Goal: Task Accomplishment & Management: Manage account settings

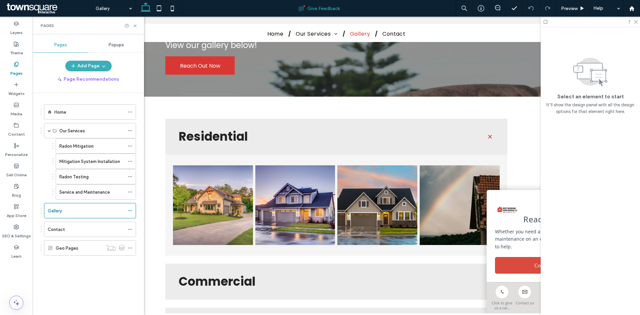
scroll to position [100, 0]
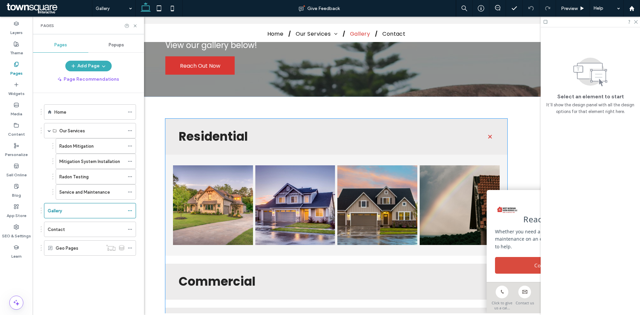
click at [270, 158] on div "Button Button Button Button" at bounding box center [336, 205] width 342 height 101
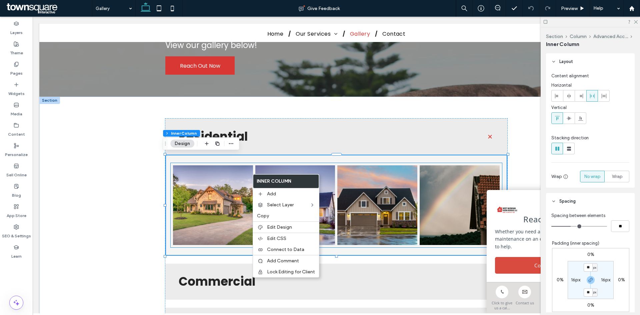
click at [208, 205] on link at bounding box center [213, 205] width 80 height 80
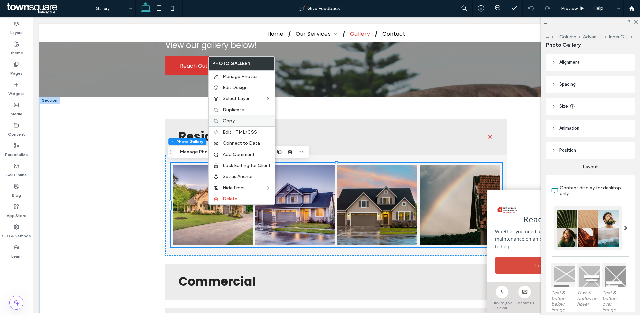
click at [238, 124] on div "Copy" at bounding box center [242, 120] width 66 height 11
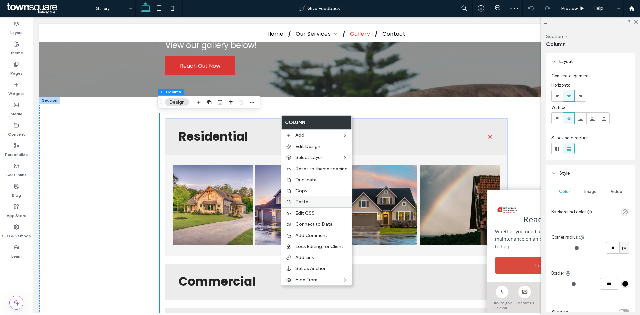
click at [302, 204] on span "Paste" at bounding box center [301, 202] width 13 height 6
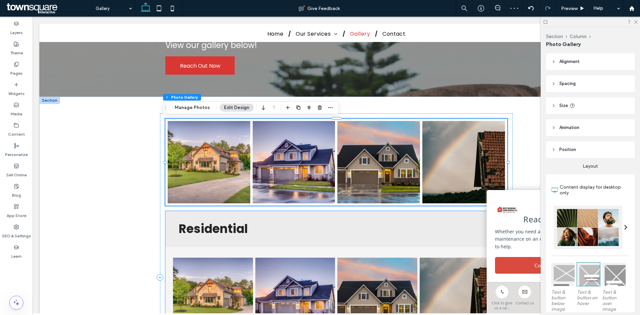
click at [229, 218] on div "Residential" at bounding box center [336, 229] width 342 height 36
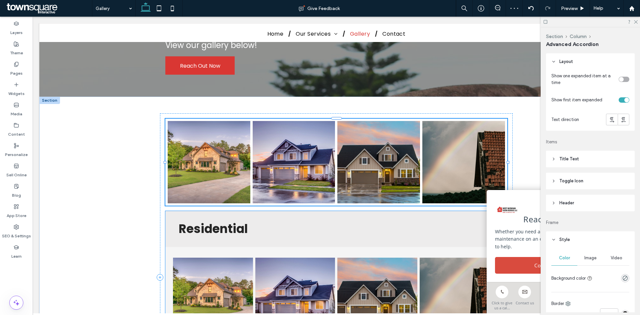
type input "***"
type input "**"
type input "****"
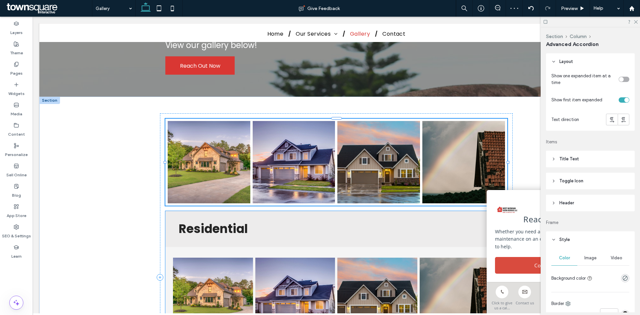
type input "*"
type input "**"
type input "****"
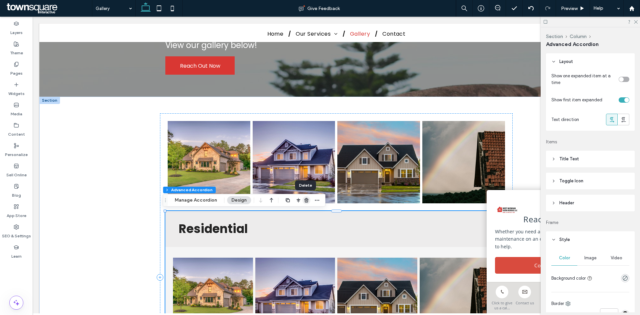
click at [307, 198] on icon "button" at bounding box center [306, 200] width 5 height 5
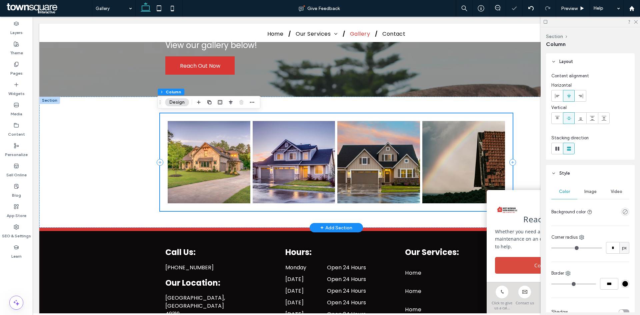
click at [223, 117] on div "Button Button Button Button" at bounding box center [336, 162] width 352 height 98
click at [623, 213] on use "empty color" at bounding box center [625, 211] width 5 height 5
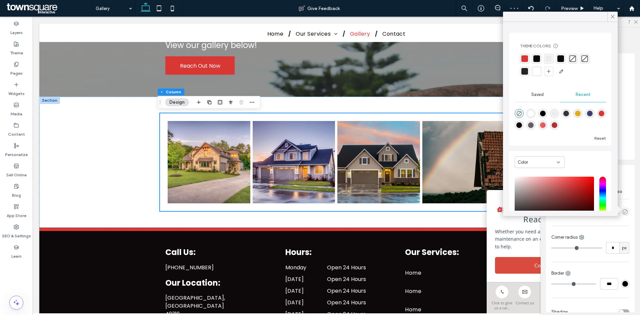
click at [550, 60] on div at bounding box center [548, 58] width 7 height 7
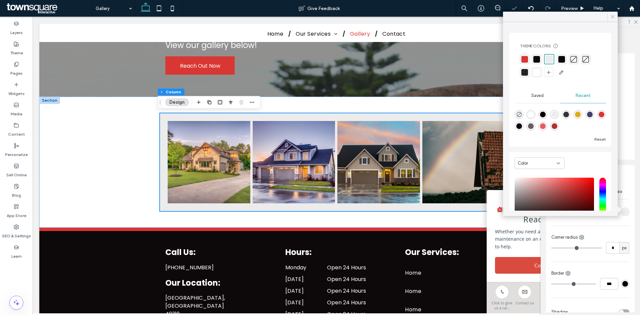
click at [612, 16] on icon at bounding box center [613, 17] width 6 height 6
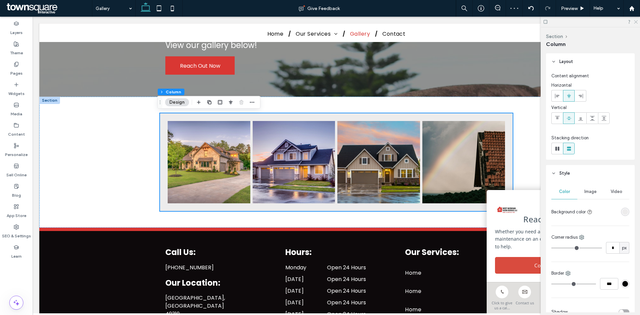
click at [637, 22] on icon at bounding box center [635, 21] width 4 height 4
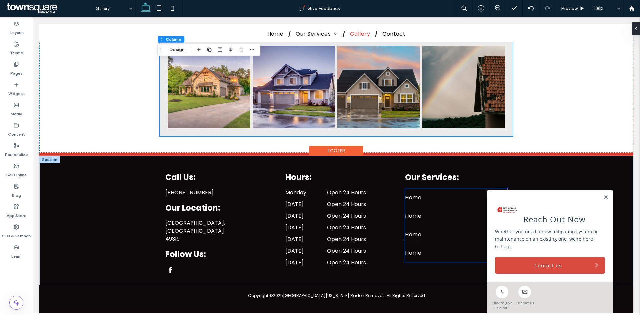
scroll to position [153, 0]
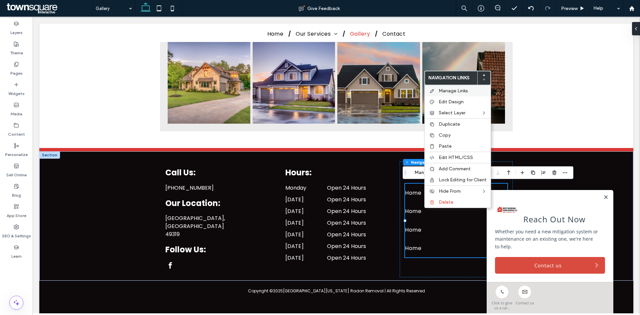
click at [454, 94] on div "Manage Links" at bounding box center [458, 90] width 66 height 11
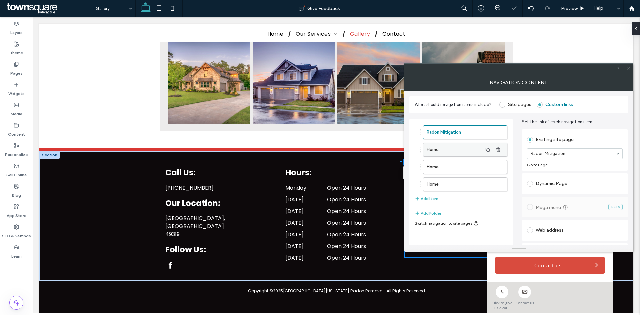
click at [468, 150] on label "Home" at bounding box center [455, 149] width 56 height 13
click at [469, 167] on label "Home" at bounding box center [455, 166] width 56 height 13
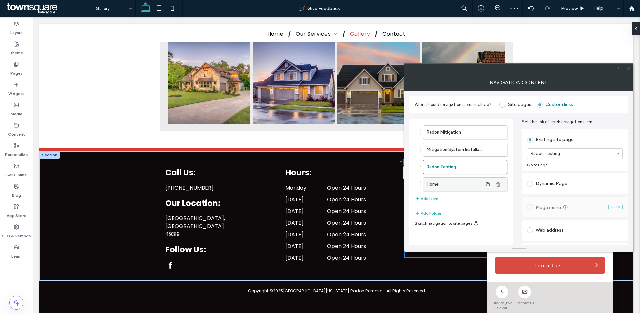
click at [450, 183] on label "Home" at bounding box center [455, 184] width 56 height 13
click at [628, 67] on icon at bounding box center [628, 68] width 5 height 5
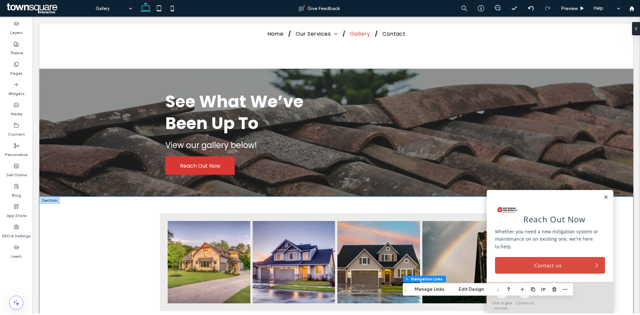
scroll to position [100, 0]
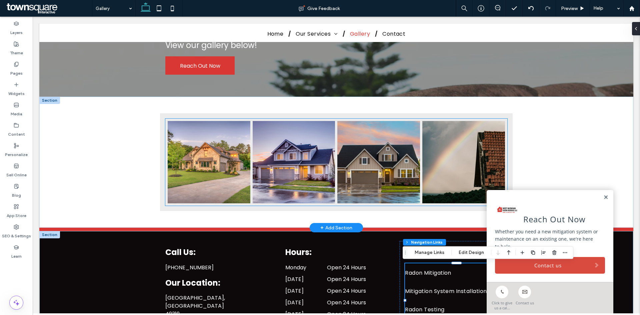
click at [254, 184] on link at bounding box center [294, 162] width 83 height 83
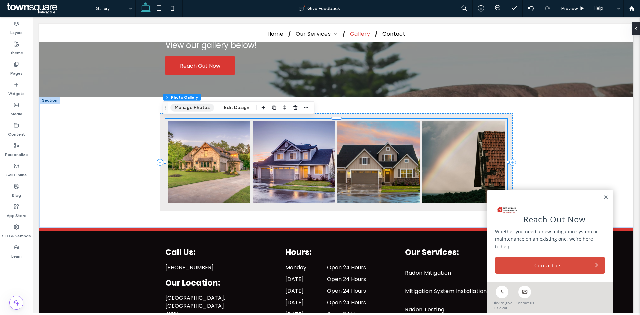
click at [194, 109] on button "Manage Photos" at bounding box center [192, 108] width 44 height 8
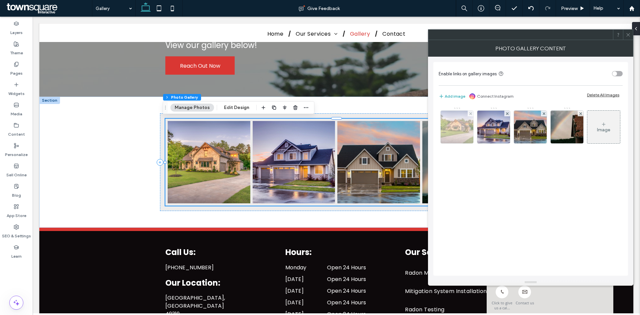
click at [461, 132] on img at bounding box center [456, 127] width 49 height 33
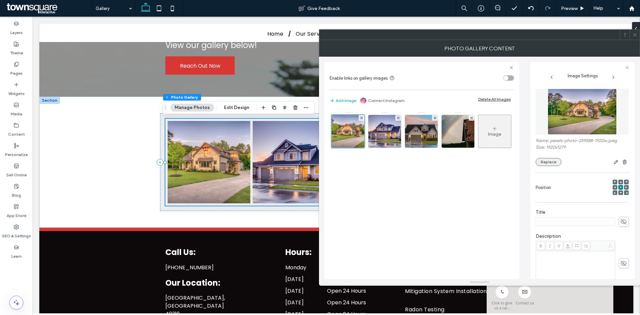
click at [552, 163] on button "Replace" at bounding box center [549, 162] width 26 height 8
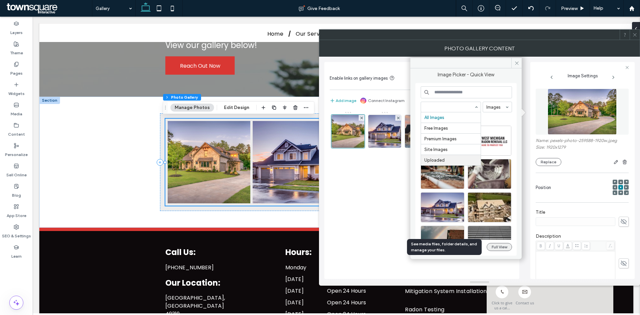
click at [498, 246] on button "Full View" at bounding box center [499, 247] width 25 height 8
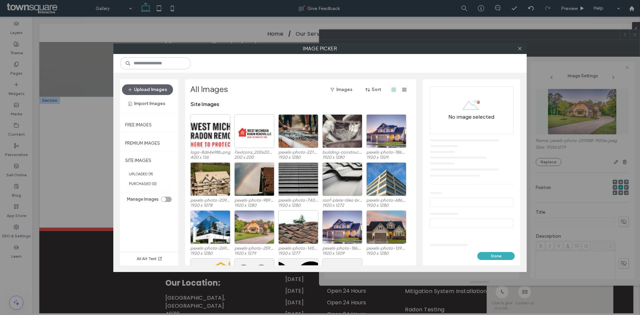
click at [164, 201] on div "toggle" at bounding box center [163, 199] width 5 height 5
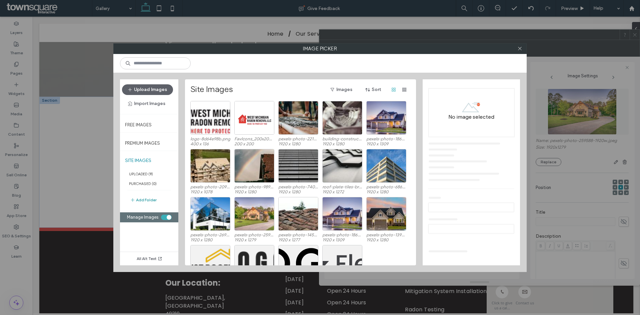
click at [147, 199] on button "Add Folder" at bounding box center [143, 200] width 27 height 8
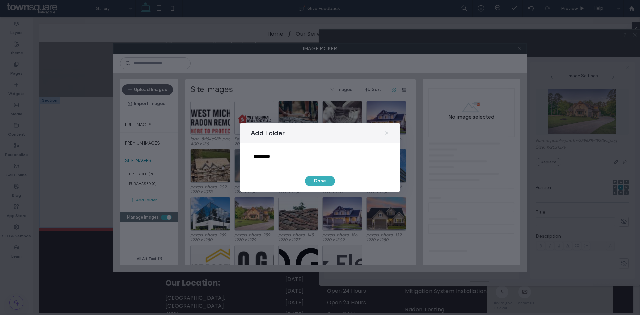
click at [279, 159] on input "**********" at bounding box center [320, 157] width 139 height 12
type input "*******"
click at [315, 182] on button "Done" at bounding box center [320, 181] width 30 height 11
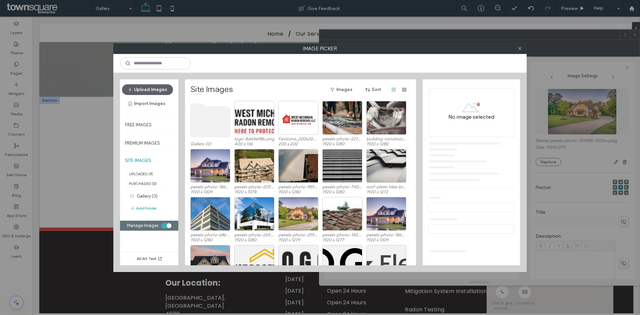
click at [197, 122] on use at bounding box center [211, 120] width 40 height 33
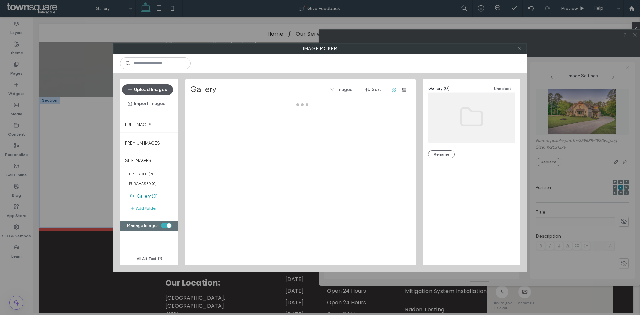
click at [145, 89] on button "Upload Images" at bounding box center [147, 89] width 51 height 11
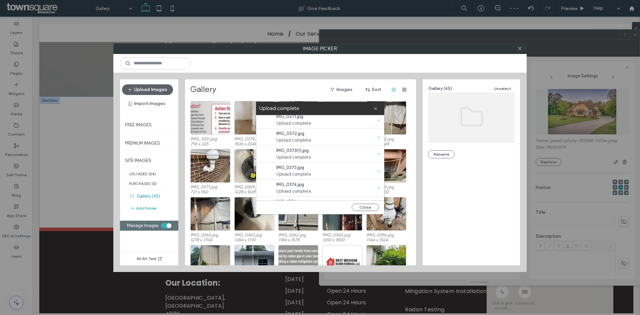
scroll to position [680, 0]
click at [360, 205] on button "Close" at bounding box center [365, 207] width 27 height 7
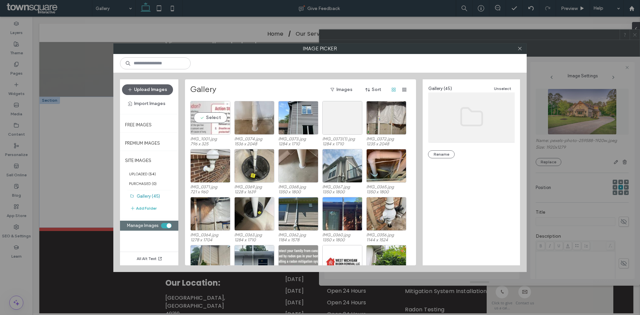
click at [221, 129] on div "Select" at bounding box center [210, 118] width 40 height 34
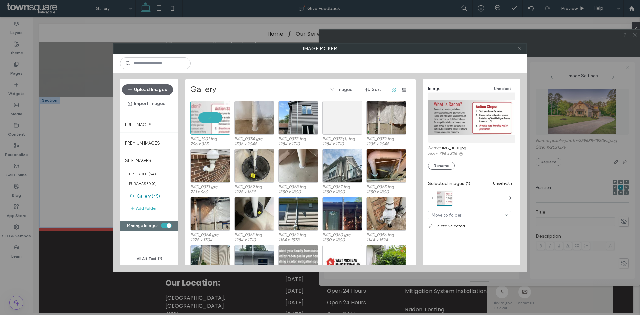
click at [211, 118] on div at bounding box center [210, 118] width 40 height 34
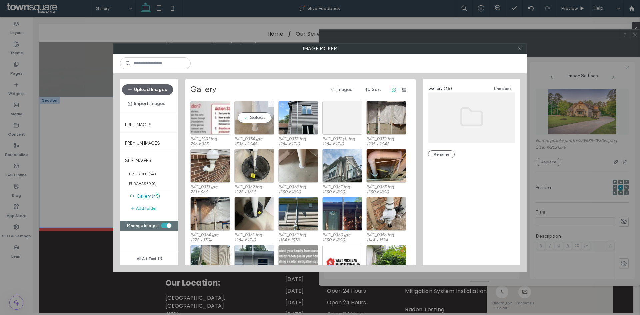
click at [264, 116] on div "Select" at bounding box center [254, 118] width 40 height 34
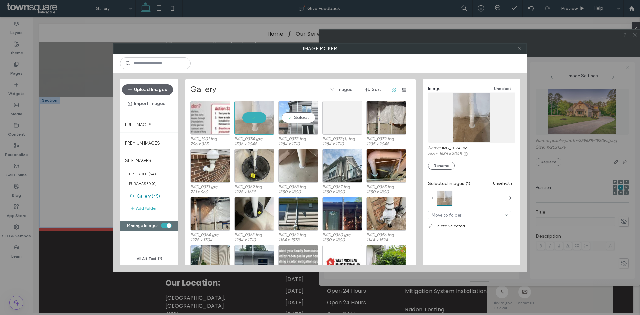
click at [302, 117] on div "Select" at bounding box center [298, 118] width 40 height 34
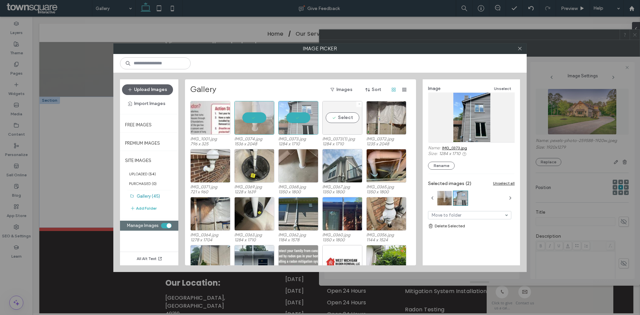
click at [359, 104] on icon at bounding box center [359, 104] width 3 height 3
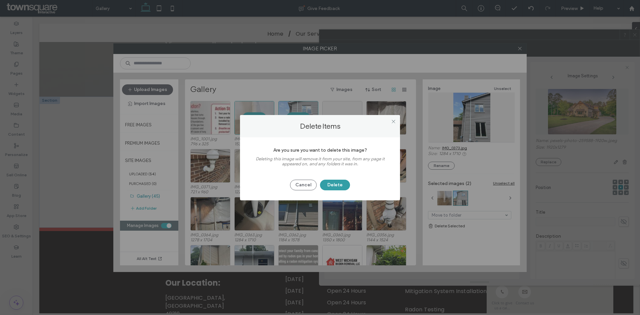
click at [340, 185] on button "Delete" at bounding box center [335, 185] width 30 height 11
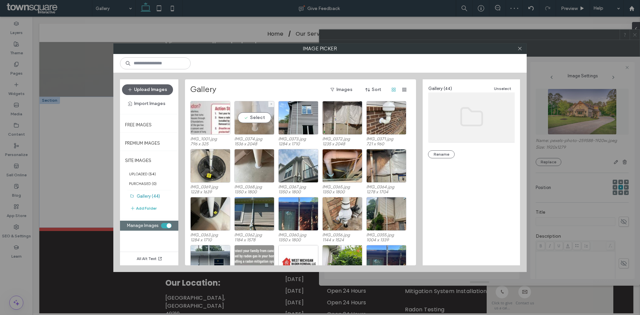
click at [255, 115] on div "Select" at bounding box center [254, 118] width 40 height 34
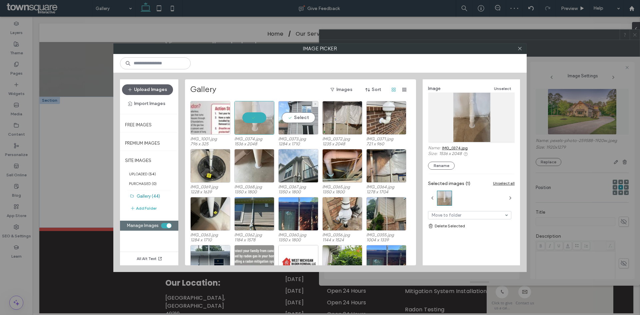
click at [311, 116] on div "Select" at bounding box center [298, 118] width 40 height 34
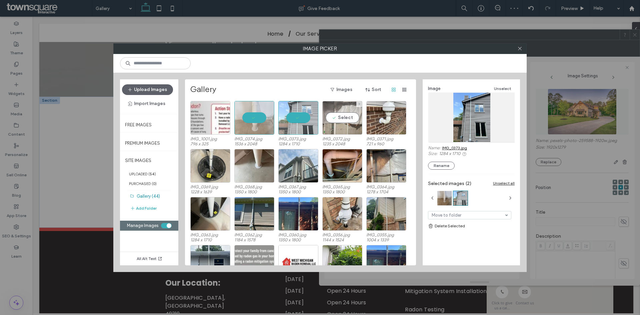
click at [347, 116] on div "Select" at bounding box center [342, 118] width 40 height 34
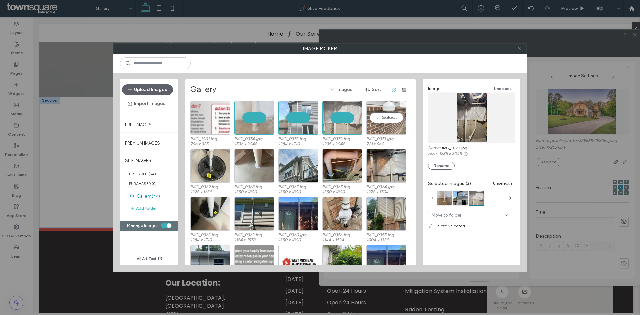
click at [389, 117] on div "Select" at bounding box center [386, 118] width 40 height 34
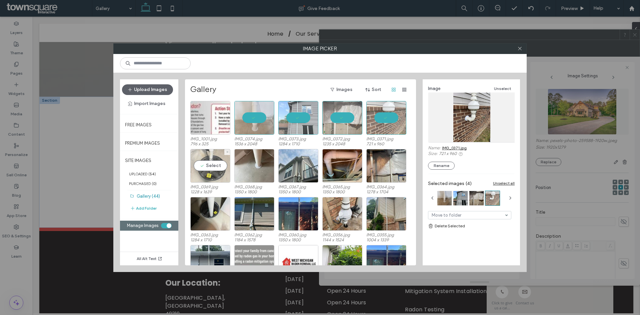
click at [204, 165] on div "Select" at bounding box center [210, 166] width 40 height 34
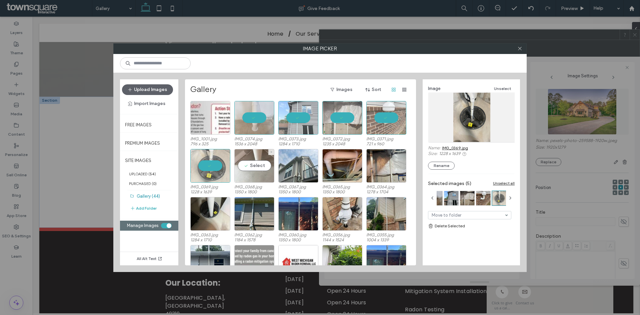
click at [240, 166] on div "Select" at bounding box center [254, 166] width 40 height 34
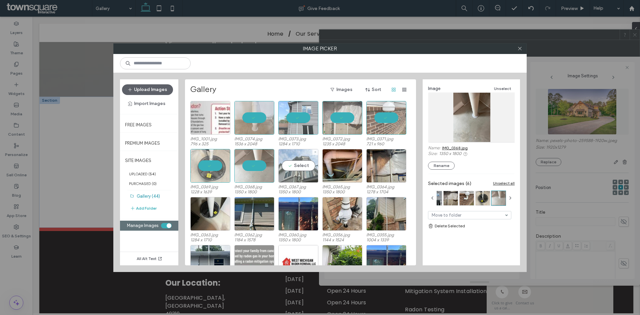
click at [302, 164] on div "Select" at bounding box center [298, 166] width 40 height 34
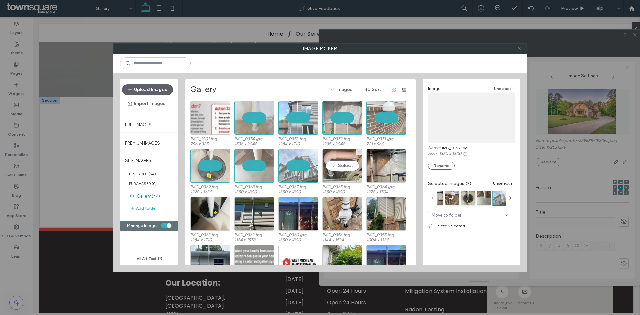
click at [344, 169] on div "Select" at bounding box center [342, 166] width 40 height 34
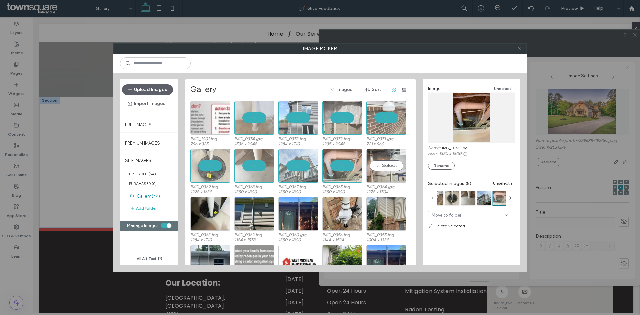
click at [390, 168] on div "Select" at bounding box center [386, 166] width 40 height 34
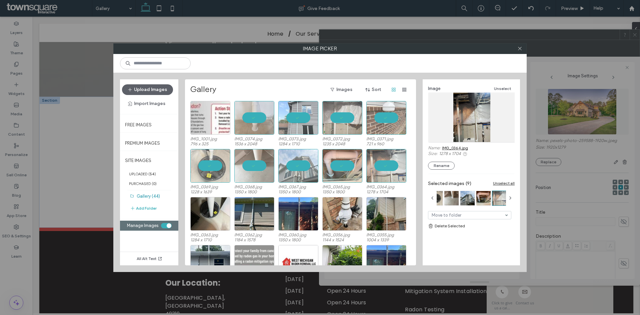
scroll to position [28, 0]
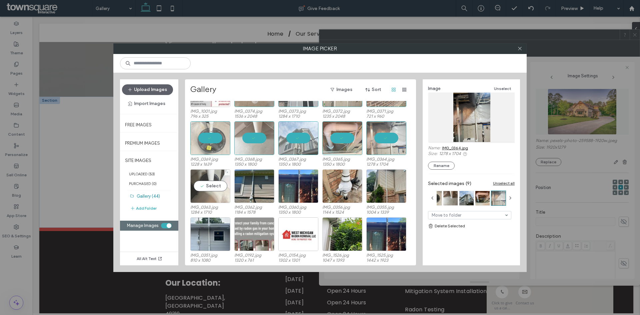
click at [214, 191] on div "Select" at bounding box center [210, 186] width 40 height 34
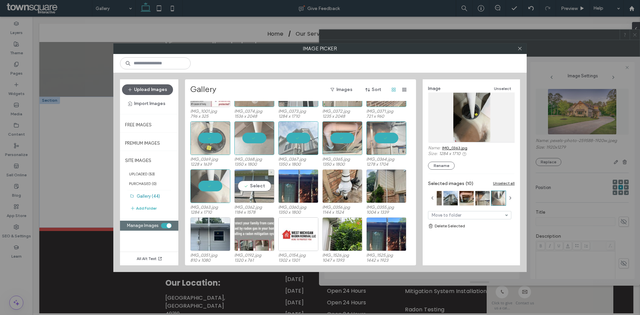
drag, startPoint x: 256, startPoint y: 187, endPoint x: 262, endPoint y: 187, distance: 6.7
click at [256, 186] on div "Select" at bounding box center [254, 186] width 40 height 34
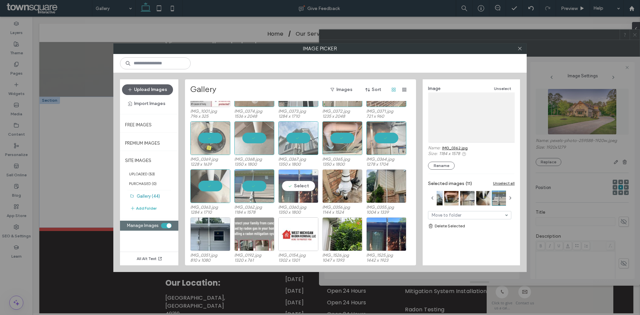
click at [310, 189] on div "Select" at bounding box center [298, 186] width 40 height 34
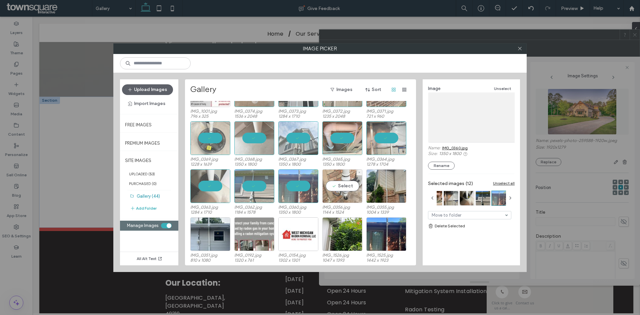
click at [336, 186] on div "Select" at bounding box center [342, 186] width 40 height 34
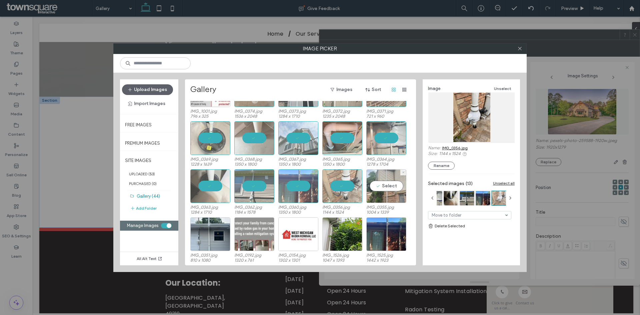
click at [378, 185] on div "Select" at bounding box center [386, 186] width 40 height 34
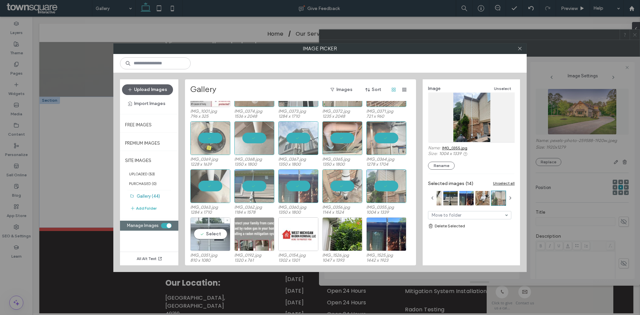
click at [209, 233] on div "Select" at bounding box center [210, 234] width 40 height 34
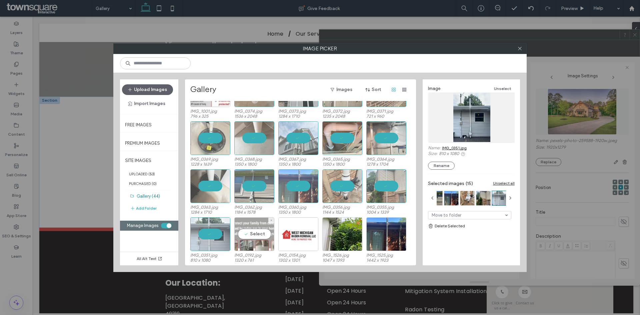
click at [242, 232] on div "Select" at bounding box center [254, 234] width 40 height 34
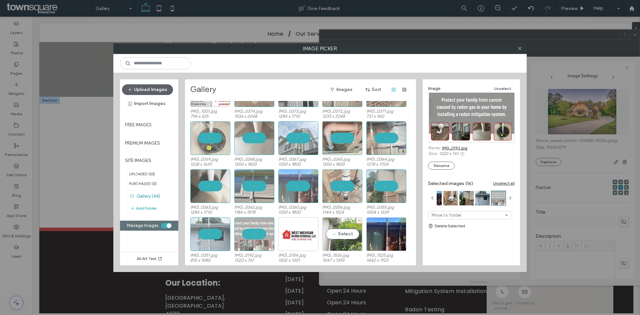
click at [351, 230] on div "Select" at bounding box center [342, 234] width 40 height 34
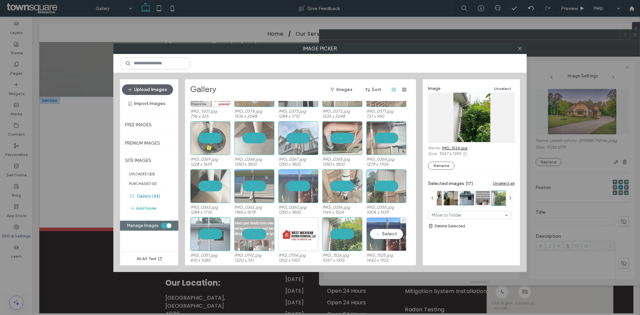
click at [372, 232] on div "Select" at bounding box center [386, 234] width 40 height 34
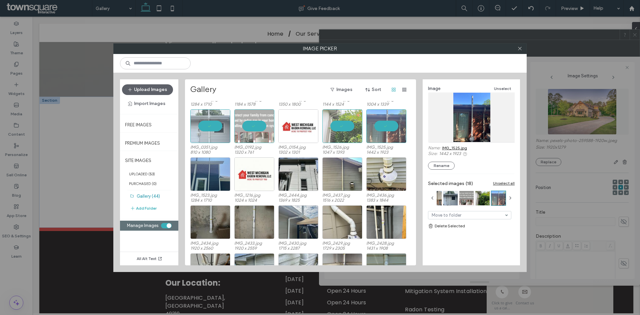
scroll to position [133, 0]
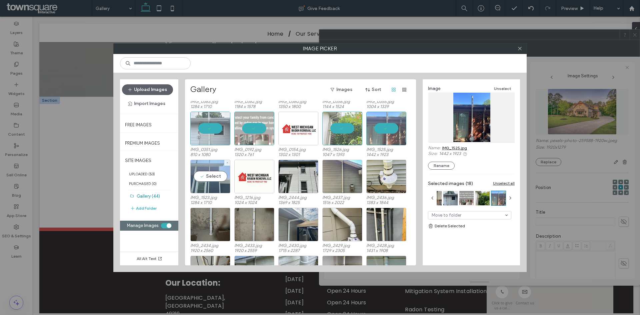
click at [214, 177] on div "Select" at bounding box center [210, 177] width 40 height 34
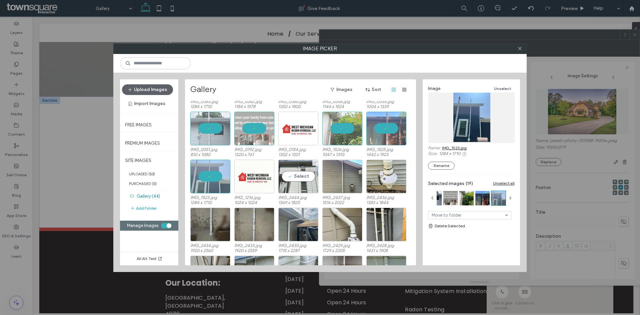
click at [303, 179] on div "Select" at bounding box center [298, 177] width 40 height 34
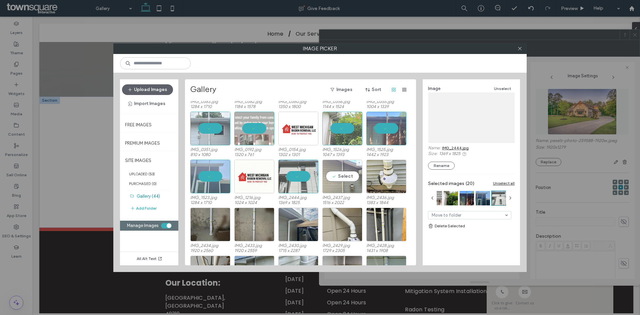
click at [343, 181] on div "Select" at bounding box center [342, 177] width 40 height 34
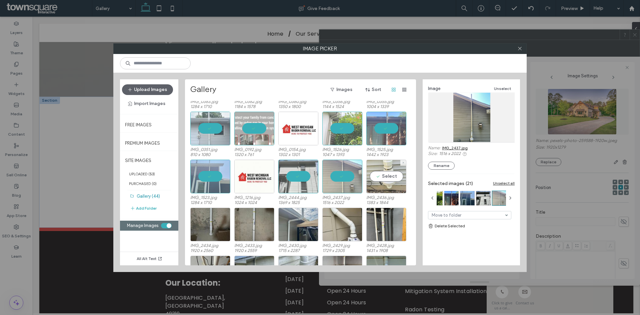
click at [396, 174] on div "Select" at bounding box center [386, 177] width 40 height 34
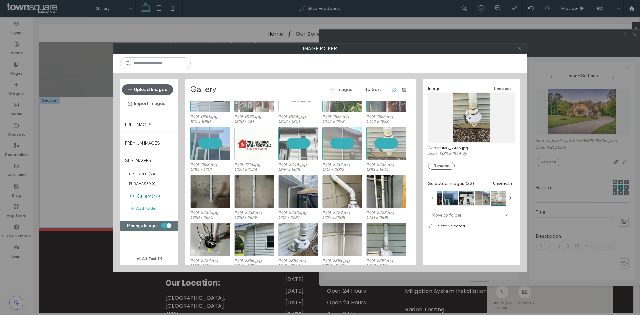
scroll to position [167, 0]
click at [202, 194] on div "Select" at bounding box center [210, 191] width 40 height 34
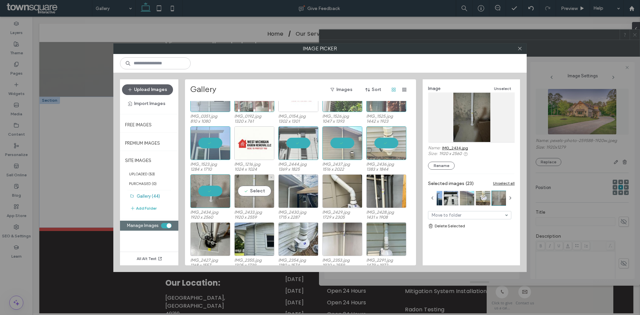
click at [243, 192] on div "Select" at bounding box center [254, 191] width 40 height 34
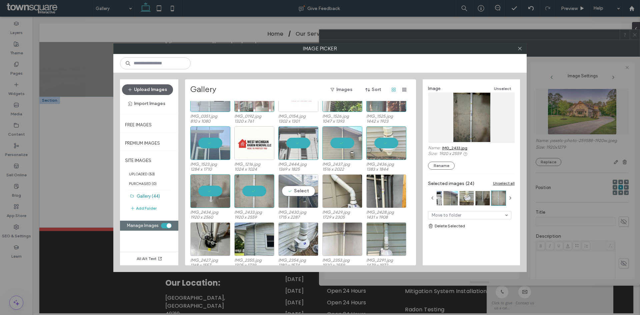
drag, startPoint x: 301, startPoint y: 187, endPoint x: 313, endPoint y: 193, distance: 13.3
click at [302, 187] on div "Select" at bounding box center [298, 191] width 40 height 34
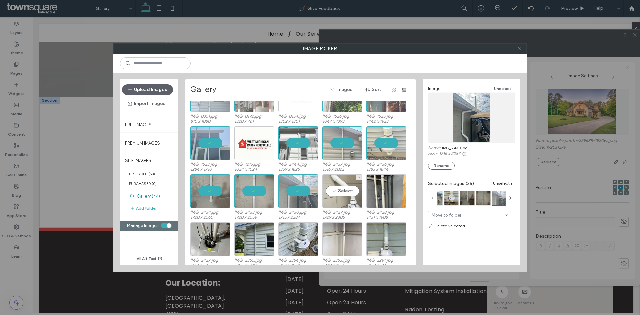
click at [347, 193] on div "Select" at bounding box center [342, 191] width 40 height 34
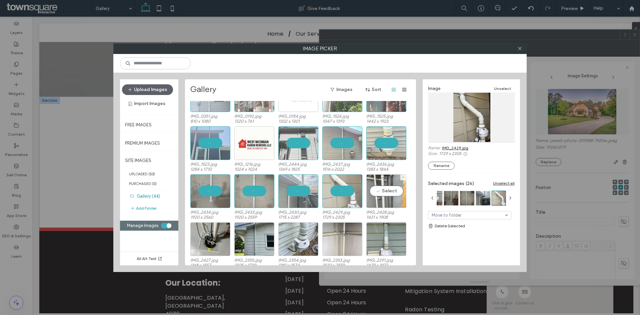
click at [389, 195] on div "Select" at bounding box center [386, 191] width 40 height 34
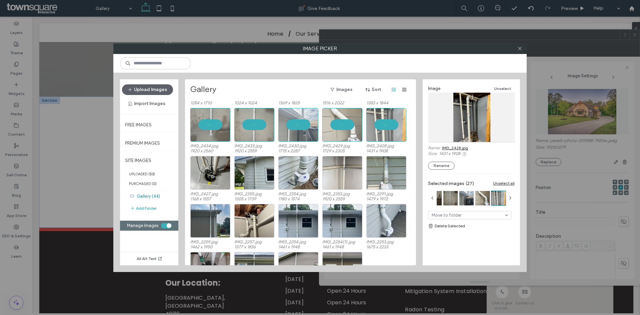
scroll to position [233, 0]
click at [209, 174] on div "Select" at bounding box center [210, 173] width 40 height 34
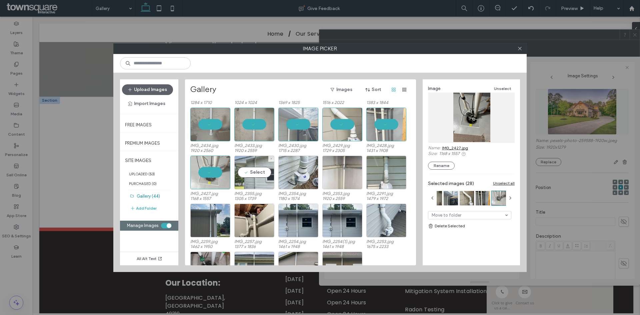
drag, startPoint x: 242, startPoint y: 174, endPoint x: 251, endPoint y: 173, distance: 9.0
click at [243, 173] on div "Select" at bounding box center [254, 173] width 40 height 34
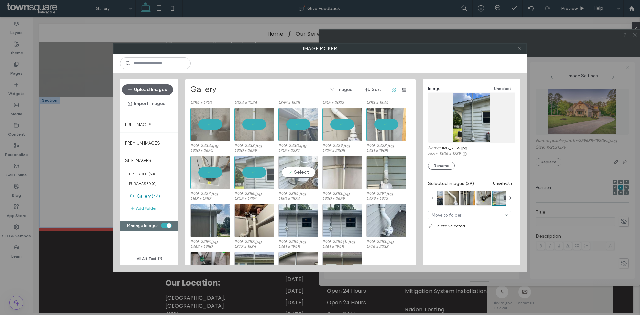
click at [287, 174] on div "Select" at bounding box center [298, 173] width 40 height 34
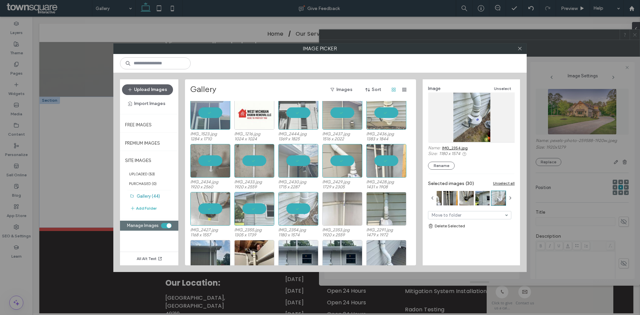
scroll to position [200, 0]
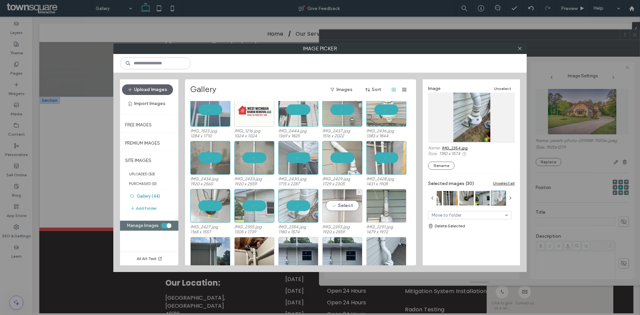
click at [342, 208] on div "Select" at bounding box center [342, 206] width 40 height 34
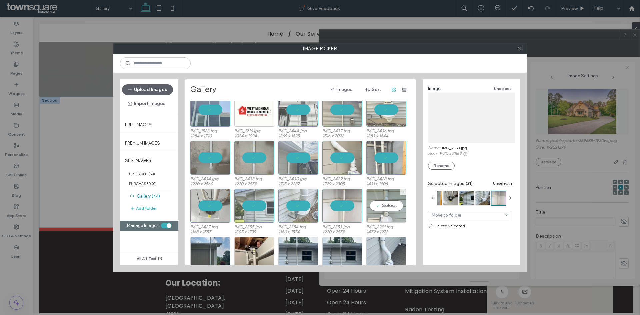
click at [383, 208] on div "Select" at bounding box center [386, 206] width 40 height 34
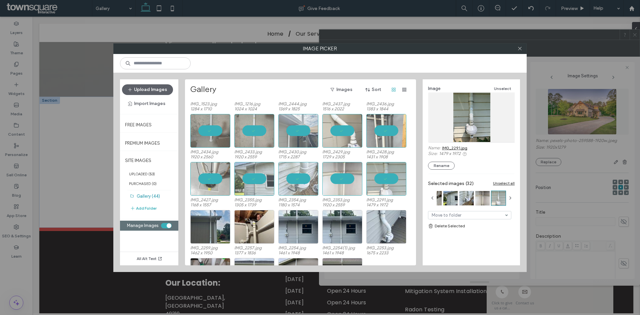
scroll to position [267, 0]
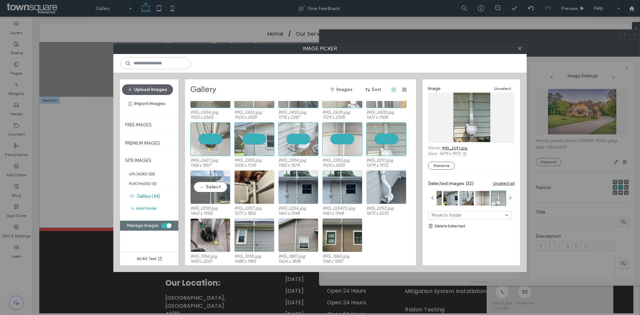
click at [210, 188] on div "Select" at bounding box center [210, 187] width 40 height 34
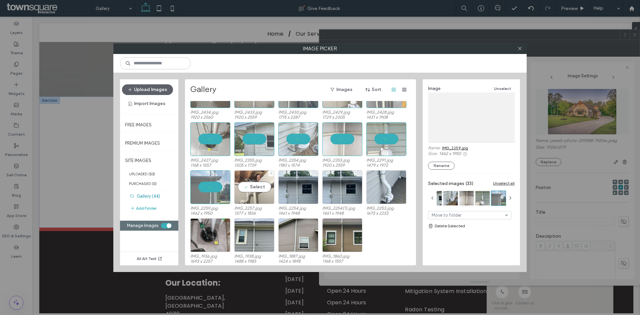
click at [253, 184] on div "Select" at bounding box center [254, 187] width 40 height 34
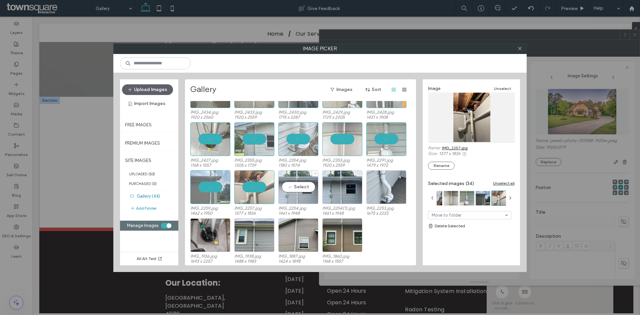
click at [302, 190] on div "Select" at bounding box center [298, 187] width 40 height 34
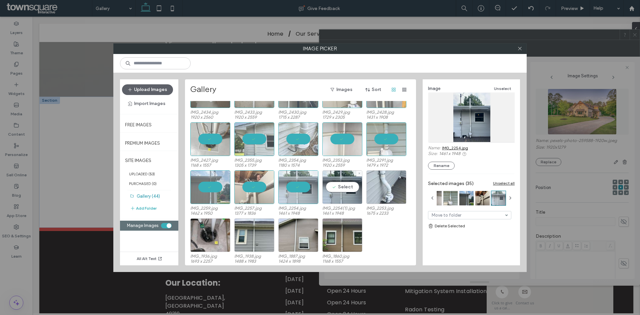
scroll to position [268, 0]
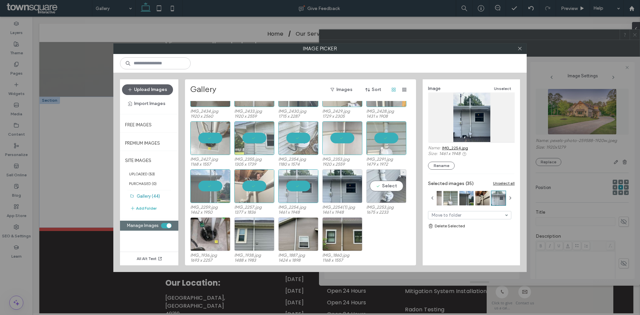
click at [385, 183] on div "Select" at bounding box center [386, 186] width 40 height 34
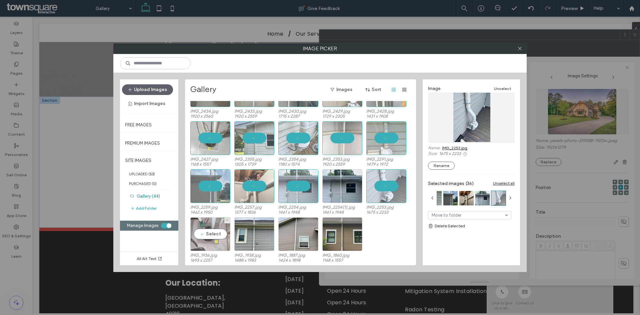
click at [200, 238] on div "Select" at bounding box center [210, 234] width 40 height 34
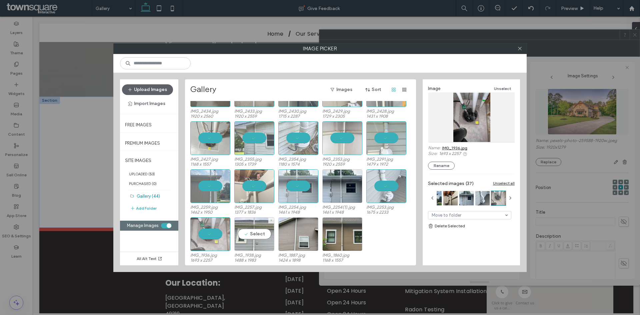
click at [255, 230] on div "Select" at bounding box center [254, 234] width 40 height 34
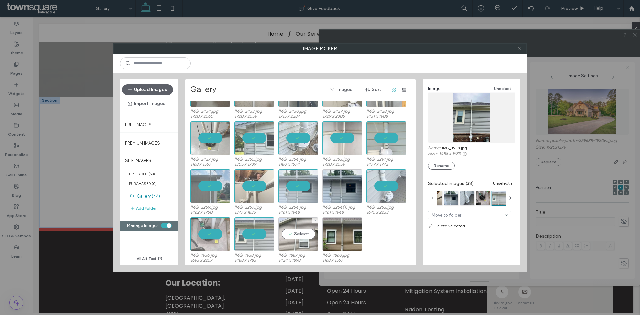
click at [288, 230] on div "Select" at bounding box center [298, 234] width 40 height 34
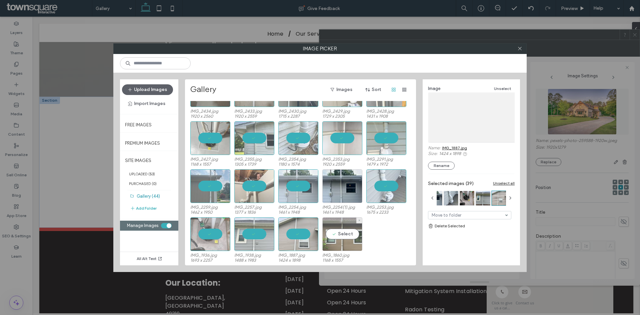
click at [344, 229] on div "Select" at bounding box center [342, 234] width 40 height 34
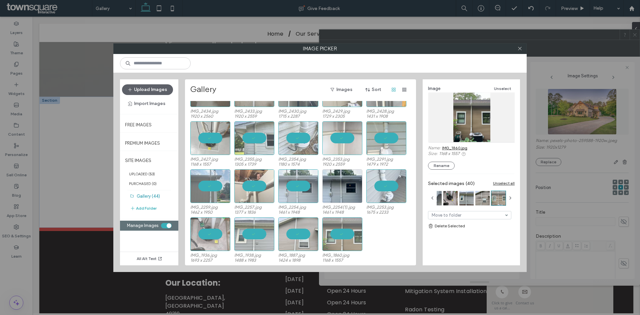
click at [360, 169] on div "IMG_2427.jpg 1168 x 1557 IMG_2355.jpg 1305 x 1739 IMG_2354.jpg 1180 x 1574 IMG_…" at bounding box center [302, 145] width 224 height 48
click at [359, 172] on icon at bounding box center [359, 172] width 3 height 3
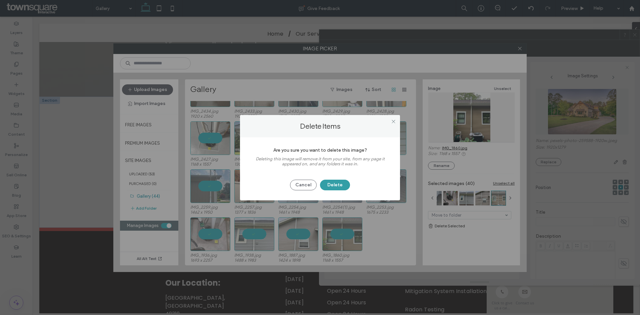
click at [344, 185] on button "Delete" at bounding box center [335, 185] width 30 height 11
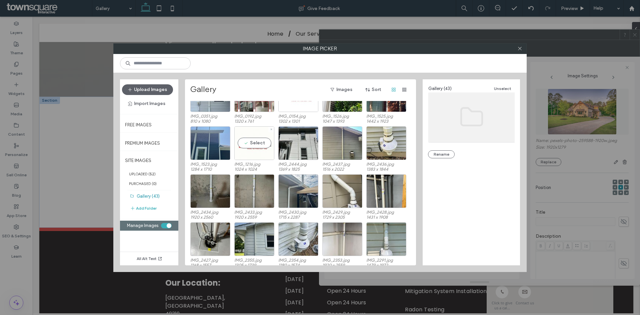
scroll to position [133, 0]
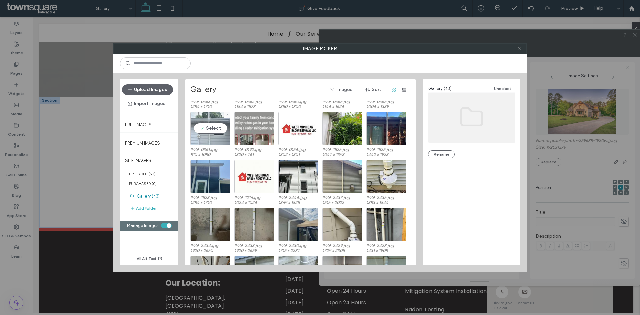
click at [229, 116] on div at bounding box center [227, 115] width 6 height 6
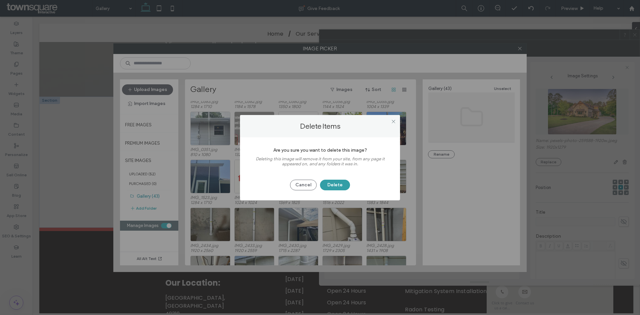
click at [333, 185] on button "Delete" at bounding box center [335, 185] width 30 height 11
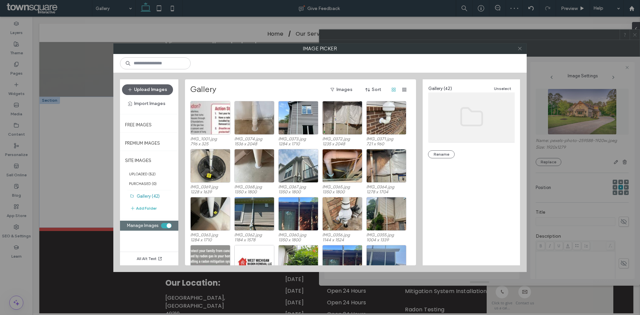
click at [519, 48] on use at bounding box center [519, 48] width 3 height 3
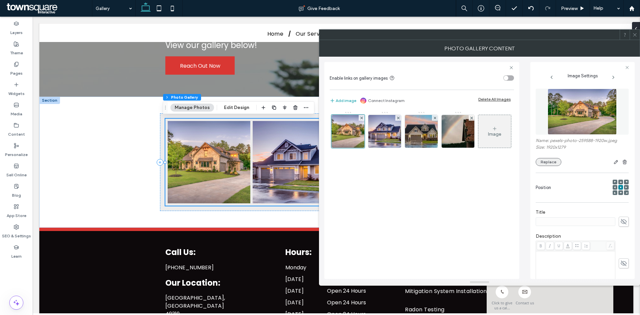
click at [552, 161] on button "Replace" at bounding box center [549, 162] width 26 height 8
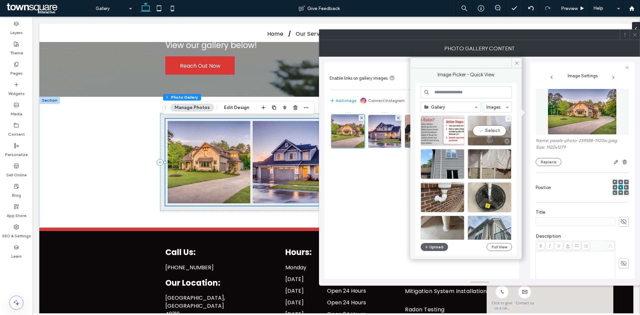
click at [492, 130] on div "Select" at bounding box center [490, 131] width 44 height 30
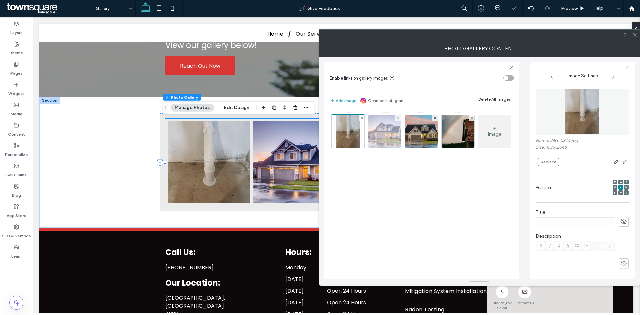
click at [389, 131] on img at bounding box center [385, 131] width 48 height 33
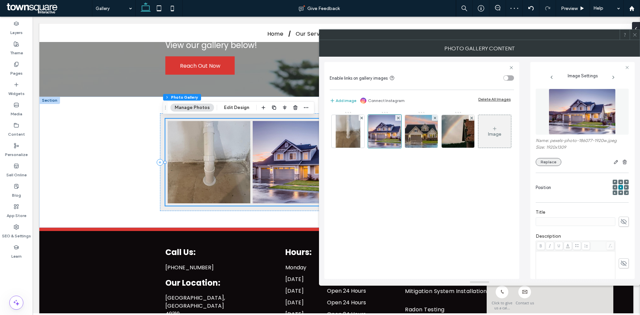
click at [545, 163] on button "Replace" at bounding box center [549, 162] width 26 height 8
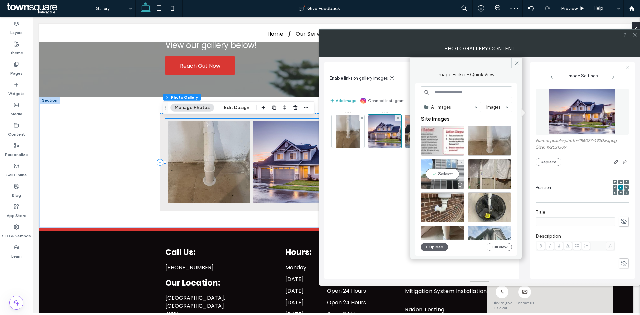
click at [434, 175] on div "Select" at bounding box center [443, 174] width 44 height 30
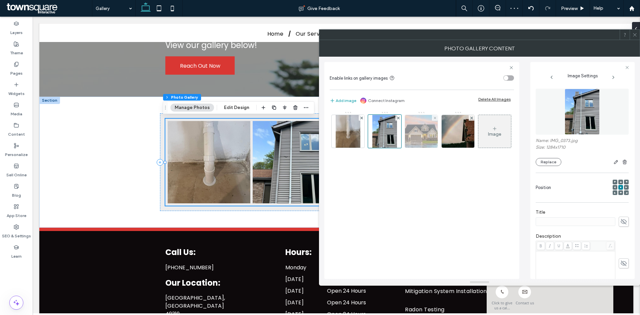
click at [421, 136] on img at bounding box center [421, 131] width 49 height 33
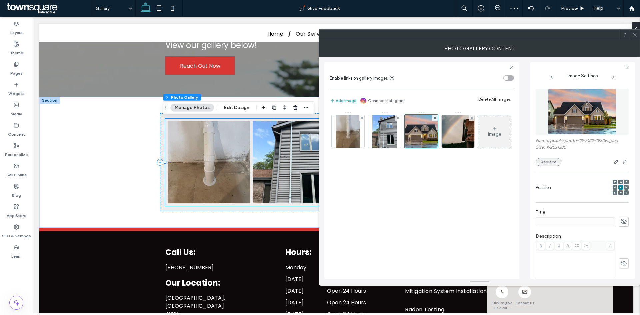
click at [549, 162] on button "Replace" at bounding box center [549, 162] width 26 height 8
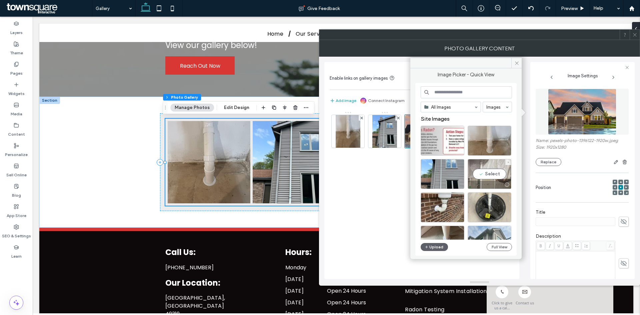
click at [493, 177] on div "Select" at bounding box center [490, 174] width 44 height 30
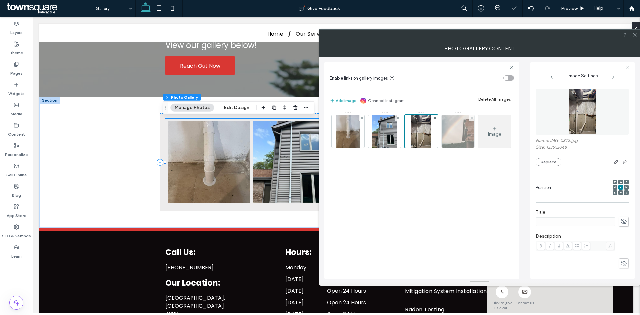
click at [453, 134] on img at bounding box center [458, 131] width 49 height 33
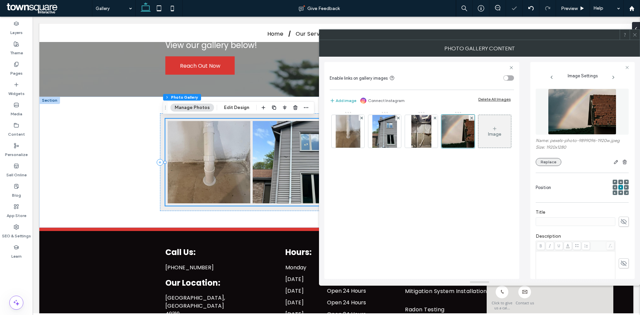
click at [554, 162] on button "Replace" at bounding box center [549, 162] width 26 height 8
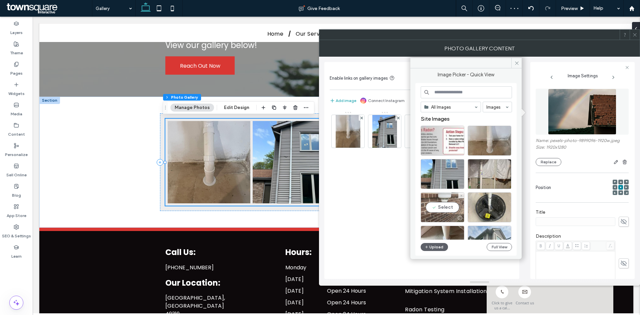
click at [445, 209] on div "Select" at bounding box center [443, 207] width 44 height 30
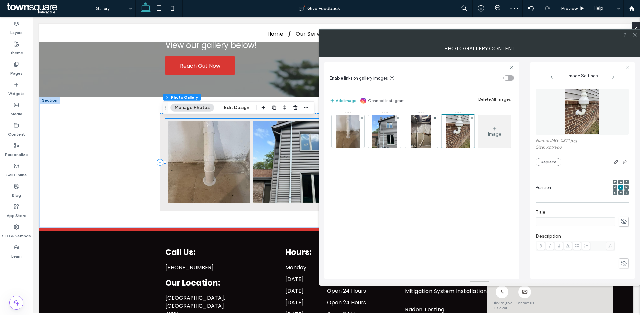
click at [494, 128] on icon at bounding box center [494, 128] width 5 height 5
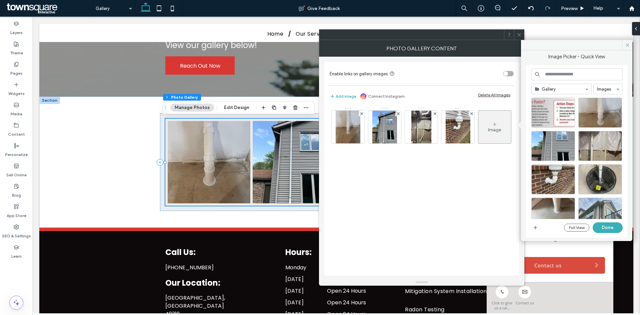
scroll to position [33, 0]
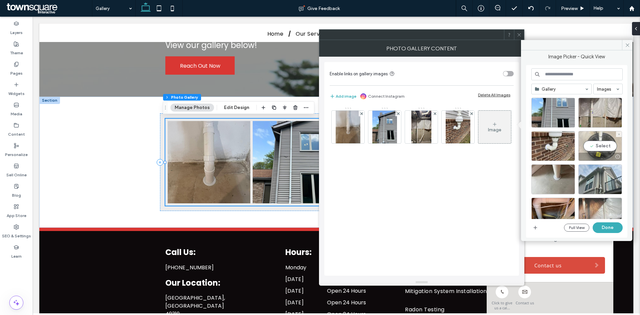
click at [605, 149] on div "Select" at bounding box center [600, 146] width 44 height 30
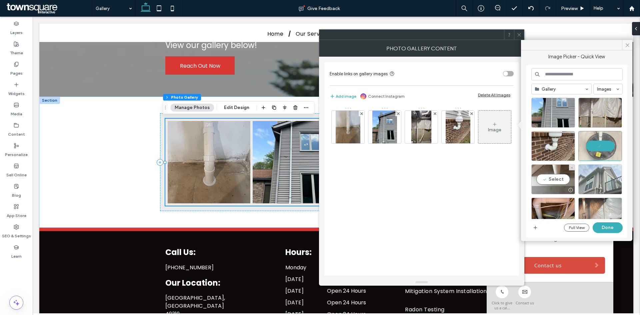
drag, startPoint x: 553, startPoint y: 179, endPoint x: 587, endPoint y: 178, distance: 33.7
click at [553, 179] on div "Select" at bounding box center [553, 179] width 44 height 30
click at [596, 176] on div "Select" at bounding box center [600, 179] width 44 height 30
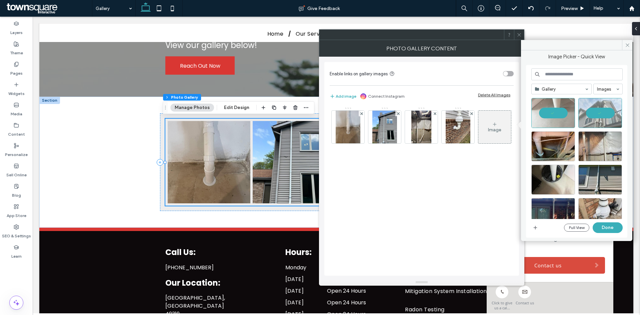
scroll to position [100, 0]
drag, startPoint x: 557, startPoint y: 146, endPoint x: 564, endPoint y: 145, distance: 7.0
click at [557, 145] on div "Select" at bounding box center [553, 146] width 44 height 30
click at [609, 143] on div "Select" at bounding box center [600, 146] width 44 height 30
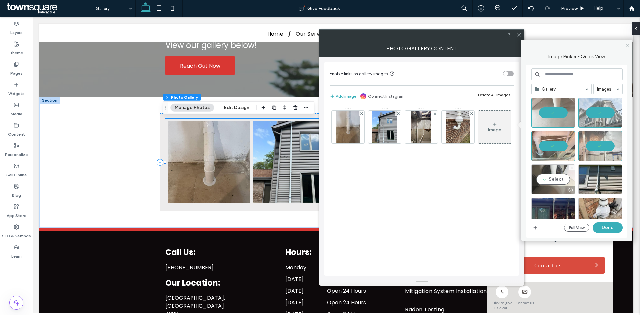
click at [563, 179] on div "Select" at bounding box center [553, 179] width 44 height 30
click at [593, 178] on div "Select" at bounding box center [600, 179] width 44 height 30
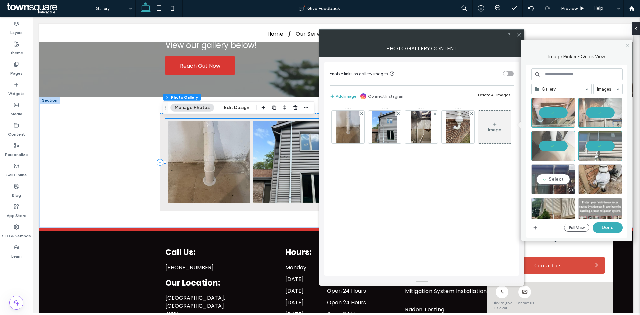
click at [555, 176] on div "Select" at bounding box center [553, 179] width 44 height 30
click at [592, 176] on div "Select" at bounding box center [600, 179] width 44 height 30
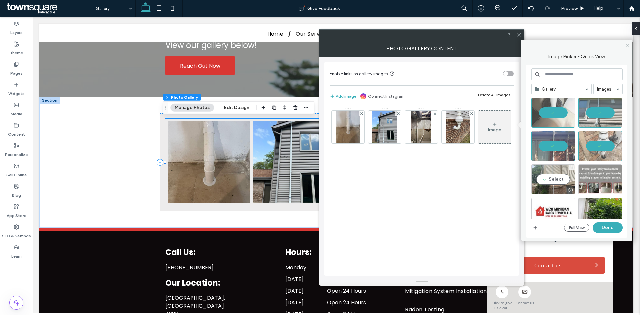
click at [544, 179] on div "Select" at bounding box center [553, 179] width 44 height 30
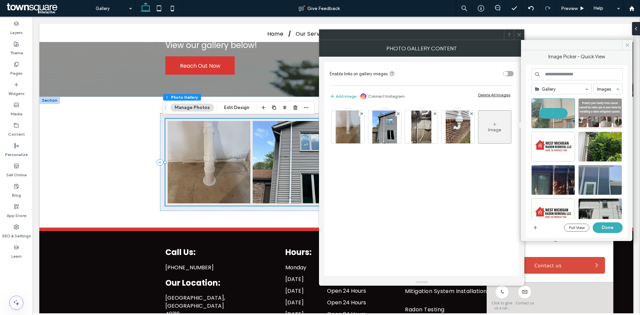
scroll to position [233, 0]
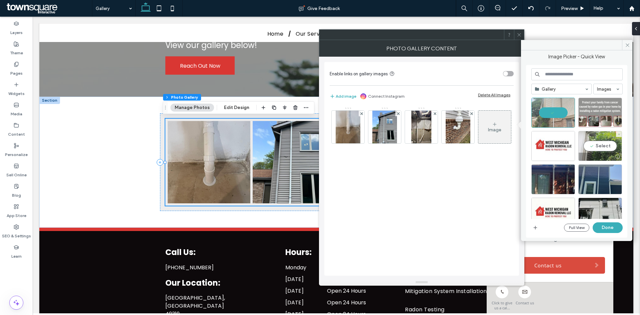
click at [598, 147] on div "Select" at bounding box center [600, 146] width 44 height 30
click at [553, 181] on div "Select" at bounding box center [553, 179] width 44 height 30
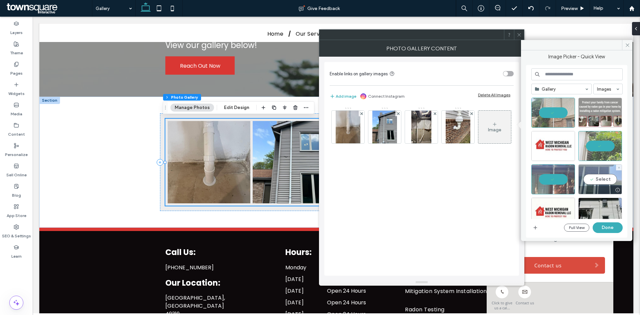
click at [594, 177] on div "Select" at bounding box center [600, 179] width 44 height 30
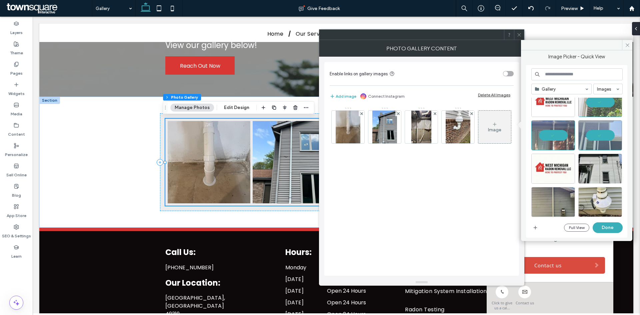
scroll to position [279, 0]
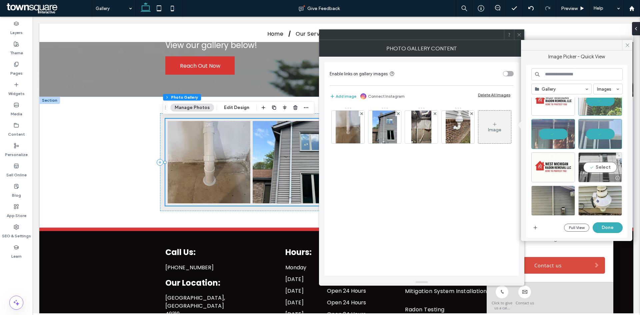
click at [596, 170] on div "Select" at bounding box center [600, 167] width 44 height 30
click at [549, 204] on div "Select" at bounding box center [553, 201] width 44 height 30
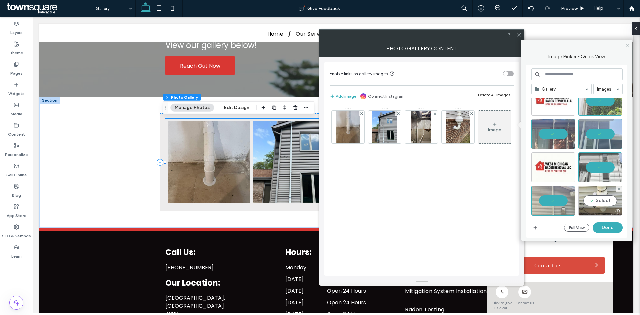
click at [607, 199] on div "Select" at bounding box center [600, 201] width 44 height 30
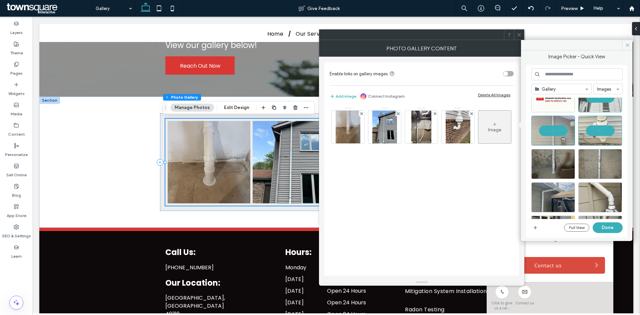
scroll to position [379, 0]
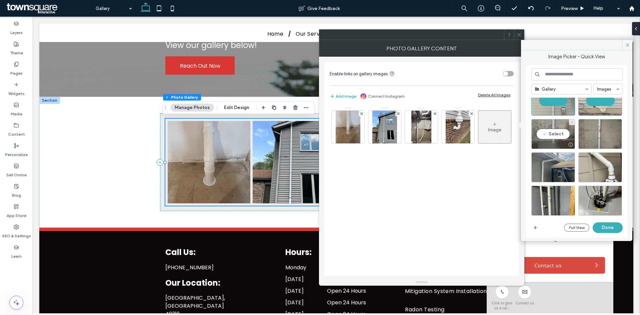
drag, startPoint x: 553, startPoint y: 133, endPoint x: 565, endPoint y: 133, distance: 12.0
click at [553, 133] on div "Select" at bounding box center [553, 134] width 44 height 30
click at [596, 130] on div "Select" at bounding box center [600, 134] width 44 height 30
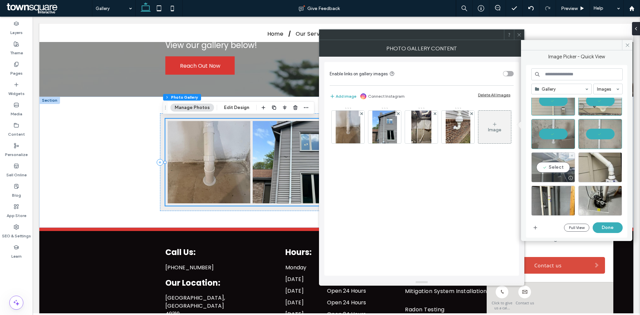
click at [557, 166] on div "Select" at bounding box center [553, 167] width 44 height 30
click at [604, 168] on div "Select" at bounding box center [600, 167] width 44 height 30
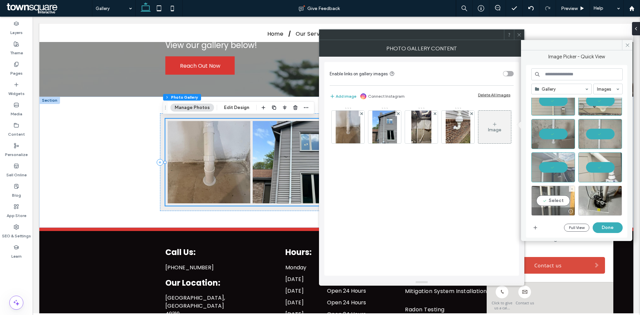
drag, startPoint x: 557, startPoint y: 198, endPoint x: 564, endPoint y: 199, distance: 7.1
click at [557, 199] on div "Select" at bounding box center [553, 201] width 44 height 30
click at [594, 201] on div "Select" at bounding box center [600, 201] width 44 height 30
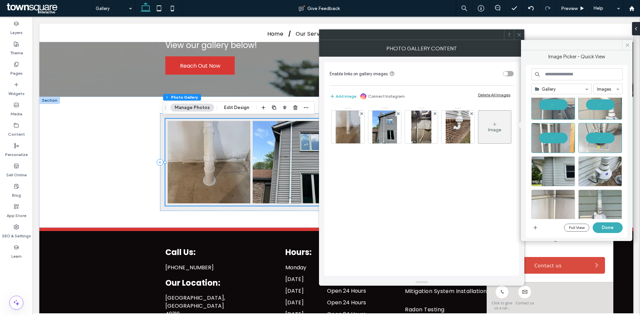
scroll to position [445, 0]
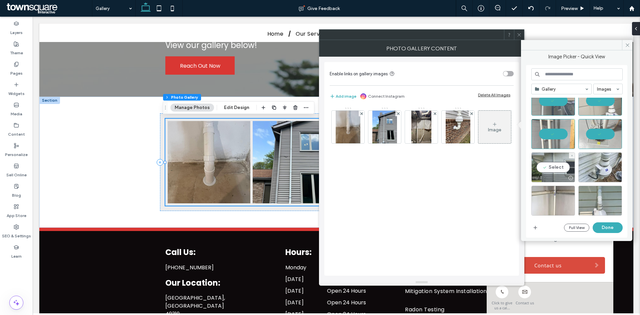
click at [555, 168] on div "Select" at bounding box center [553, 167] width 44 height 30
click at [596, 166] on div "Select" at bounding box center [600, 167] width 44 height 30
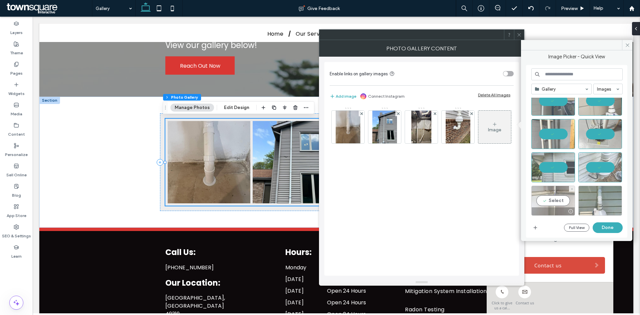
click at [557, 203] on div "Select" at bounding box center [553, 201] width 44 height 30
click at [599, 199] on div "Select" at bounding box center [600, 201] width 44 height 30
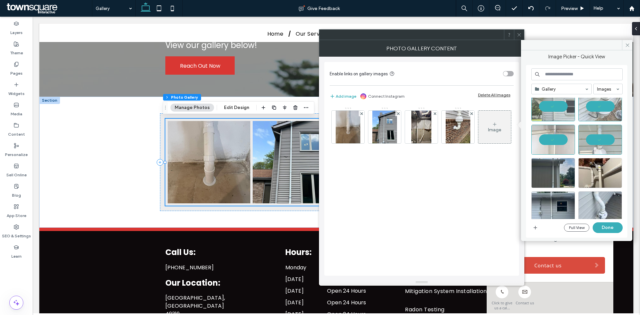
scroll to position [512, 0]
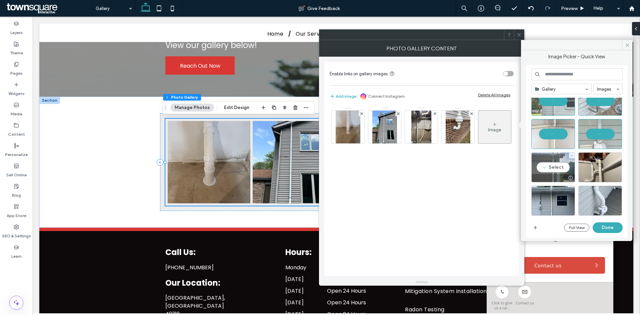
click at [553, 168] on div "Select" at bounding box center [553, 167] width 44 height 30
click at [602, 168] on div "Select" at bounding box center [600, 167] width 44 height 30
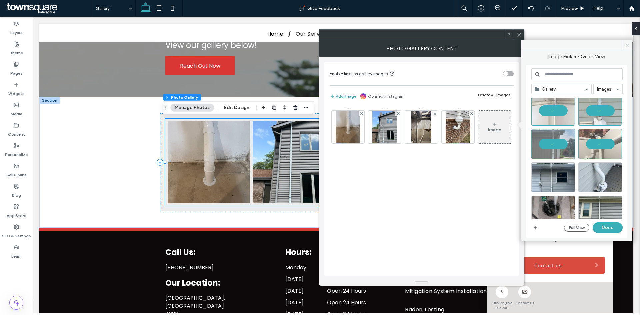
scroll to position [545, 0]
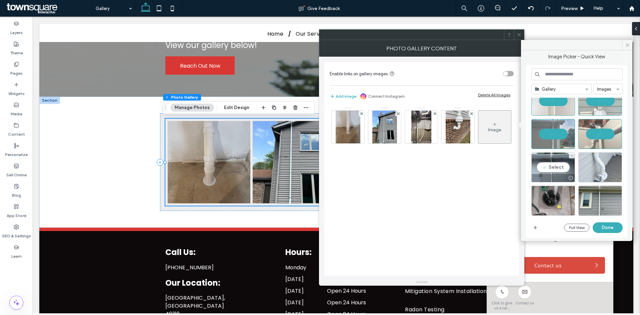
drag, startPoint x: 553, startPoint y: 167, endPoint x: 581, endPoint y: 169, distance: 27.7
click at [553, 167] on div "Select" at bounding box center [553, 167] width 44 height 30
click at [603, 168] on div "Select" at bounding box center [600, 167] width 44 height 30
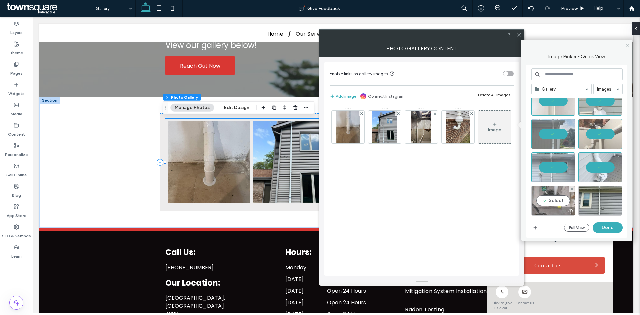
click at [548, 198] on div "Select" at bounding box center [553, 201] width 44 height 30
click at [604, 199] on div "Select" at bounding box center [600, 201] width 44 height 30
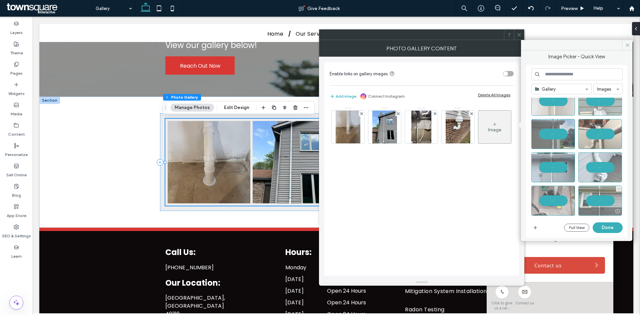
scroll to position [579, 0]
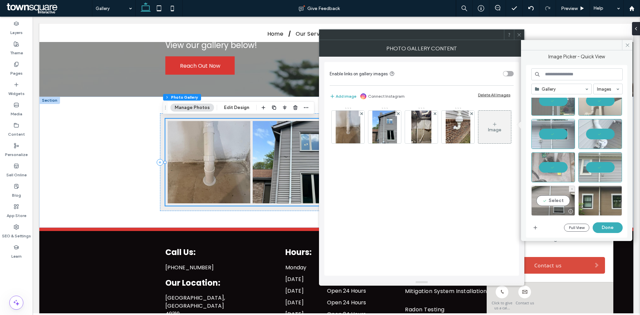
click at [554, 199] on div "Select" at bounding box center [553, 201] width 44 height 30
click at [600, 200] on div "Select" at bounding box center [600, 201] width 44 height 30
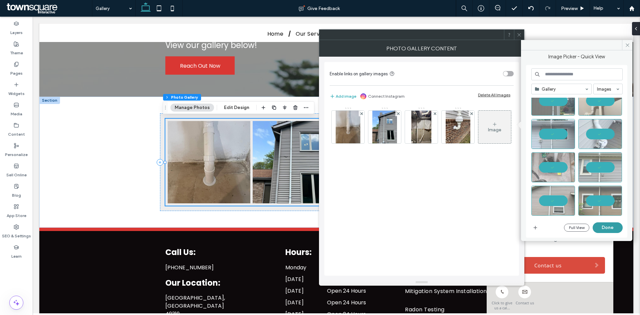
click at [602, 224] on button "Done" at bounding box center [608, 227] width 30 height 11
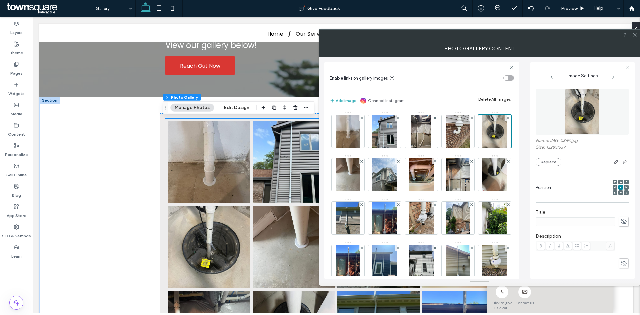
click at [635, 34] on icon at bounding box center [634, 34] width 5 height 5
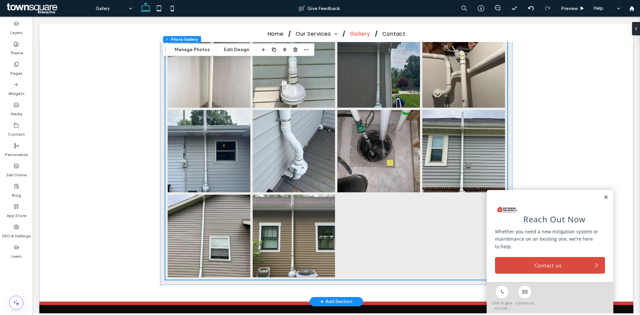
scroll to position [778, 0]
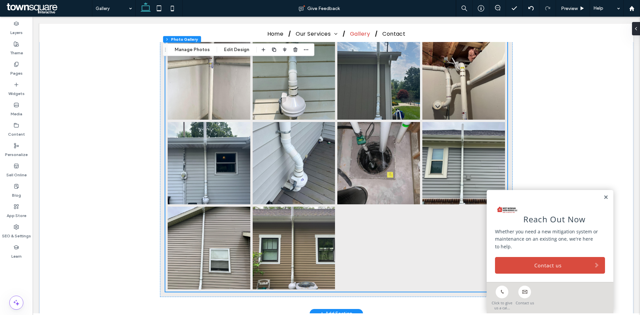
click at [404, 250] on div at bounding box center [378, 248] width 85 height 85
click at [226, 47] on button "Edit Design" at bounding box center [237, 50] width 34 height 8
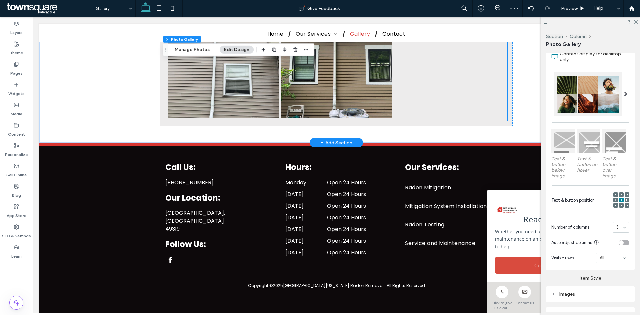
scroll to position [1445, 0]
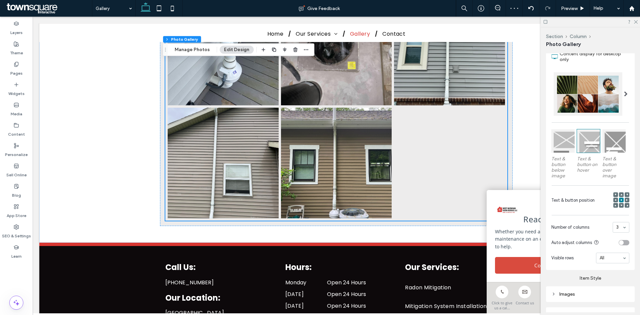
click at [624, 223] on div "3" at bounding box center [621, 227] width 17 height 11
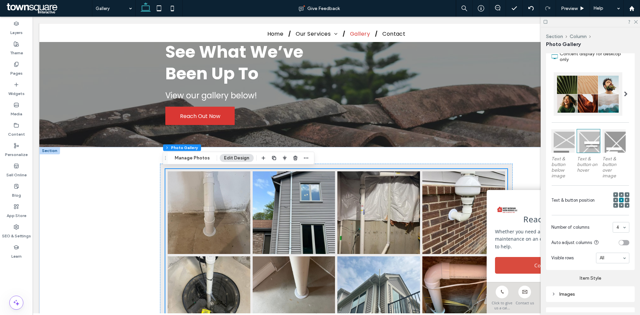
scroll to position [0, 0]
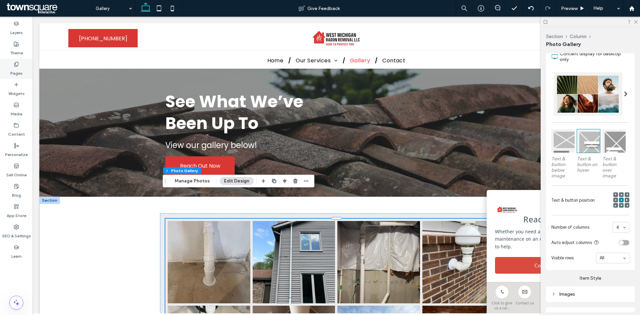
click at [17, 63] on icon at bounding box center [16, 64] width 5 height 5
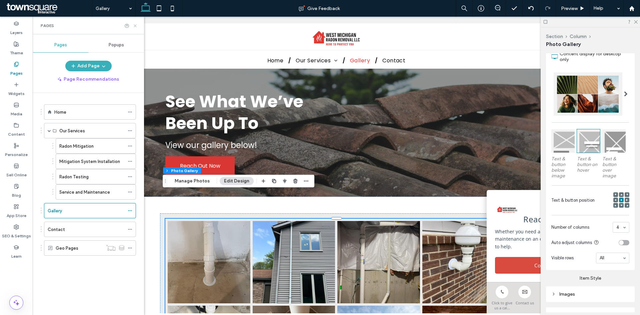
click at [134, 25] on icon at bounding box center [135, 25] width 5 height 5
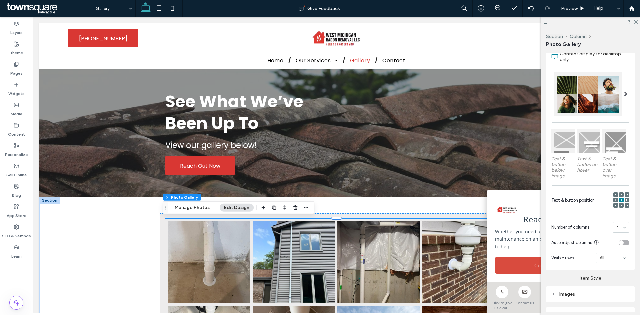
click at [276, 251] on link at bounding box center [294, 262] width 83 height 83
click at [199, 211] on button "Manage Photos" at bounding box center [192, 208] width 44 height 8
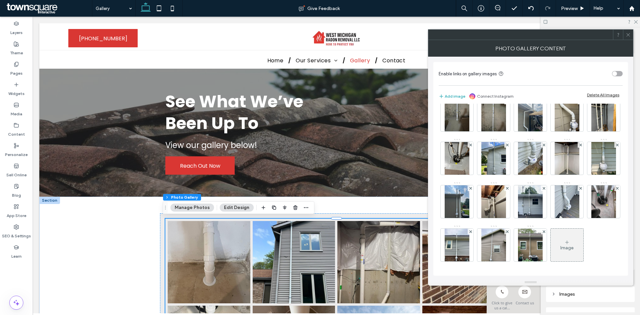
scroll to position [272, 0]
click at [297, 78] on div "See What We’ve Been Up To View our gallery below! Reach Out Now" at bounding box center [336, 133] width 400 height 128
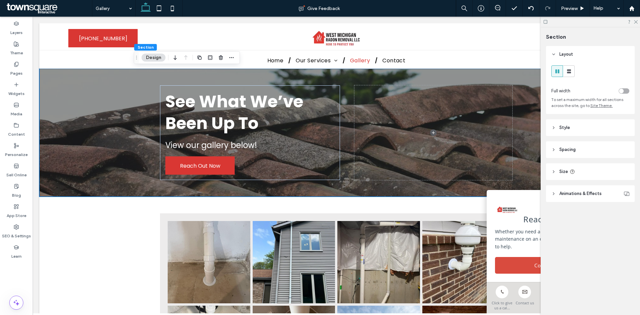
click at [590, 127] on header "Style" at bounding box center [590, 127] width 89 height 17
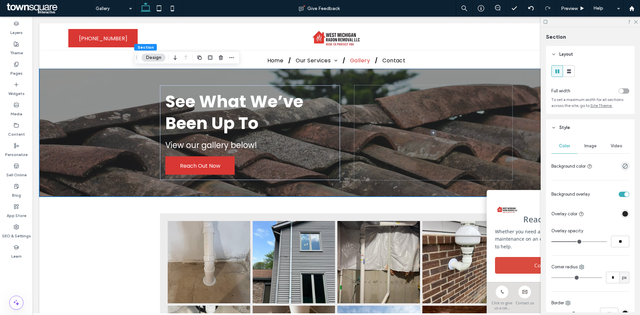
click at [592, 148] on span "Image" at bounding box center [590, 145] width 12 height 5
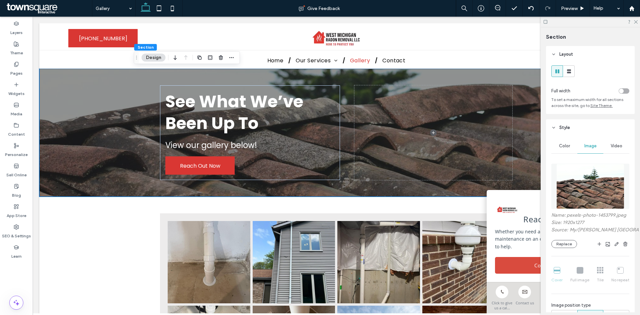
click at [579, 187] on img at bounding box center [590, 186] width 68 height 45
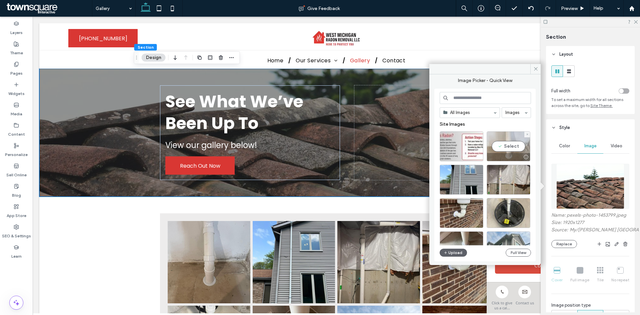
click at [500, 145] on div "Select" at bounding box center [509, 146] width 44 height 30
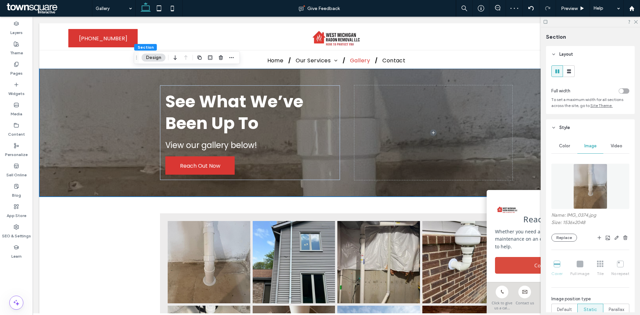
click at [588, 179] on img at bounding box center [590, 186] width 34 height 45
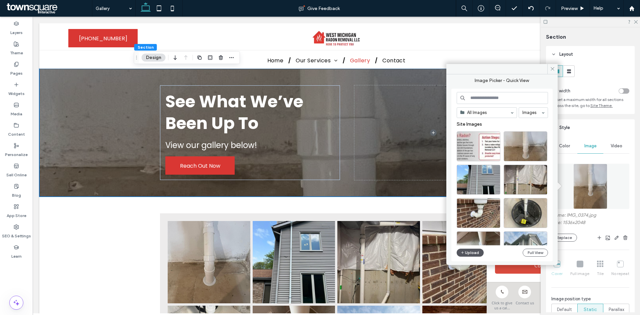
click at [468, 251] on button "Upload" at bounding box center [470, 253] width 27 height 8
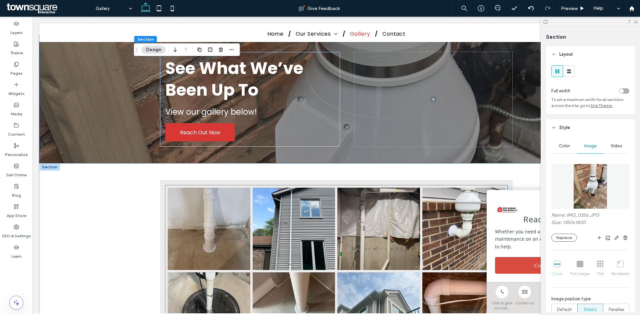
scroll to position [67, 0]
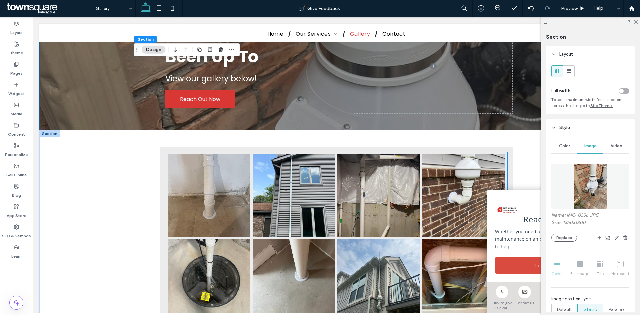
click at [376, 236] on link at bounding box center [378, 195] width 83 height 83
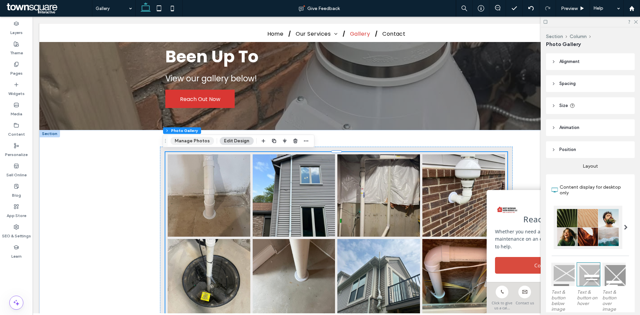
click at [205, 142] on button "Manage Photos" at bounding box center [192, 141] width 44 height 8
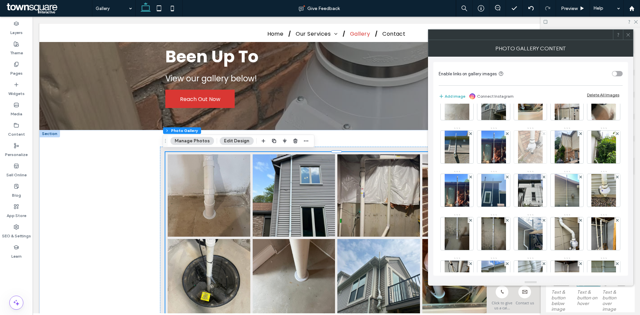
click at [542, 135] on use at bounding box center [543, 133] width 3 height 3
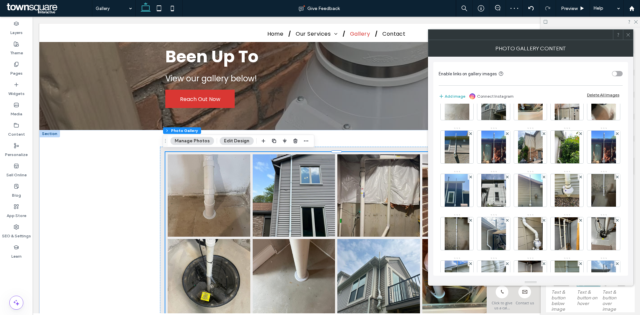
click at [627, 35] on icon at bounding box center [628, 34] width 5 height 5
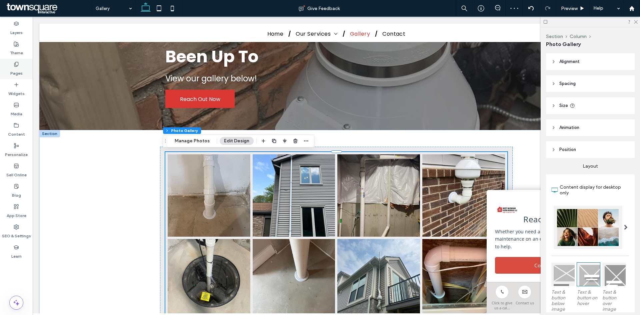
click at [21, 68] on label "Pages" at bounding box center [16, 71] width 12 height 9
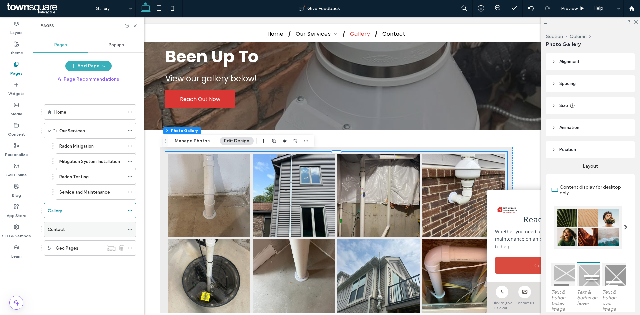
click at [99, 237] on div "Contact" at bounding box center [90, 229] width 92 height 15
click at [104, 228] on div "Contact" at bounding box center [86, 229] width 77 height 7
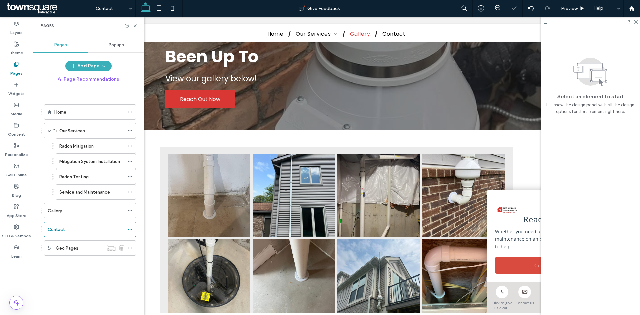
click at [135, 25] on use at bounding box center [135, 25] width 3 height 3
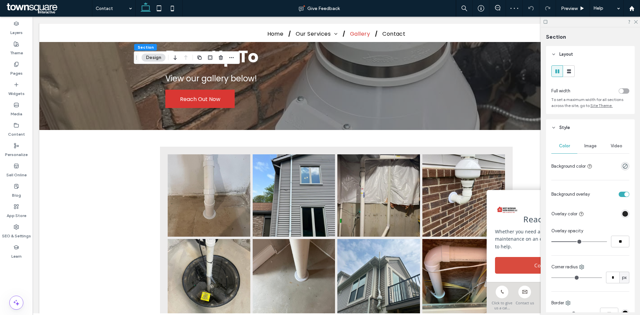
click at [590, 146] on span "Image" at bounding box center [590, 145] width 12 height 5
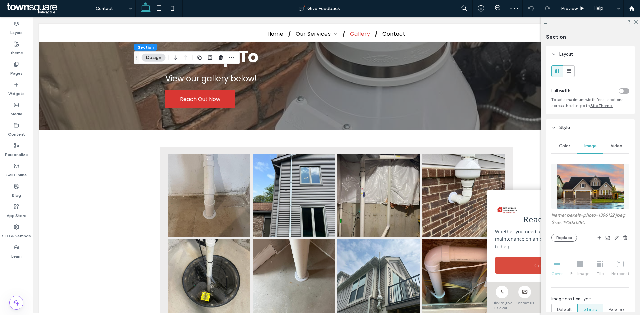
click at [577, 186] on img at bounding box center [591, 186] width 68 height 45
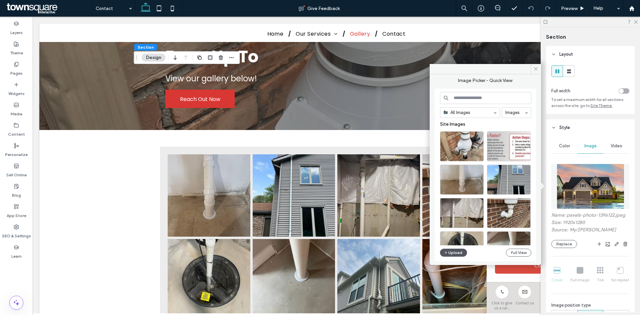
click at [455, 250] on button "Upload" at bounding box center [453, 253] width 27 height 8
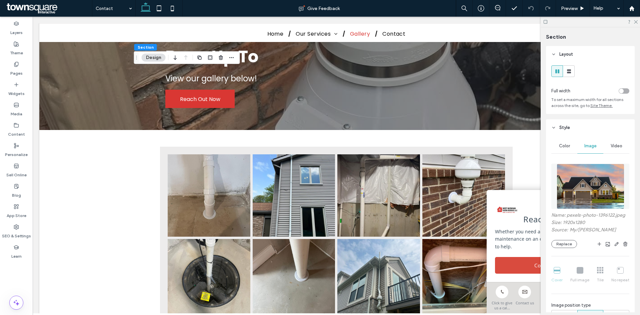
click at [566, 170] on img at bounding box center [591, 186] width 68 height 45
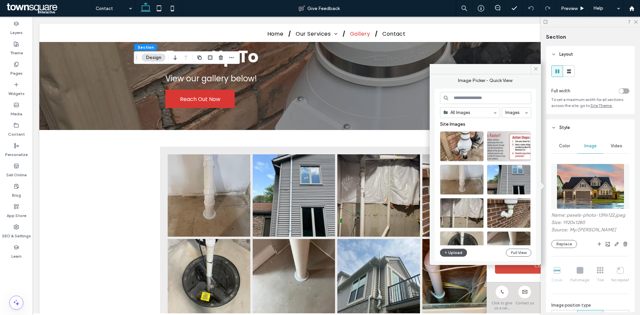
click at [455, 254] on button "Upload" at bounding box center [453, 253] width 27 height 8
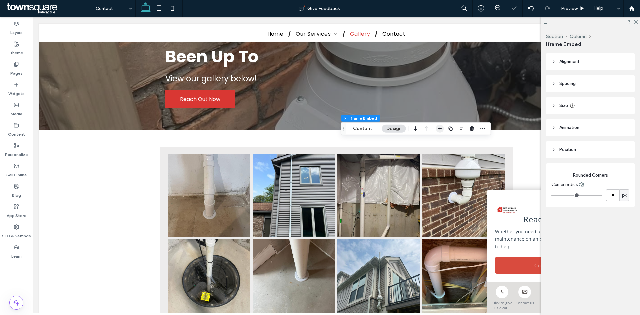
click at [442, 128] on icon "button" at bounding box center [439, 128] width 5 height 5
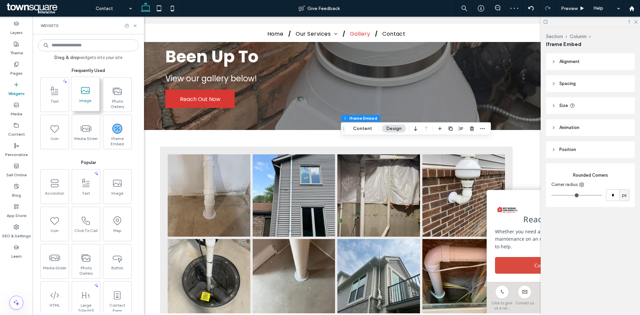
click at [92, 94] on span at bounding box center [85, 90] width 28 height 15
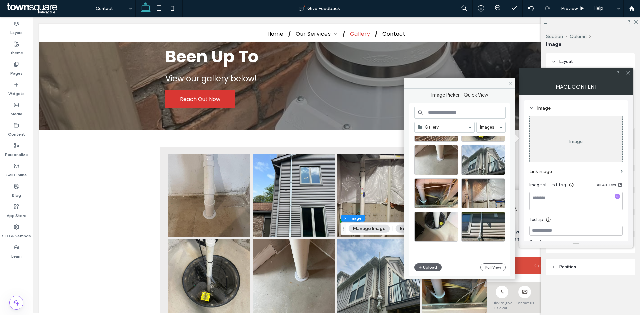
scroll to position [100, 0]
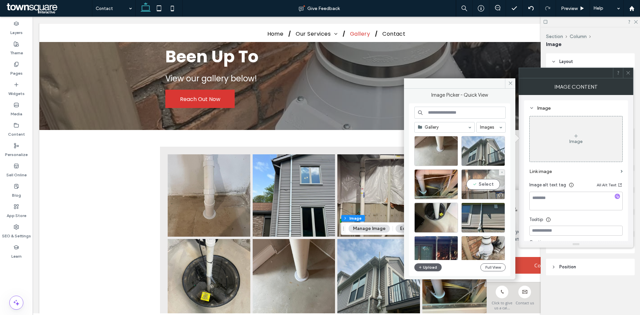
click at [486, 185] on div "Select" at bounding box center [483, 184] width 44 height 30
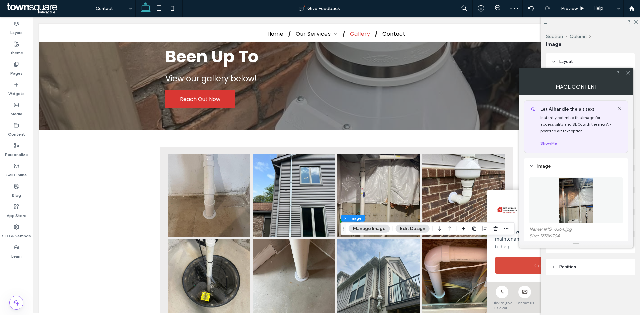
click at [627, 73] on icon at bounding box center [628, 72] width 5 height 5
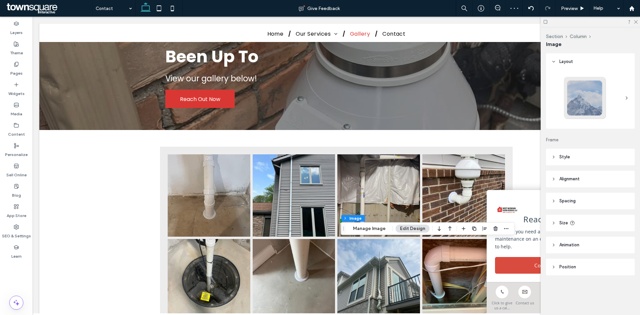
click at [580, 224] on header "Size" at bounding box center [590, 223] width 89 height 17
click at [610, 279] on input "***" at bounding box center [612, 279] width 13 height 12
type input "***"
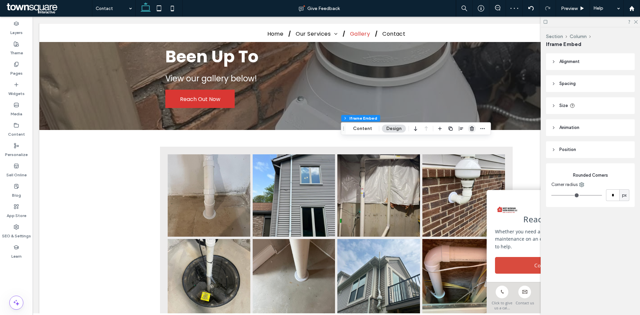
click at [470, 127] on icon "button" at bounding box center [471, 128] width 5 height 5
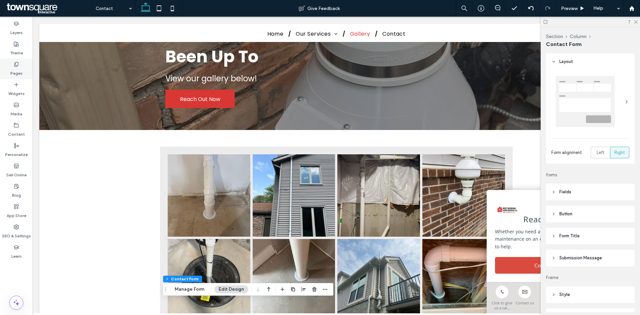
click at [17, 63] on icon at bounding box center [16, 64] width 5 height 5
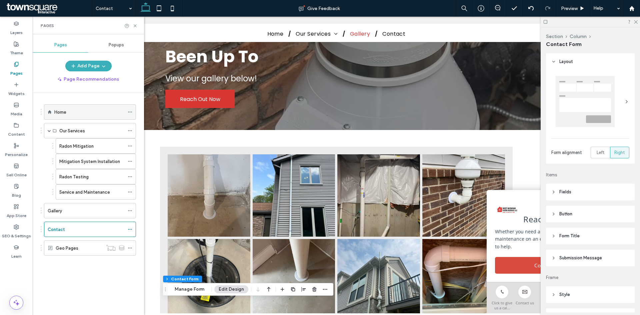
click at [78, 114] on div "Home" at bounding box center [89, 112] width 70 height 7
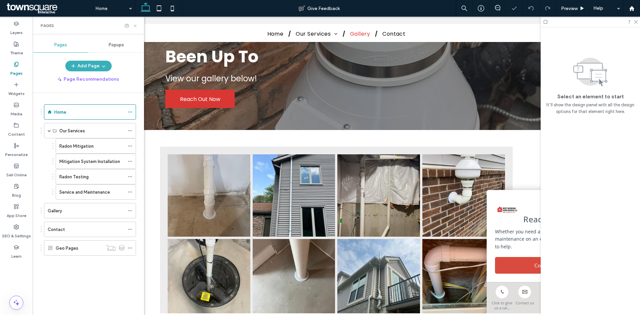
click at [136, 25] on use at bounding box center [135, 25] width 3 height 3
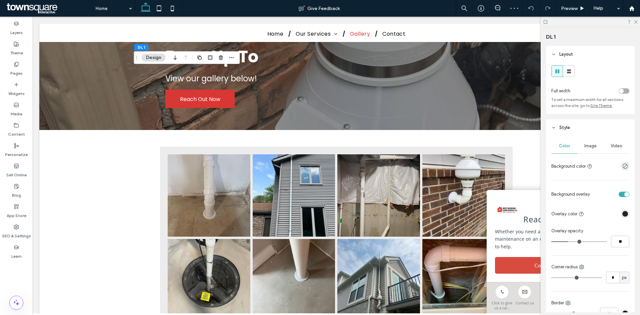
click at [596, 146] on div "Image" at bounding box center [590, 146] width 26 height 15
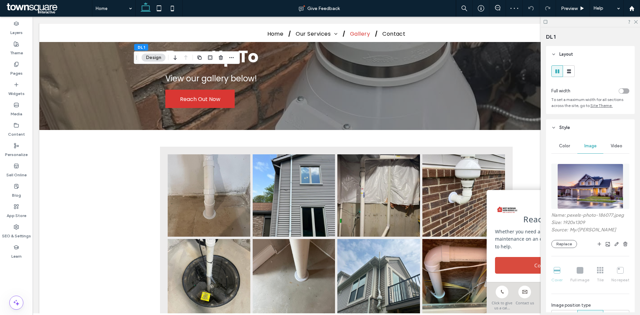
click at [586, 175] on img at bounding box center [590, 186] width 66 height 45
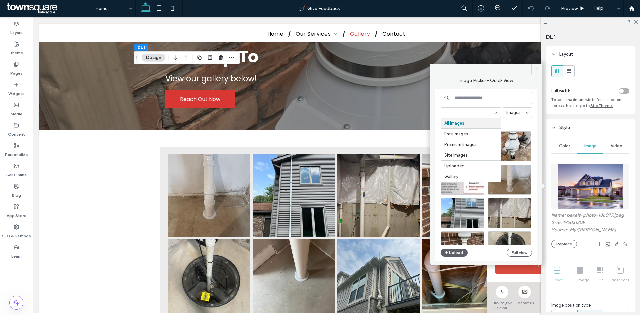
click at [469, 79] on label "Image Picker - Quick View" at bounding box center [486, 81] width 54 height 6
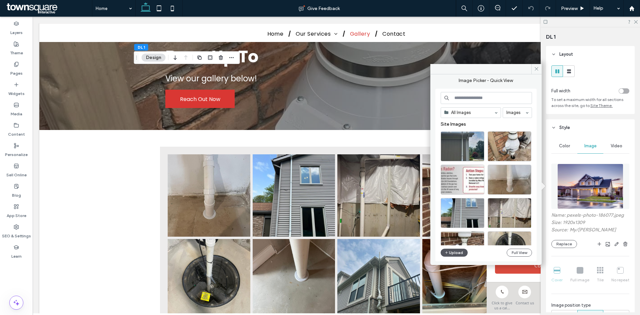
click at [460, 255] on button "Upload" at bounding box center [454, 253] width 27 height 8
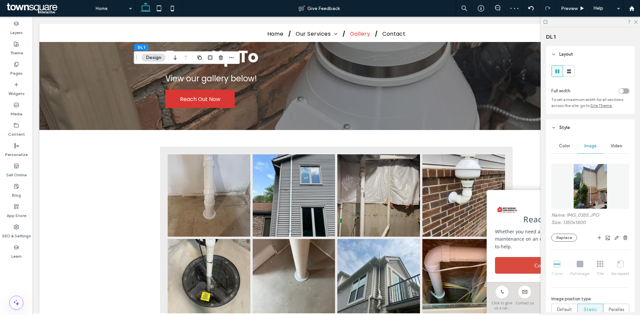
scroll to position [67, 0]
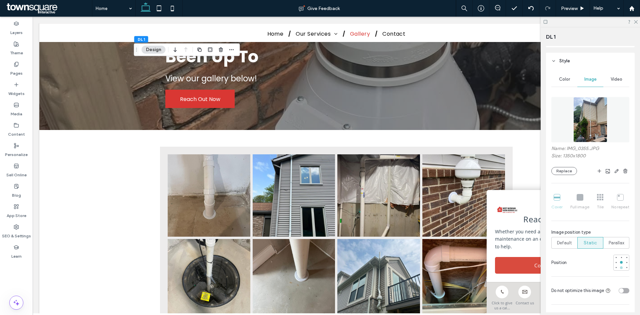
click at [620, 268] on div at bounding box center [621, 267] width 3 height 3
click at [619, 264] on div at bounding box center [621, 262] width 5 height 5
click at [566, 171] on button "Replace" at bounding box center [564, 171] width 26 height 8
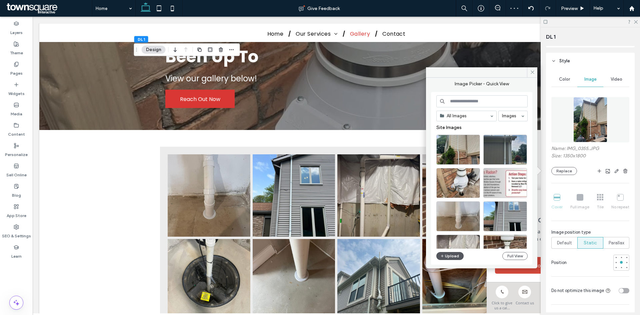
click at [456, 256] on button "Upload" at bounding box center [449, 256] width 27 height 8
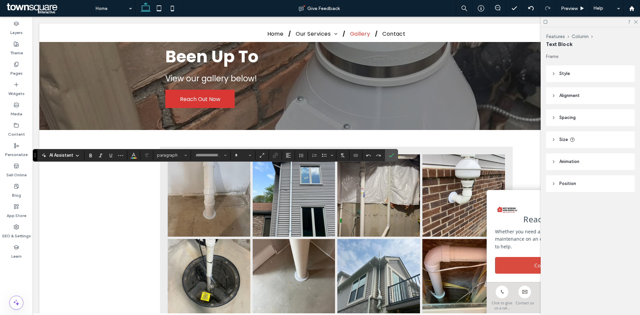
type input "*******"
type input "**"
click at [393, 156] on icon "Confirm" at bounding box center [391, 155] width 5 height 5
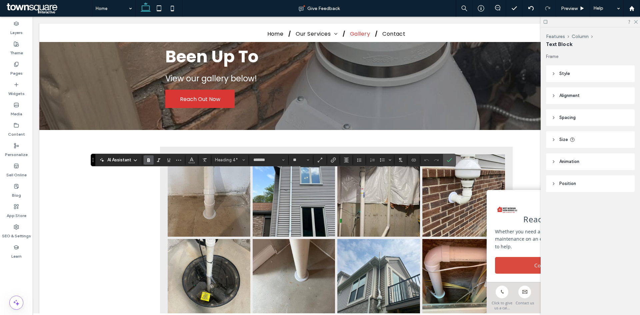
type input "**"
click at [453, 162] on label "Confirm" at bounding box center [449, 160] width 10 height 12
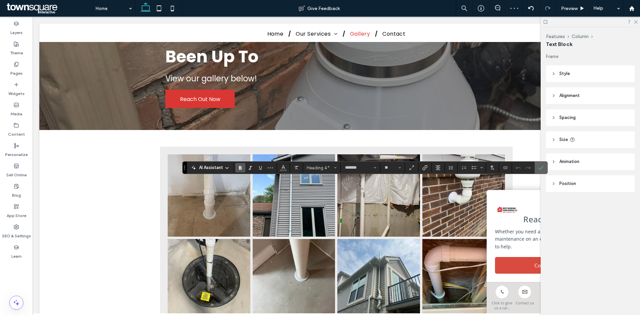
type input "**"
click at [543, 164] on span "Confirm" at bounding box center [540, 167] width 5 height 11
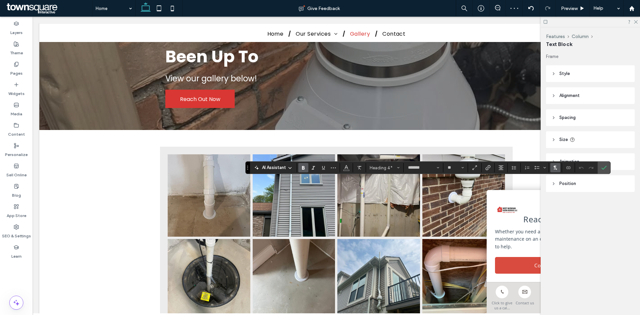
type input "**"
click at [606, 166] on use "Confirm" at bounding box center [603, 168] width 5 height 4
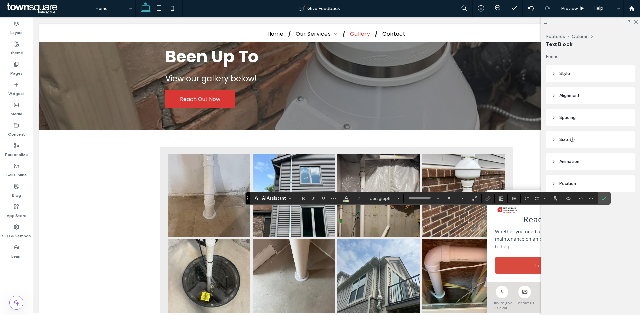
type input "*******"
type input "**"
click at [603, 196] on icon "Confirm" at bounding box center [603, 198] width 5 height 5
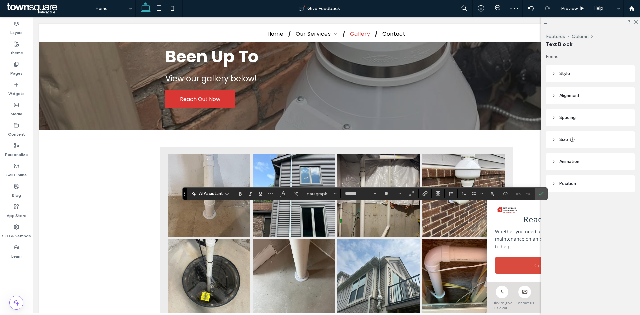
type input "**"
click at [539, 191] on icon "Confirm" at bounding box center [540, 193] width 5 height 5
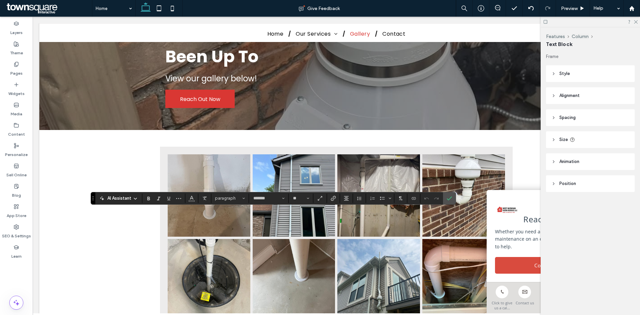
type input "**"
click at [449, 199] on use "Confirm" at bounding box center [449, 198] width 5 height 4
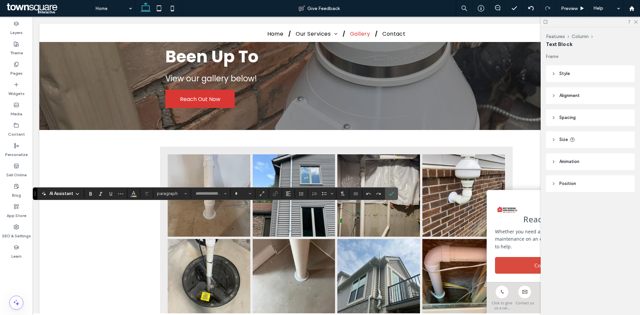
type input "*******"
type input "**"
click at [391, 193] on icon "Confirm" at bounding box center [391, 193] width 5 height 5
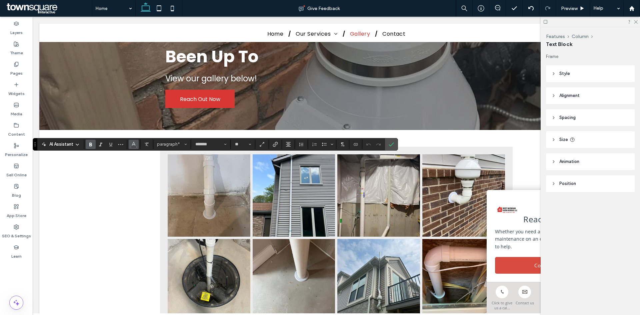
click at [133, 145] on icon "Color" at bounding box center [133, 143] width 5 height 5
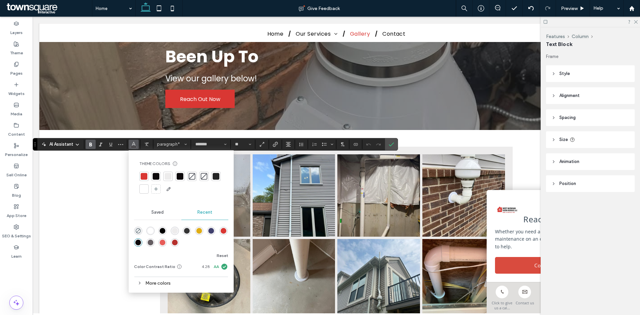
click at [146, 187] on div at bounding box center [144, 189] width 7 height 7
click at [394, 141] on span "Confirm" at bounding box center [391, 144] width 5 height 11
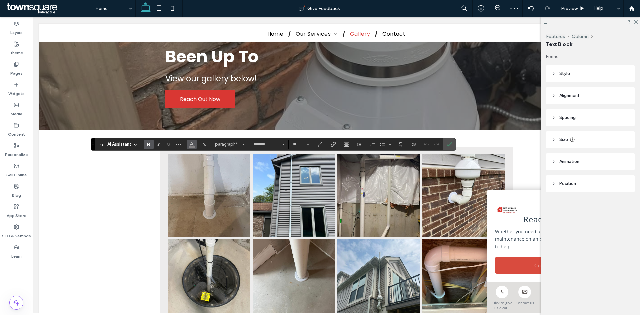
click at [189, 142] on icon "Color" at bounding box center [191, 143] width 5 height 5
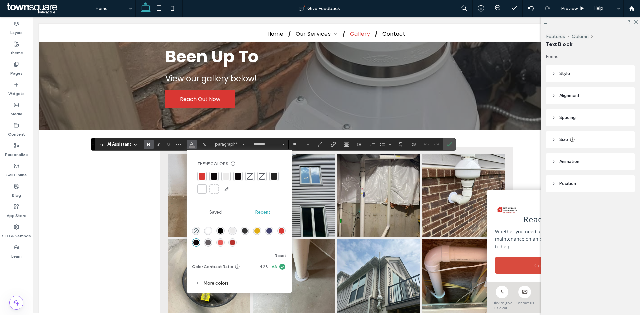
click at [202, 186] on div at bounding box center [202, 189] width 7 height 7
click at [452, 142] on label "Confirm" at bounding box center [449, 144] width 10 height 12
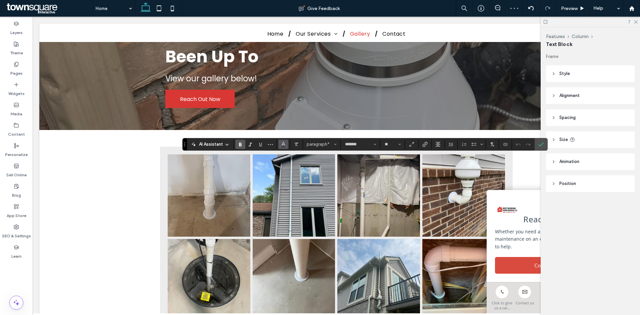
click at [285, 141] on icon "Color" at bounding box center [283, 143] width 5 height 5
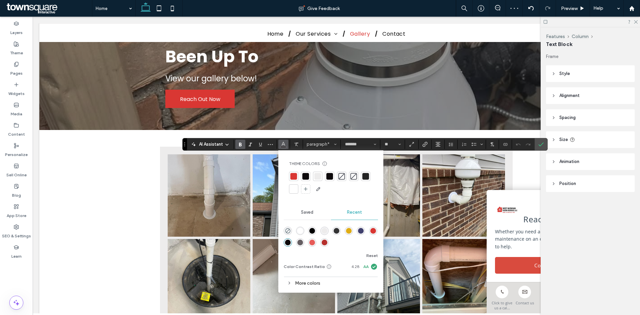
click at [293, 187] on div at bounding box center [293, 189] width 7 height 7
click at [543, 146] on icon "Confirm" at bounding box center [540, 144] width 5 height 5
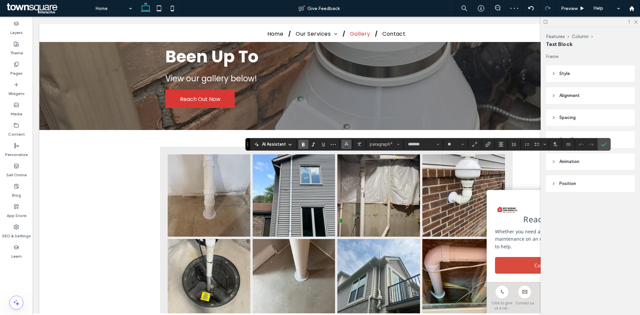
click at [343, 147] on button "Color" at bounding box center [346, 144] width 10 height 9
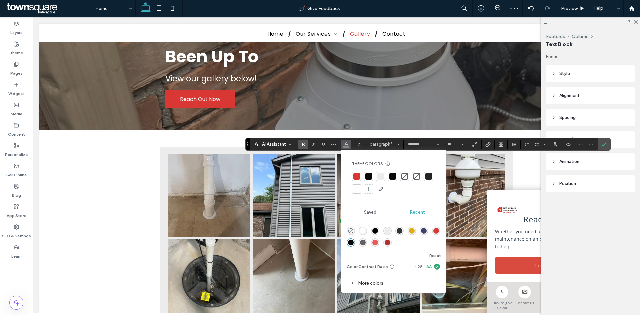
click at [357, 187] on div at bounding box center [356, 189] width 7 height 7
click at [605, 143] on icon "Confirm" at bounding box center [603, 144] width 5 height 5
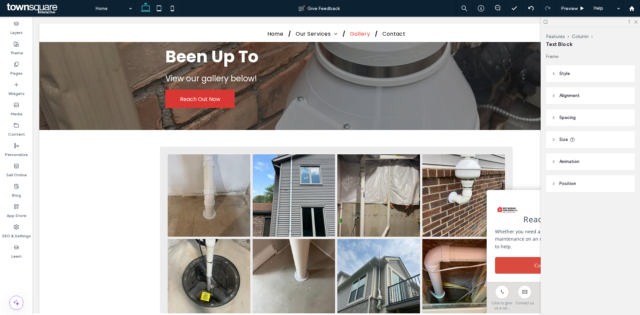
type input "**"
type input "****"
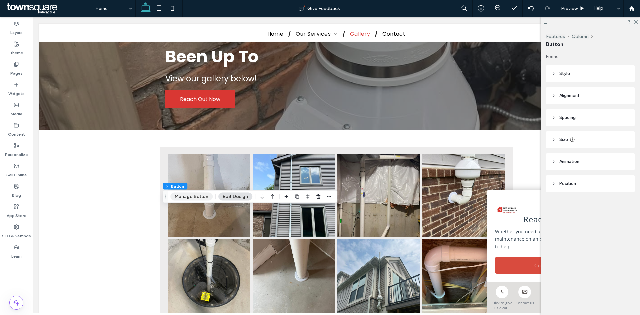
click at [196, 196] on button "Manage Button" at bounding box center [191, 197] width 42 height 8
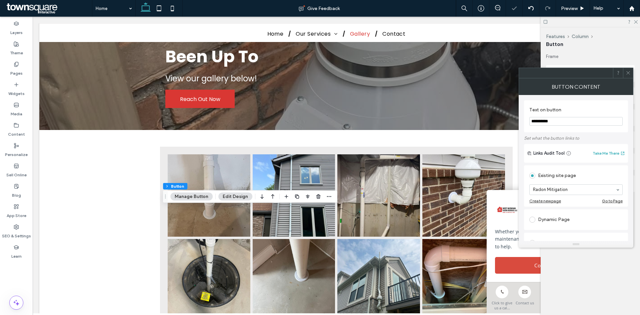
click at [629, 68] on span at bounding box center [628, 73] width 5 height 10
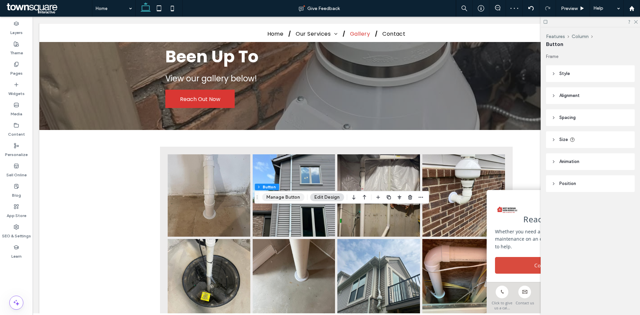
click at [289, 199] on button "Manage Button" at bounding box center [283, 197] width 42 height 8
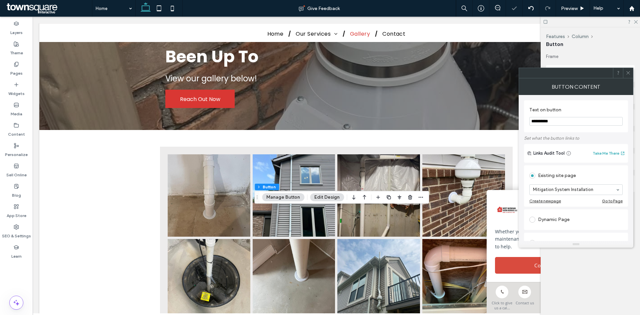
click at [628, 72] on icon at bounding box center [628, 72] width 5 height 5
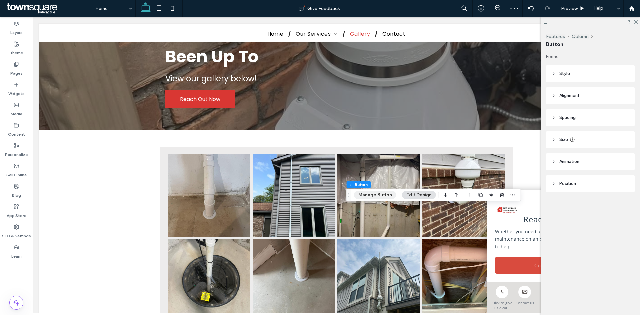
click at [381, 196] on button "Manage Button" at bounding box center [375, 195] width 42 height 8
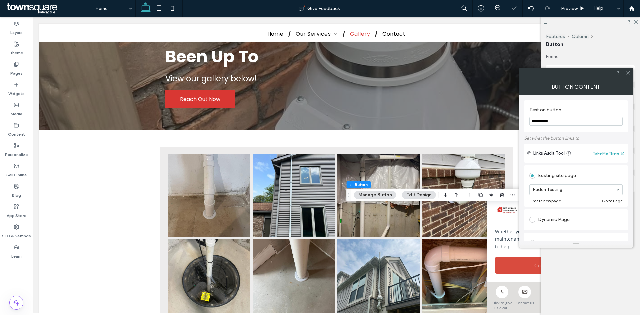
click at [628, 69] on span at bounding box center [628, 73] width 5 height 10
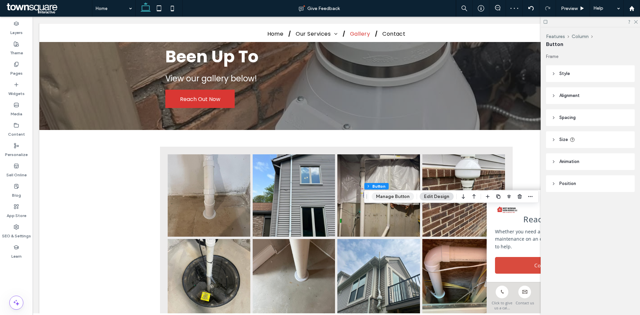
click at [388, 198] on button "Manage Button" at bounding box center [393, 197] width 42 height 8
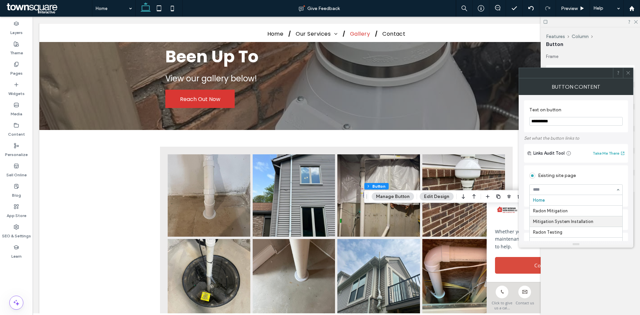
scroll to position [8, 0]
click at [628, 71] on icon at bounding box center [628, 72] width 5 height 5
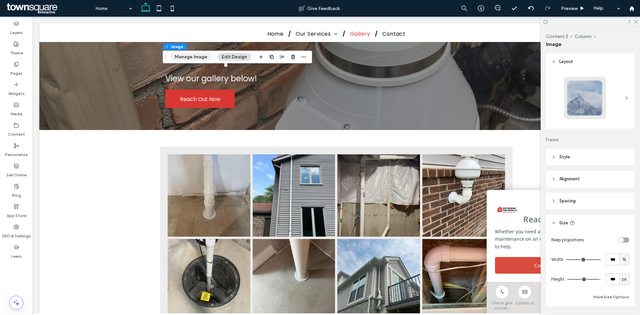
click at [187, 59] on button "Manage Image" at bounding box center [190, 57] width 41 height 8
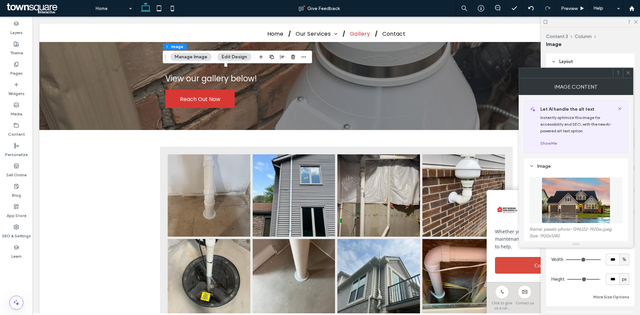
click at [550, 194] on img at bounding box center [576, 200] width 69 height 46
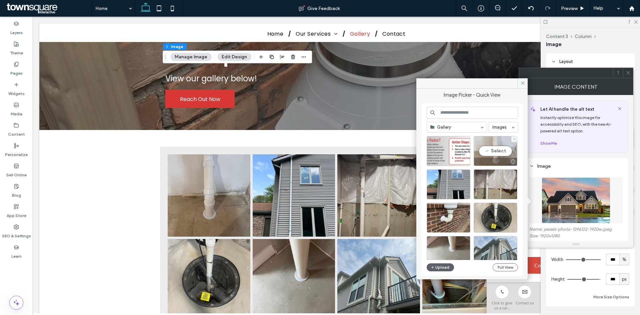
click at [498, 151] on div "Select" at bounding box center [496, 151] width 44 height 30
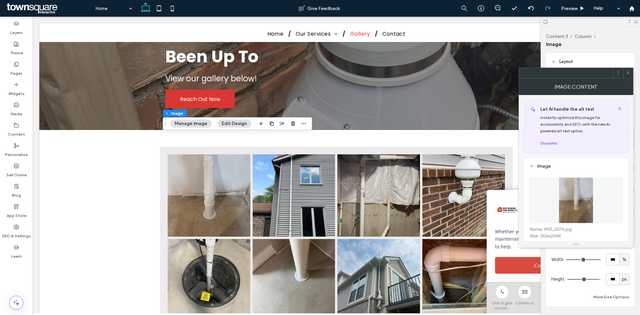
click at [580, 206] on img at bounding box center [576, 200] width 35 height 46
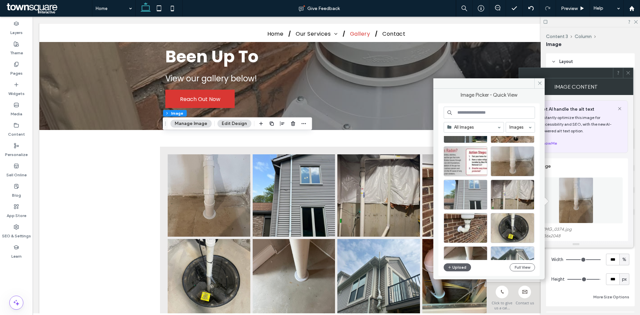
scroll to position [67, 0]
click at [469, 194] on div "Select" at bounding box center [466, 194] width 44 height 30
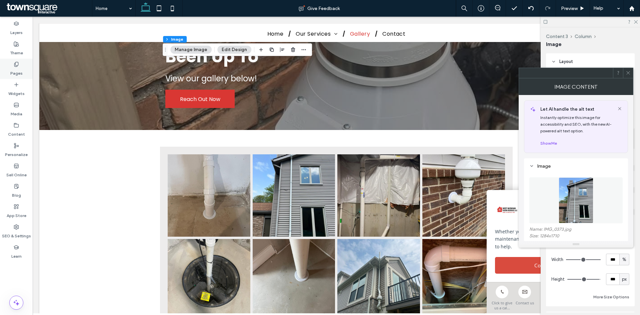
click at [19, 67] on label "Pages" at bounding box center [16, 71] width 12 height 9
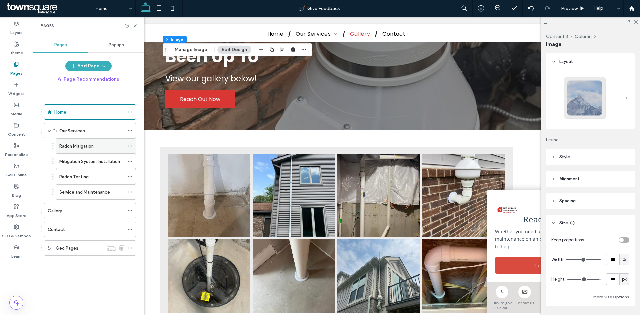
click at [89, 149] on label "Radon Mitigation" at bounding box center [76, 146] width 34 height 12
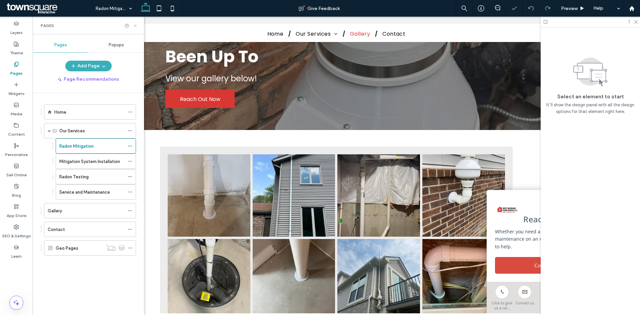
click at [136, 24] on icon at bounding box center [135, 25] width 5 height 5
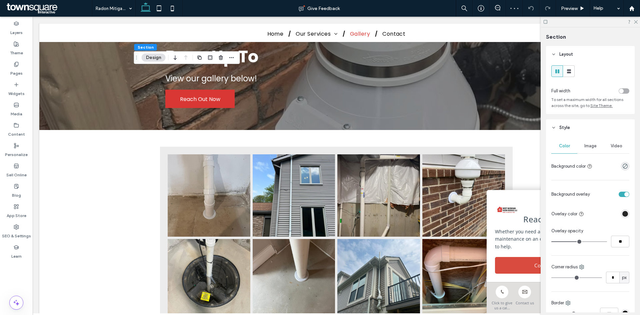
click at [588, 149] on div "Image" at bounding box center [590, 146] width 26 height 15
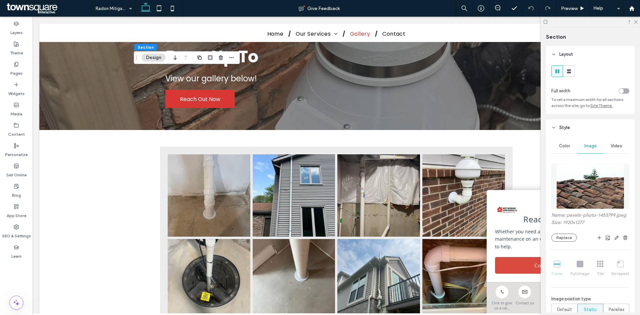
click at [588, 184] on img at bounding box center [590, 186] width 68 height 45
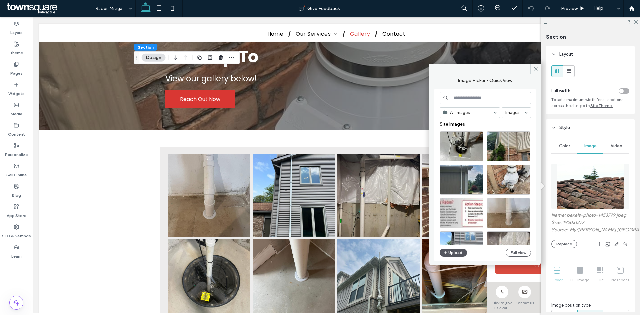
click at [455, 254] on button "Upload" at bounding box center [453, 253] width 27 height 8
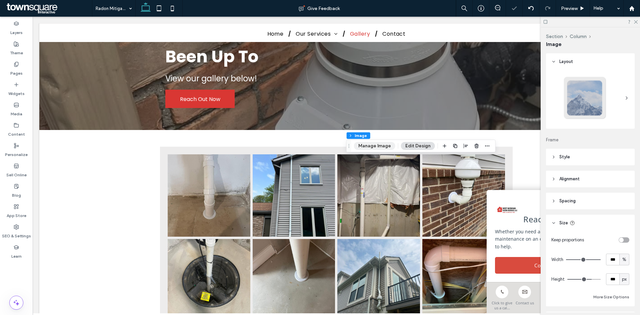
click at [380, 148] on button "Manage Image" at bounding box center [374, 146] width 41 height 8
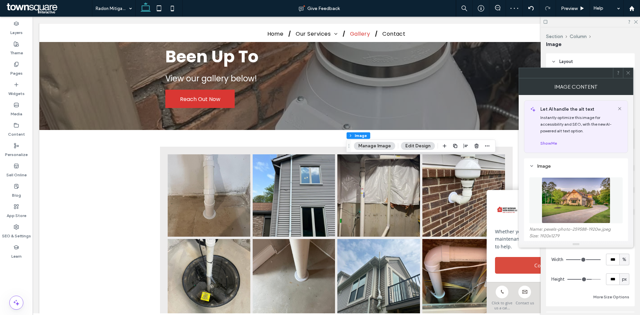
click at [585, 192] on img at bounding box center [576, 200] width 69 height 46
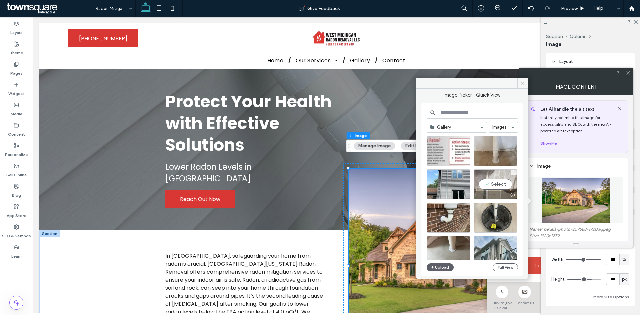
click at [507, 184] on div "Select" at bounding box center [496, 184] width 44 height 30
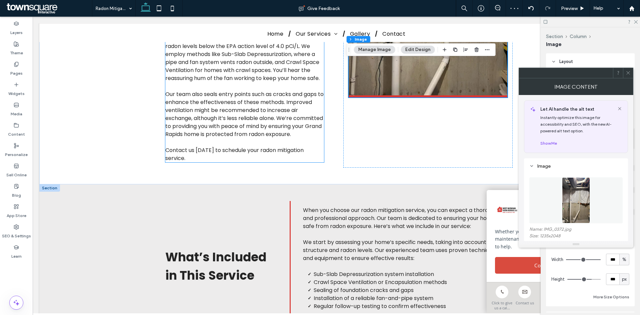
scroll to position [333, 0]
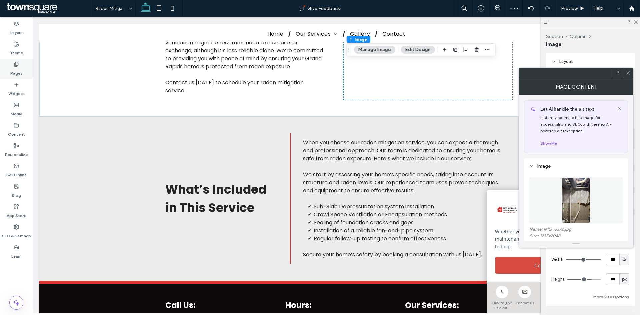
click at [18, 69] on label "Pages" at bounding box center [16, 71] width 12 height 9
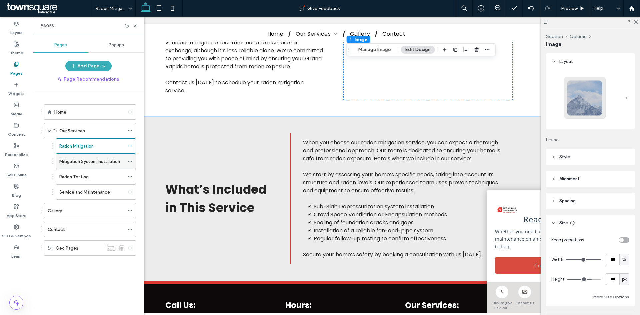
click at [91, 165] on label "Mitigation System Installation" at bounding box center [89, 162] width 61 height 12
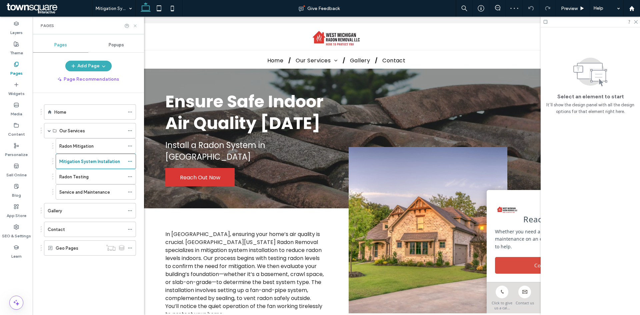
click at [135, 27] on icon at bounding box center [135, 25] width 5 height 5
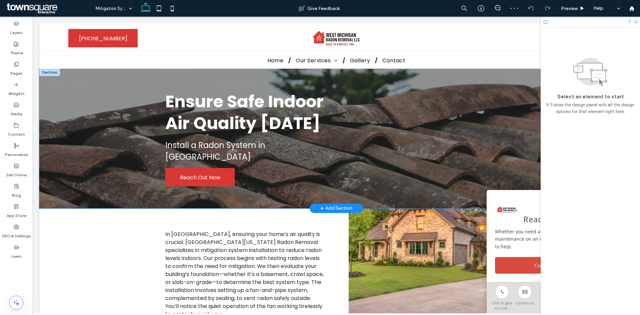
click at [122, 120] on div "Ensure Safe Indoor Air Quality [DATE] Install a Radon System in [GEOGRAPHIC_DAT…" at bounding box center [336, 139] width 594 height 140
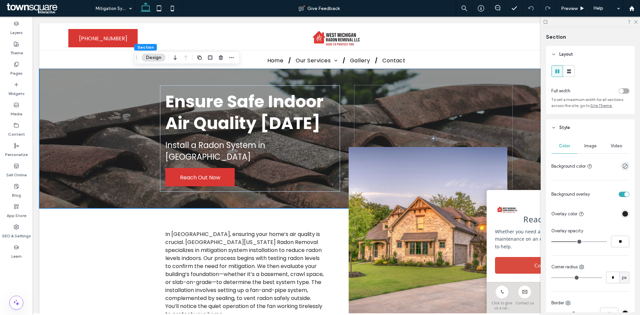
click at [595, 144] on span "Image" at bounding box center [590, 145] width 12 height 5
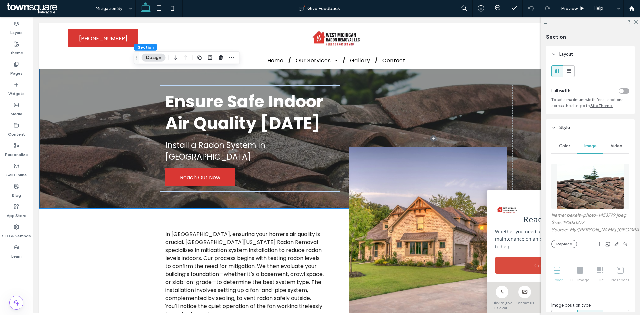
click at [581, 185] on img at bounding box center [590, 186] width 68 height 45
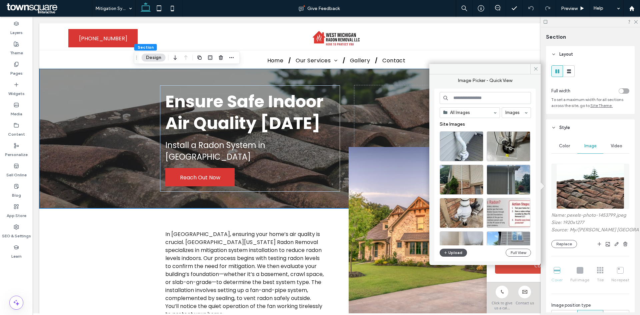
click at [447, 252] on icon "button" at bounding box center [446, 252] width 4 height 5
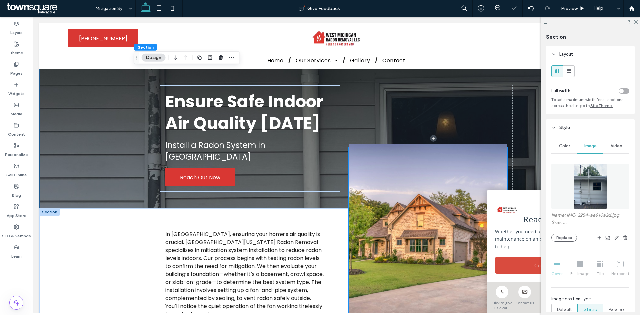
click at [401, 241] on img at bounding box center [428, 241] width 159 height 194
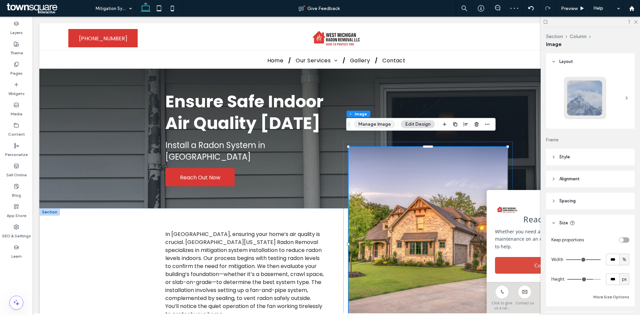
click at [378, 126] on button "Manage Image" at bounding box center [374, 124] width 41 height 8
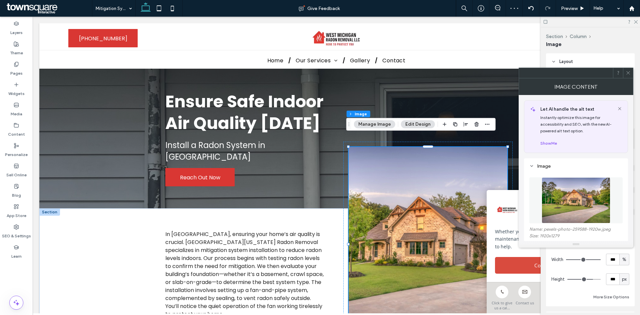
click at [588, 192] on img at bounding box center [576, 200] width 69 height 46
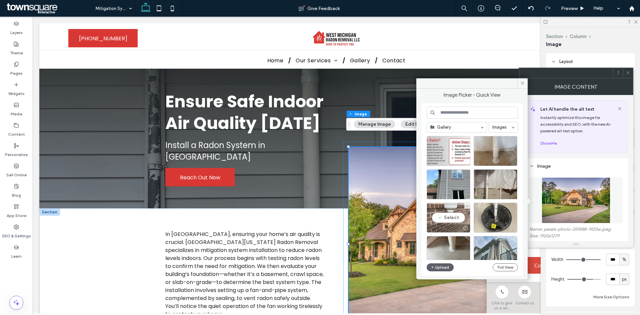
click at [457, 217] on div "Select" at bounding box center [449, 218] width 44 height 30
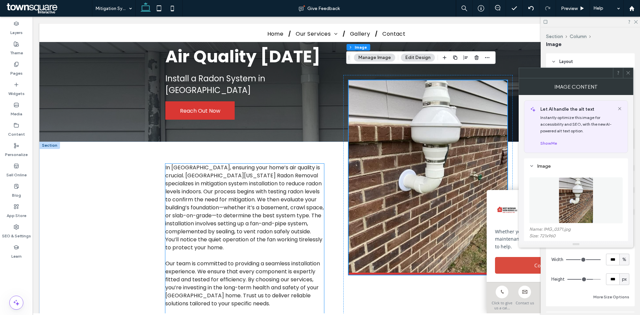
scroll to position [33, 0]
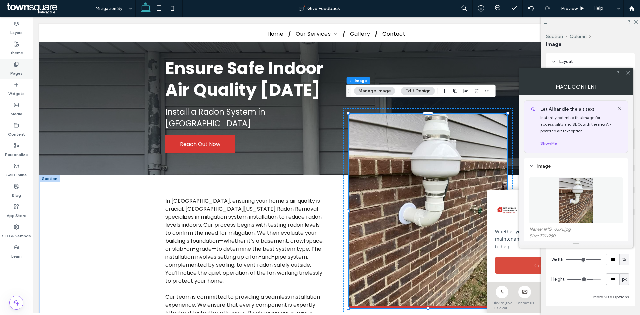
click at [14, 70] on label "Pages" at bounding box center [16, 71] width 12 height 9
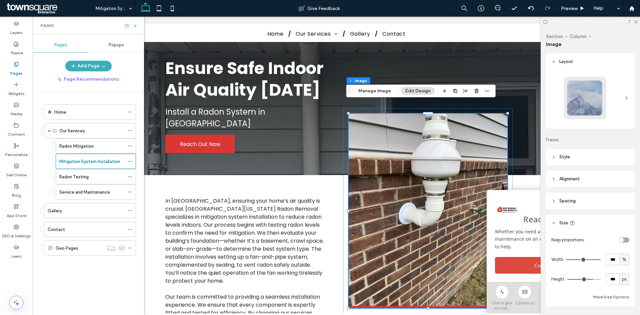
click at [72, 179] on label "Radon Testing" at bounding box center [73, 177] width 29 height 12
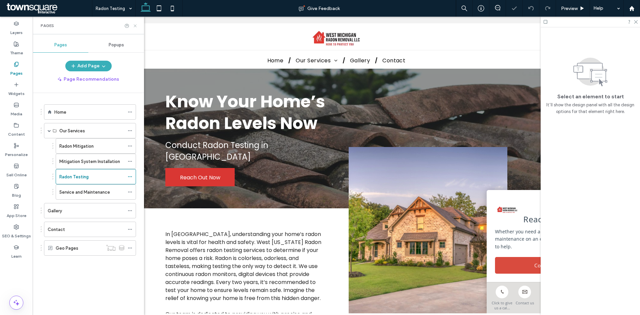
click at [135, 25] on use at bounding box center [135, 25] width 3 height 3
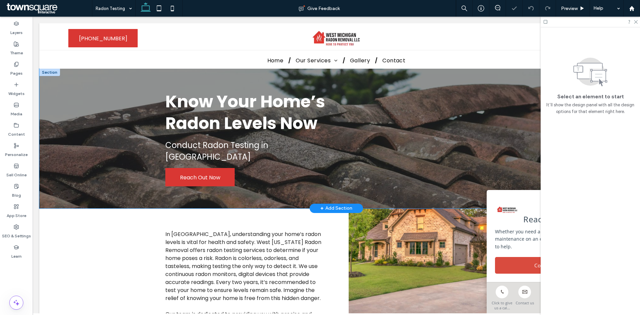
click at [92, 121] on div "Know Your Home’s Radon Levels Now Conduct Radon Testing in [GEOGRAPHIC_DATA] Re…" at bounding box center [336, 139] width 594 height 140
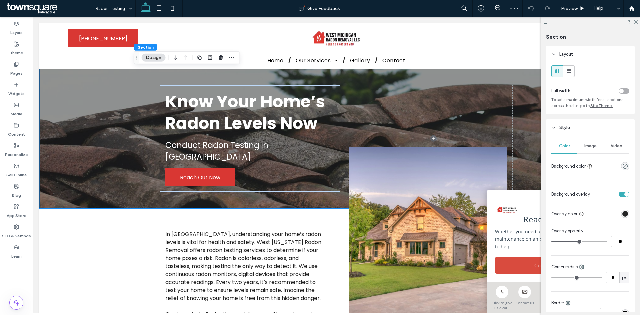
click at [584, 146] on span "Image" at bounding box center [590, 145] width 12 height 5
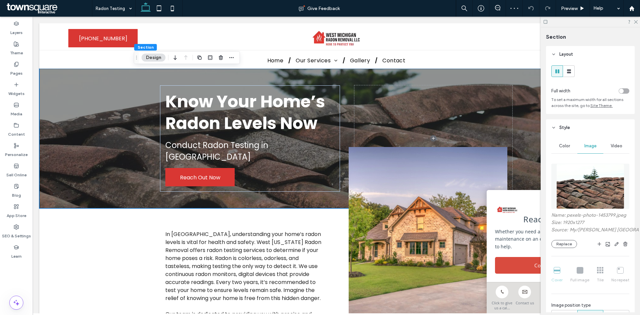
click at [580, 182] on img at bounding box center [590, 186] width 68 height 45
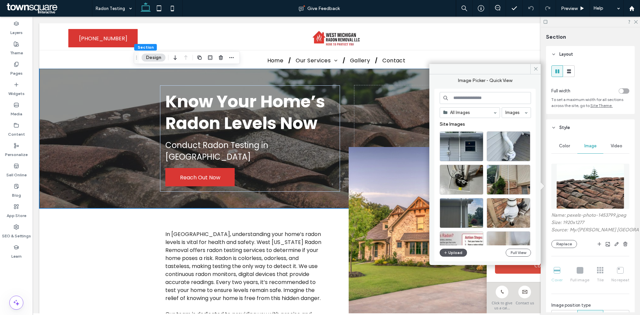
click at [458, 251] on button "Upload" at bounding box center [453, 253] width 27 height 8
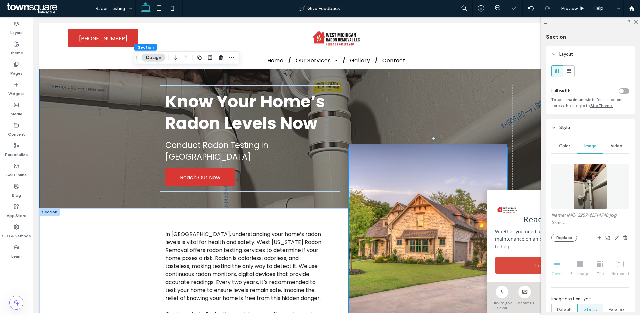
click at [407, 244] on img at bounding box center [428, 241] width 159 height 194
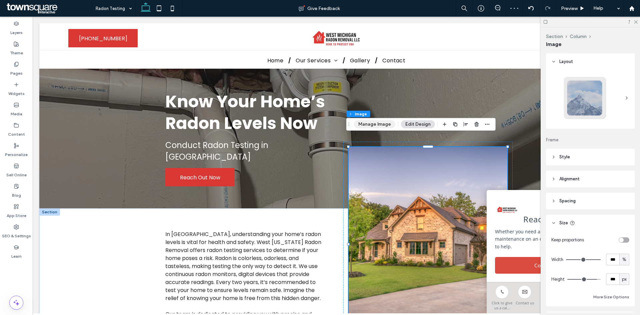
click at [386, 125] on button "Manage Image" at bounding box center [374, 124] width 41 height 8
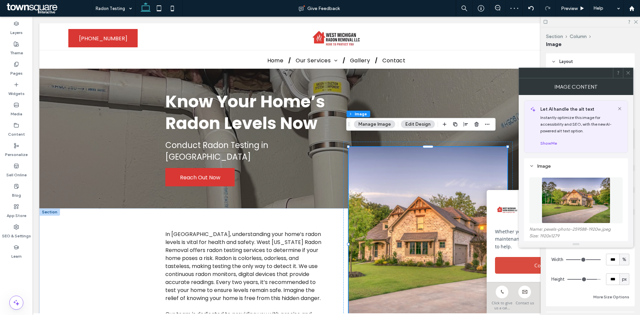
click at [573, 194] on img at bounding box center [576, 200] width 69 height 46
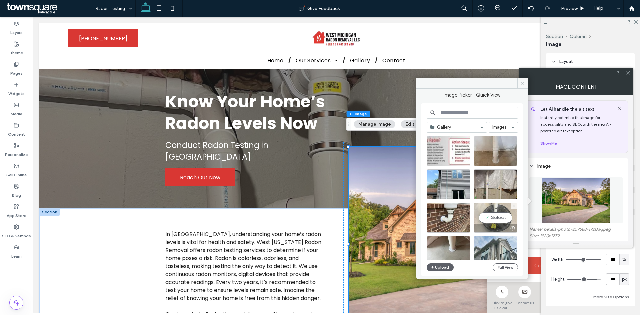
click at [501, 217] on div "Select" at bounding box center [496, 218] width 44 height 30
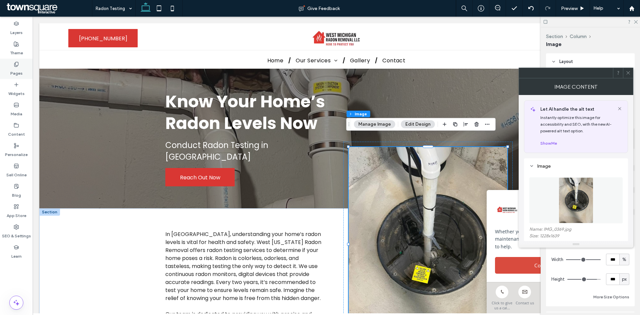
click at [26, 72] on div "Pages" at bounding box center [16, 69] width 33 height 20
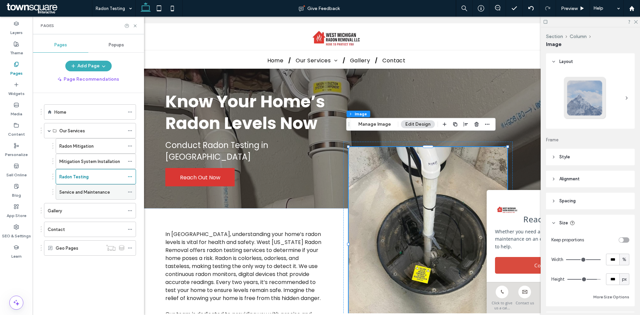
click at [107, 193] on label "Service and Maintenance" at bounding box center [84, 192] width 51 height 12
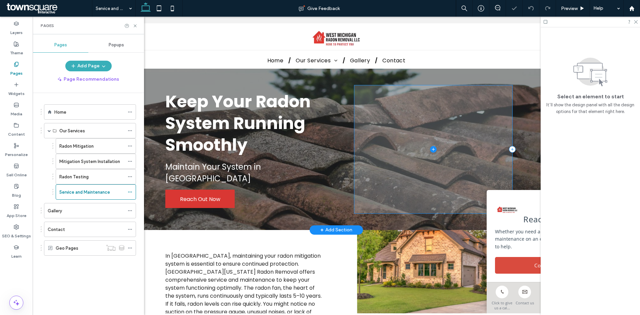
click at [387, 92] on span at bounding box center [433, 149] width 158 height 128
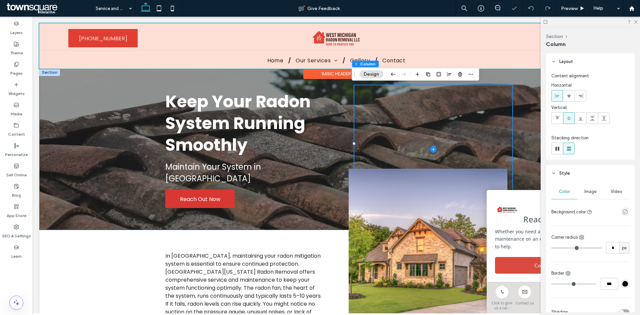
click at [325, 78] on div "Basic Header" at bounding box center [336, 74] width 66 height 10
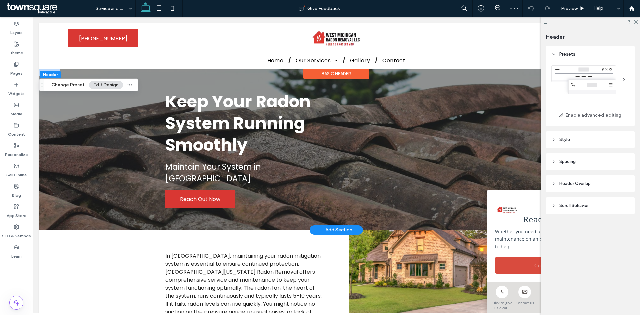
click at [270, 77] on div "Keep Your Radon System Running Smoothly Maintain Your System in [GEOGRAPHIC_DAT…" at bounding box center [336, 149] width 400 height 161
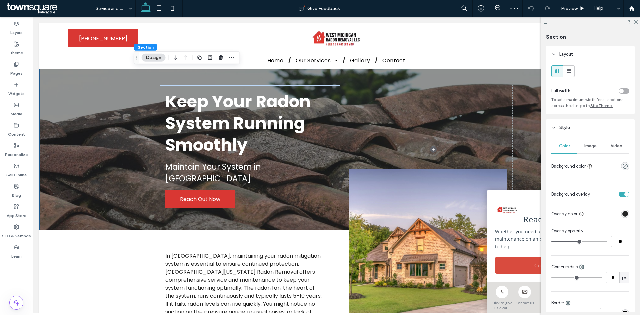
click at [591, 145] on span "Image" at bounding box center [590, 145] width 12 height 5
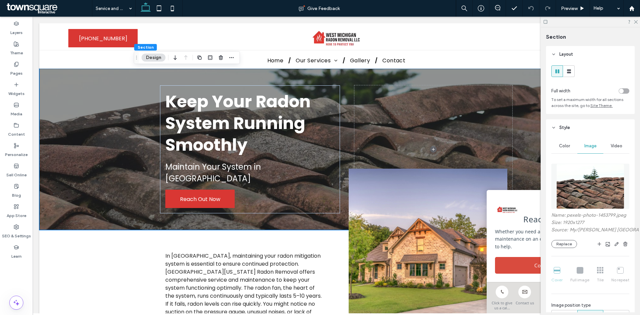
click at [603, 196] on img at bounding box center [590, 186] width 68 height 45
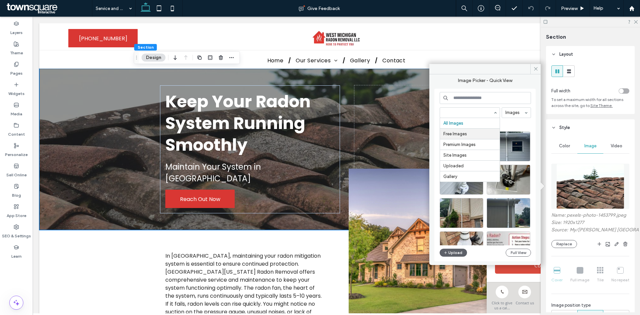
click at [456, 79] on div "Image Picker - Quick View All Images Free Images Premium Images Site Images Upl…" at bounding box center [484, 170] width 101 height 184
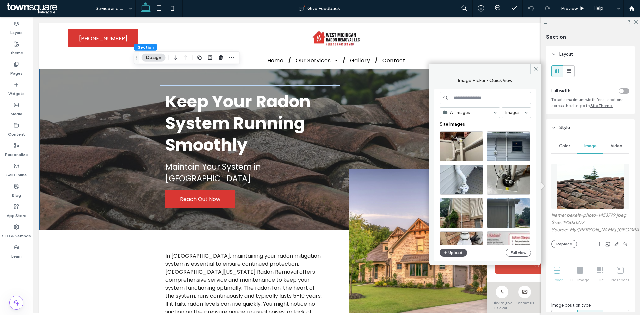
click at [456, 249] on button "Upload" at bounding box center [453, 253] width 27 height 8
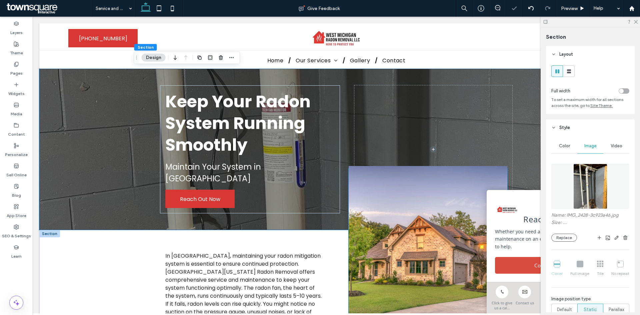
click at [399, 251] on img at bounding box center [428, 263] width 159 height 194
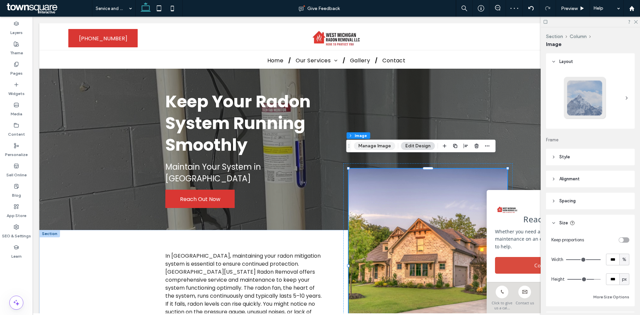
click at [375, 145] on button "Manage Image" at bounding box center [374, 146] width 41 height 8
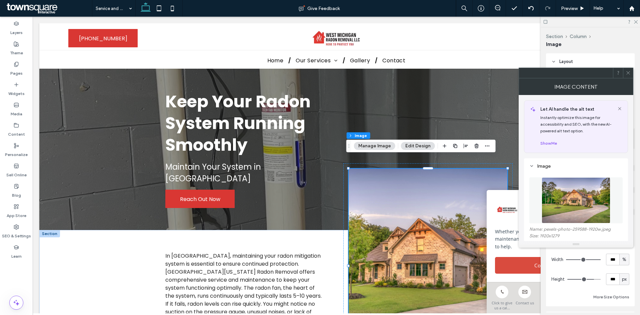
click at [589, 196] on img at bounding box center [576, 200] width 69 height 46
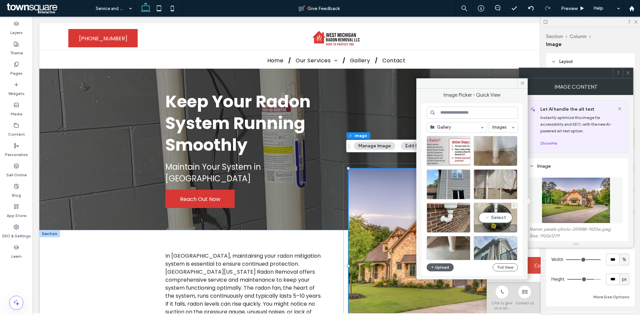
scroll to position [33, 0]
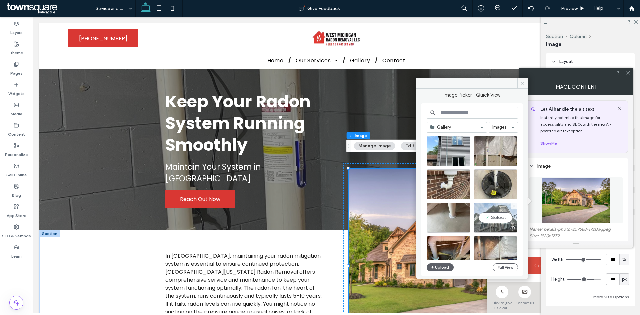
click at [502, 218] on div "Select" at bounding box center [496, 218] width 44 height 30
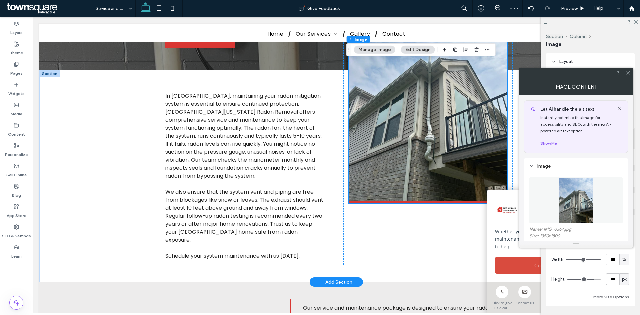
scroll to position [67, 0]
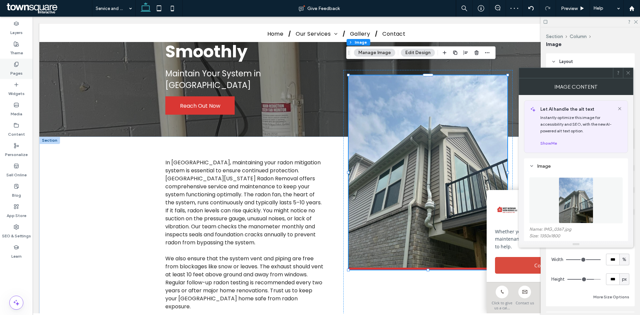
click at [21, 71] on label "Pages" at bounding box center [16, 71] width 12 height 9
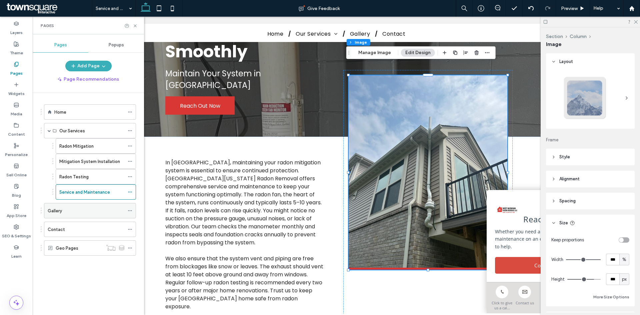
click at [84, 214] on div "Gallery" at bounding box center [86, 210] width 77 height 7
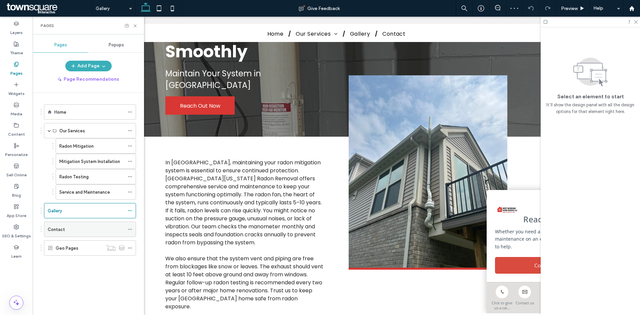
click at [94, 225] on div "Contact" at bounding box center [86, 229] width 77 height 15
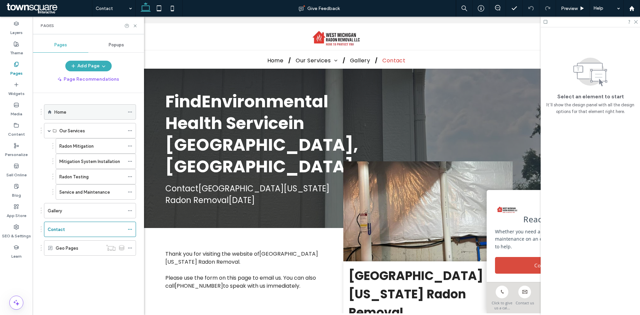
click at [73, 112] on div "Home" at bounding box center [89, 112] width 70 height 7
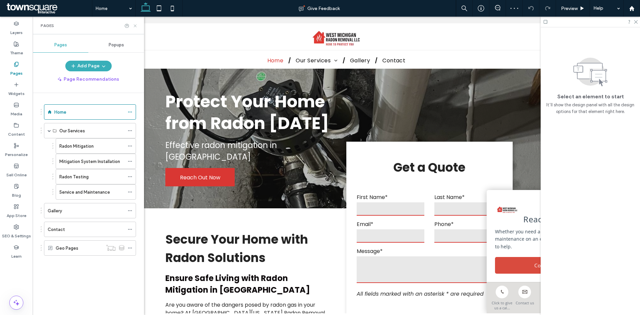
drag, startPoint x: 104, startPoint y: 9, endPoint x: 137, endPoint y: 25, distance: 37.0
click at [137, 25] on icon at bounding box center [135, 25] width 5 height 5
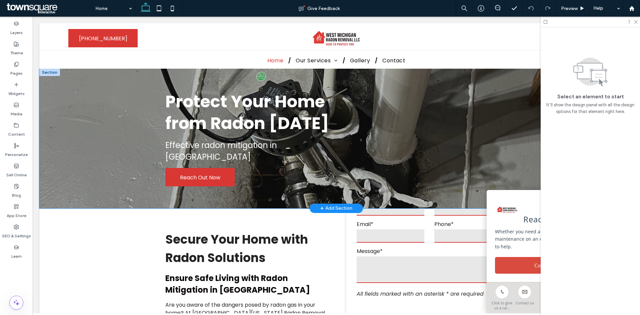
click at [122, 82] on div "Protect Your Home from Radon [DATE] Effective radon mitigation in [GEOGRAPHIC_D…" at bounding box center [336, 139] width 594 height 140
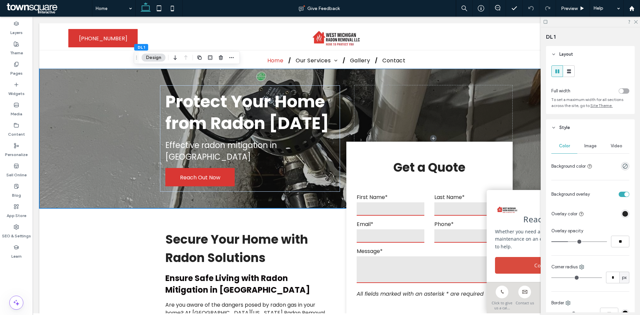
click at [584, 148] on span "Image" at bounding box center [590, 145] width 12 height 5
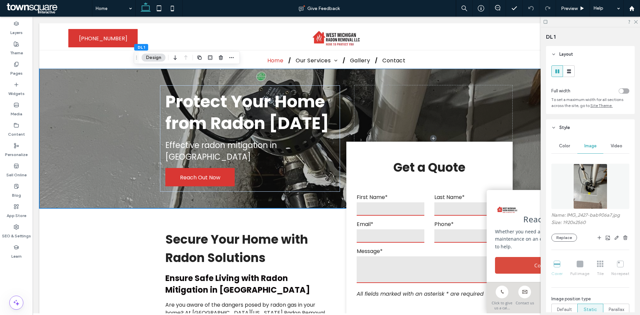
drag, startPoint x: 580, startPoint y: 186, endPoint x: 571, endPoint y: 221, distance: 36.7
click at [580, 186] on img at bounding box center [590, 186] width 34 height 45
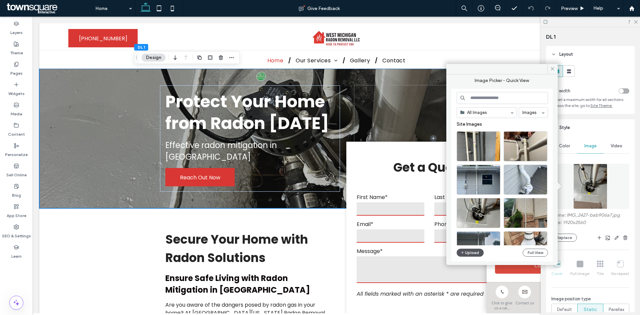
click at [464, 253] on icon "button" at bounding box center [463, 252] width 4 height 5
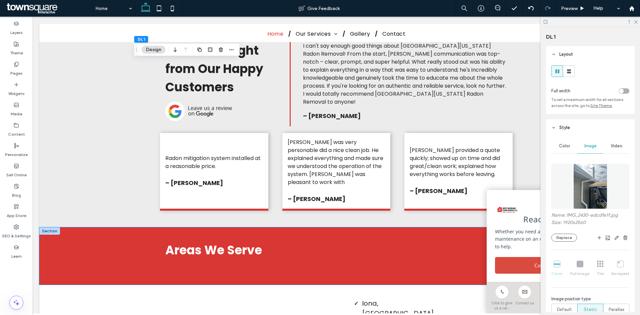
scroll to position [1167, 0]
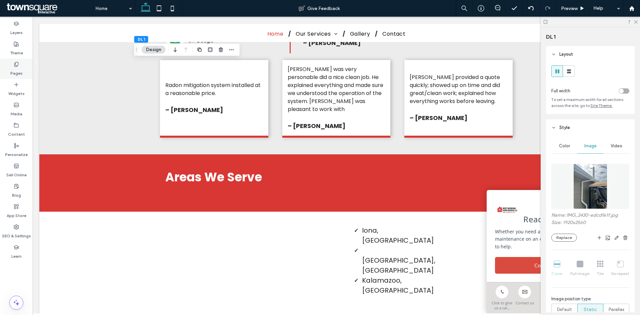
click at [26, 66] on div "Pages" at bounding box center [16, 69] width 33 height 20
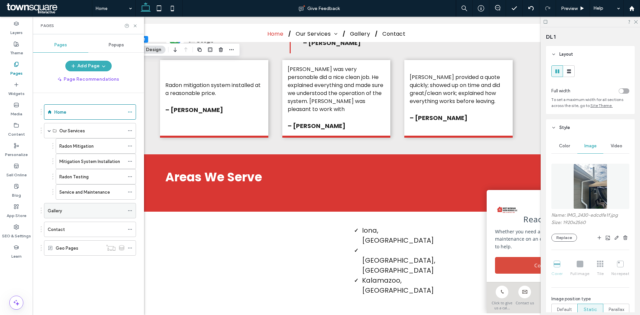
click at [130, 210] on icon at bounding box center [130, 210] width 5 height 5
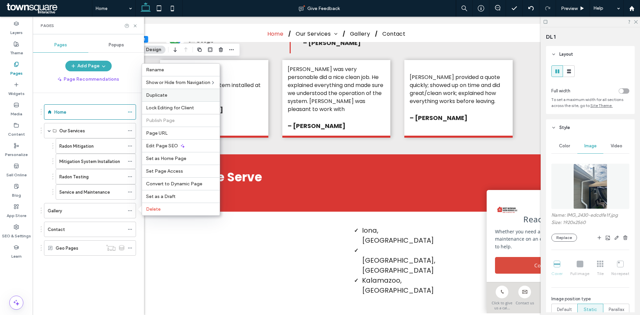
click at [184, 96] on label "Duplicate" at bounding box center [181, 95] width 70 height 6
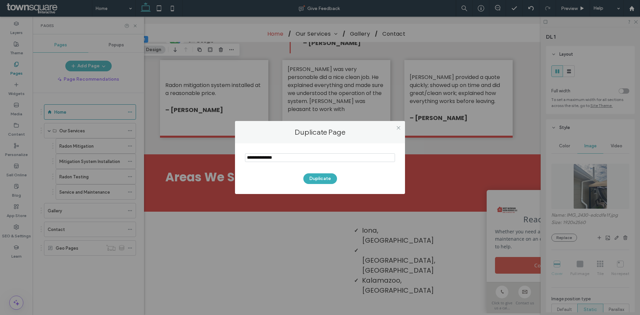
click at [294, 156] on input "notEmpty" at bounding box center [320, 157] width 150 height 9
paste input "*******"
type input "*******"
click at [316, 177] on button "Duplicate" at bounding box center [320, 178] width 34 height 11
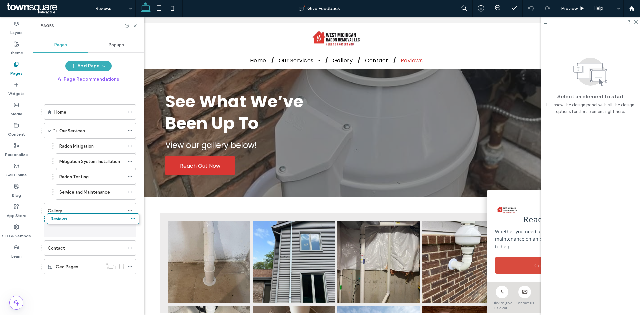
drag, startPoint x: 41, startPoint y: 266, endPoint x: 44, endPoint y: 221, distance: 45.7
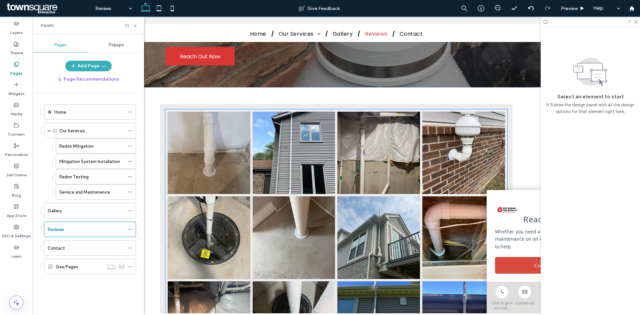
scroll to position [133, 0]
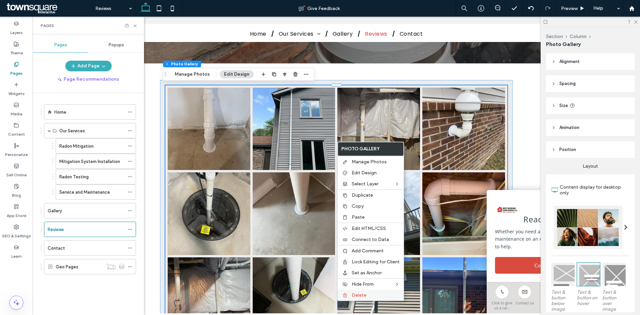
click at [366, 294] on span "Delete" at bounding box center [359, 295] width 15 height 6
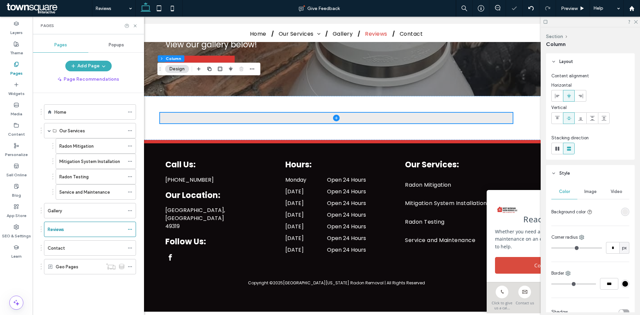
scroll to position [98, 0]
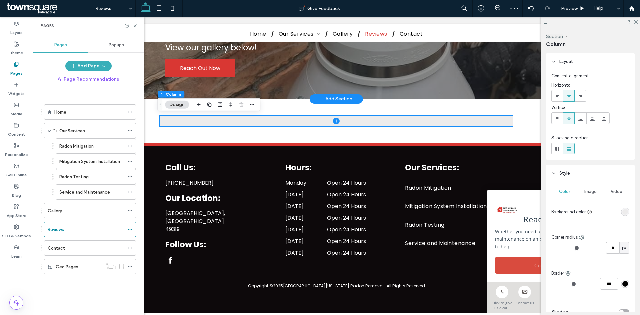
click at [333, 97] on div "+ Add Section" at bounding box center [336, 98] width 32 height 7
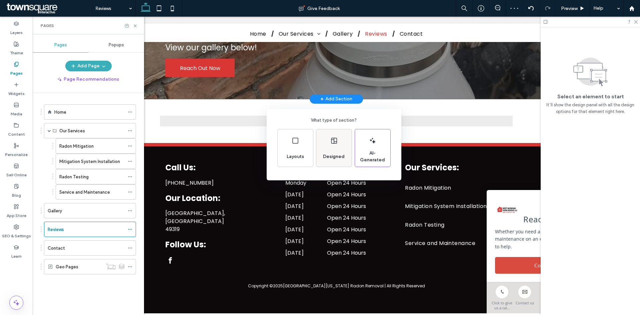
click at [332, 152] on div "Designed" at bounding box center [333, 156] width 27 height 15
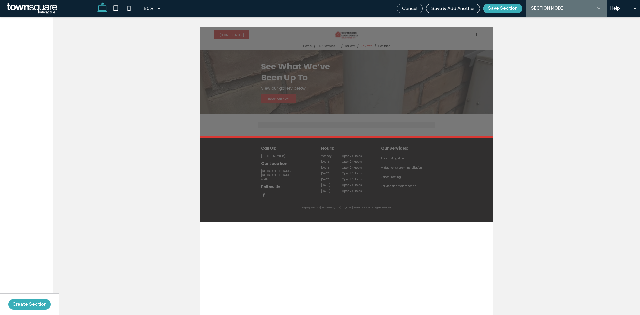
scroll to position [0, 0]
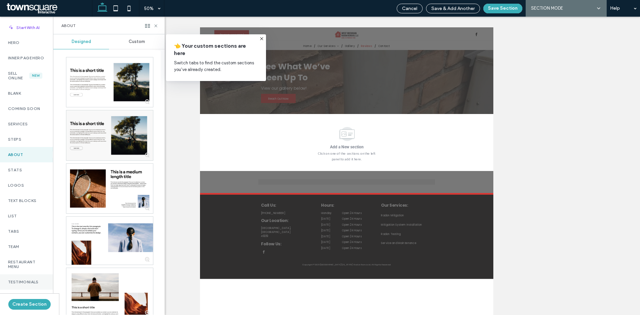
click at [26, 284] on label "Testimonials" at bounding box center [26, 282] width 37 height 5
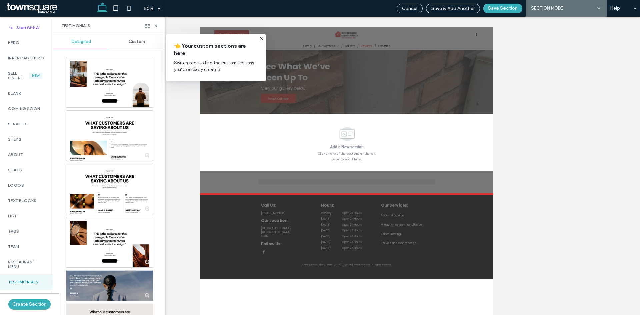
click at [130, 40] on span "Custom" at bounding box center [137, 41] width 16 height 5
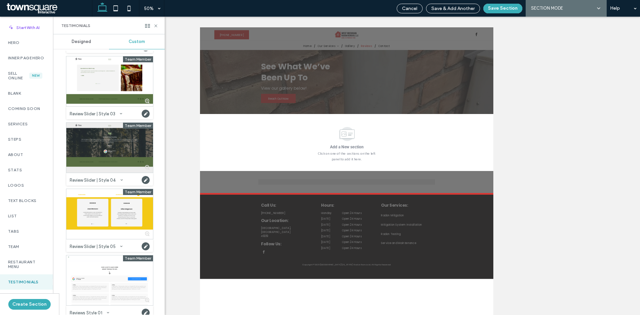
scroll to position [233, 0]
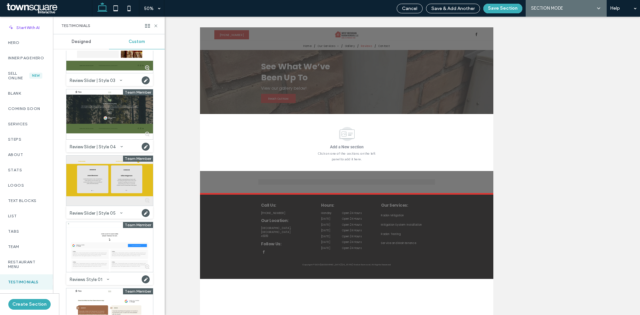
click at [96, 179] on div at bounding box center [109, 181] width 87 height 50
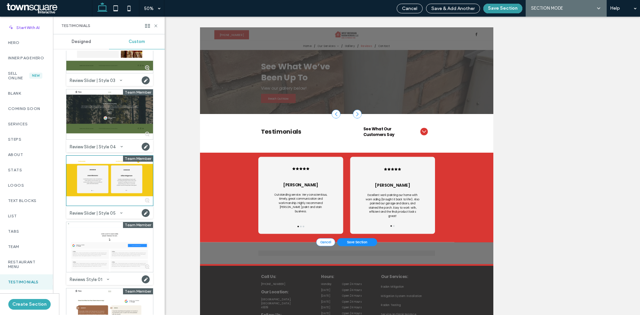
click at [502, 6] on button "Save Section" at bounding box center [502, 9] width 39 height 10
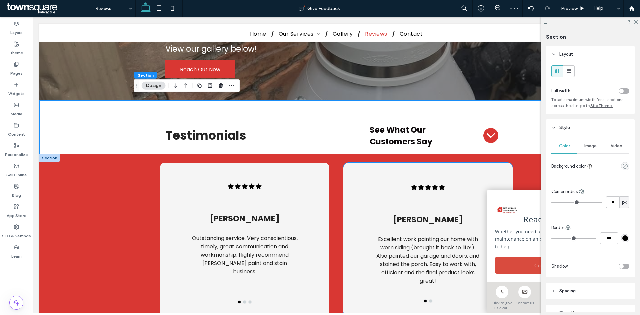
scroll to position [100, 0]
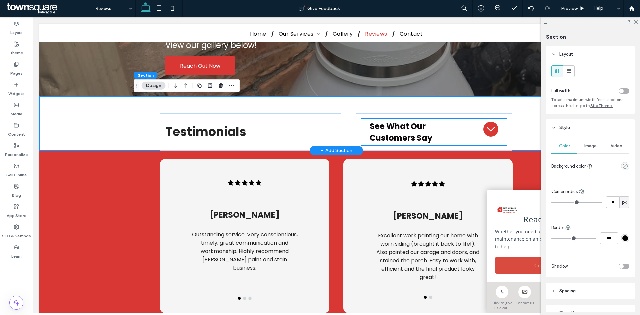
click at [490, 133] on icon at bounding box center [491, 129] width 8 height 8
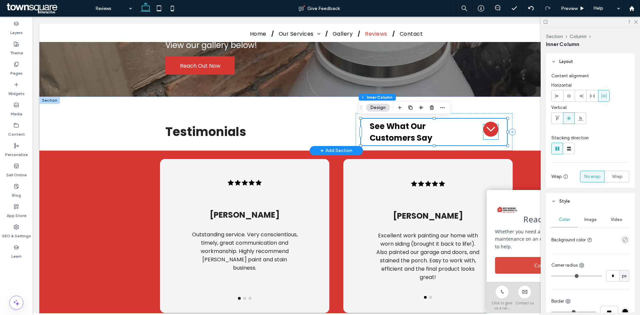
click at [489, 130] on icon at bounding box center [491, 129] width 8 height 8
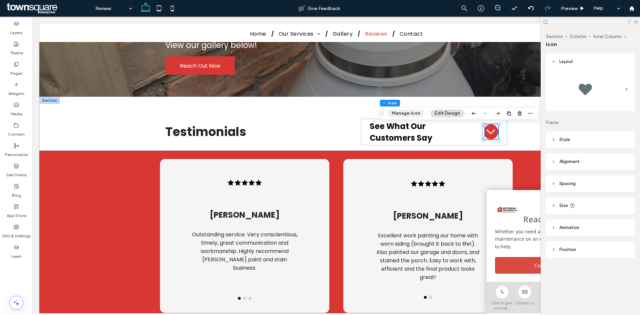
click at [400, 113] on button "Manage Icon" at bounding box center [405, 113] width 37 height 8
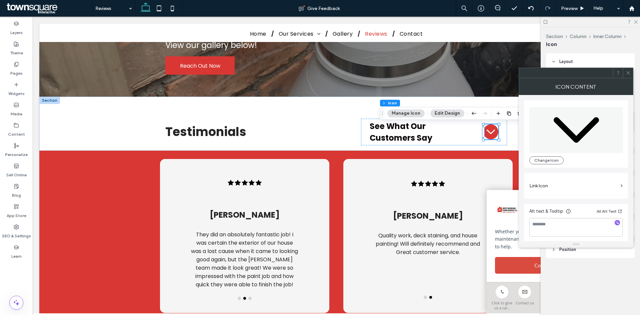
click at [627, 74] on icon at bounding box center [628, 72] width 5 height 5
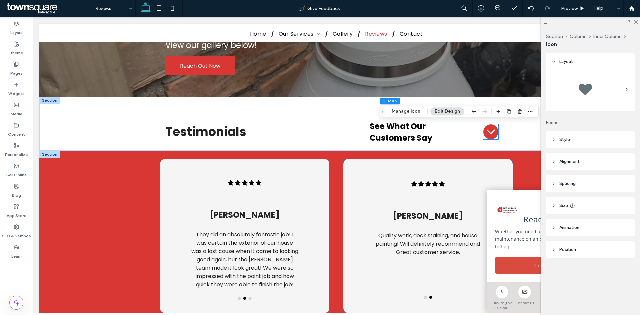
scroll to position [200, 0]
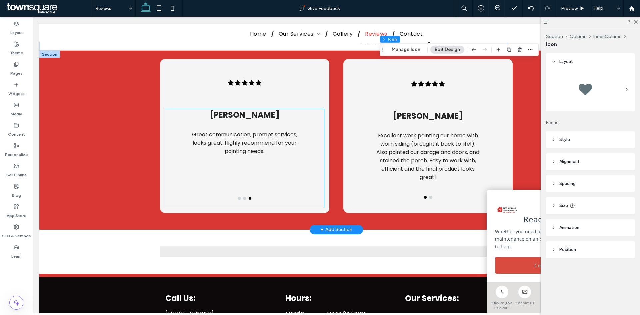
click at [245, 150] on p "Great communication, prompt services, looks great. Highly recommend for your pa…" at bounding box center [244, 142] width 107 height 25
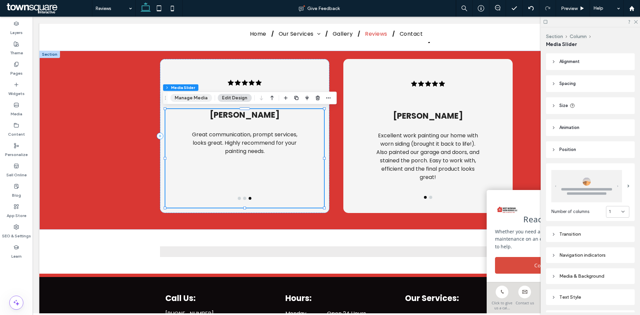
click at [193, 96] on button "Manage Media" at bounding box center [191, 98] width 42 height 8
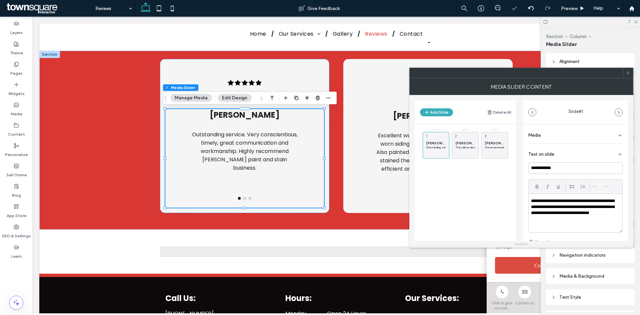
click at [589, 218] on p "**********" at bounding box center [573, 210] width 85 height 25
paste div
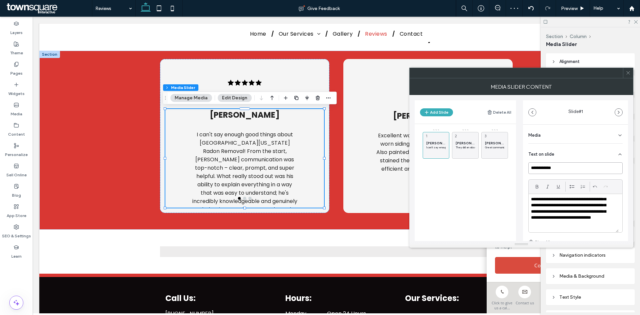
drag, startPoint x: 563, startPoint y: 170, endPoint x: 499, endPoint y: 166, distance: 64.4
click at [498, 168] on div "**********" at bounding box center [521, 168] width 213 height 146
type input "**********"
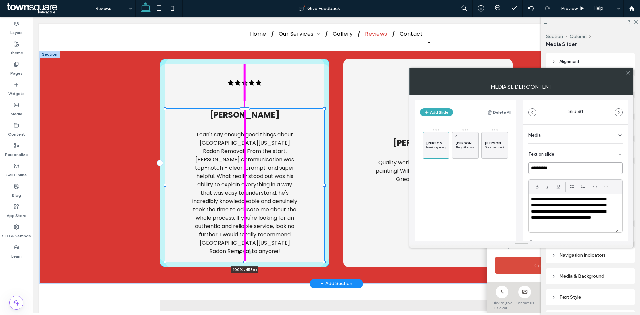
drag, startPoint x: 243, startPoint y: 208, endPoint x: 248, endPoint y: 235, distance: 27.5
click at [248, 235] on div "[PERSON_NAME] Great communication, prompt services, looks great. Highly recomme…" at bounding box center [336, 167] width 400 height 233
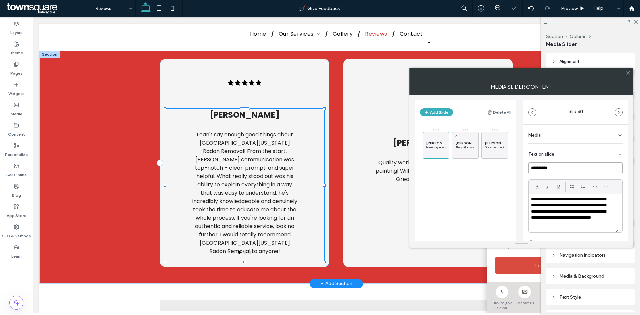
type input "***"
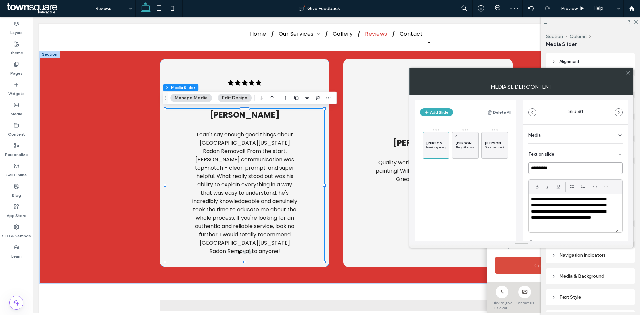
type input "**********"
click at [470, 144] on span "[PERSON_NAME]" at bounding box center [465, 143] width 19 height 4
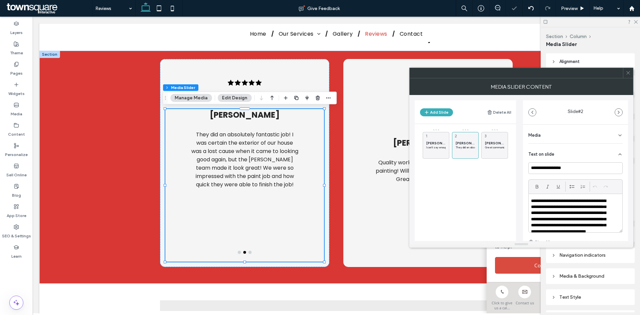
click at [560, 217] on p "**********" at bounding box center [571, 219] width 80 height 43
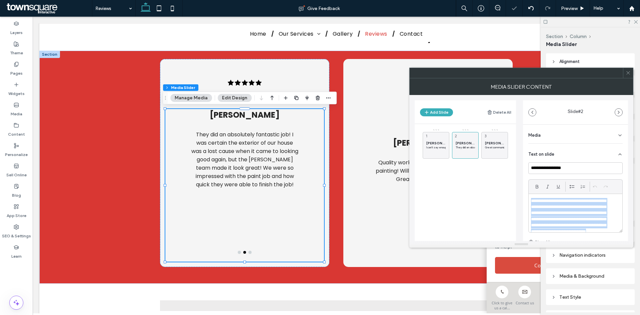
paste div
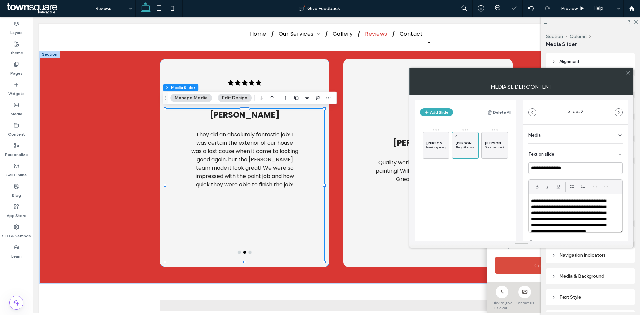
scroll to position [0, 0]
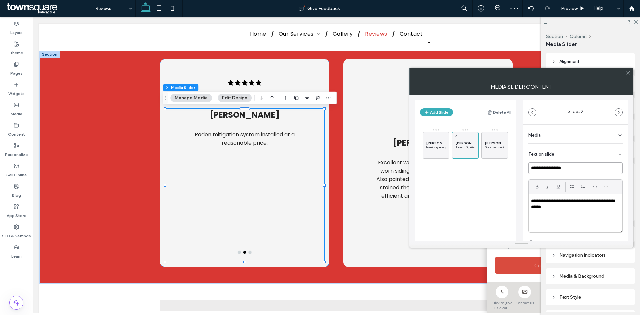
click at [559, 170] on input "**********" at bounding box center [575, 168] width 94 height 12
type input "*******"
click at [484, 145] on div "[PERSON_NAME] Great communication, prompt services, looks great. Highly recomme…" at bounding box center [494, 145] width 27 height 27
click at [562, 217] on div "**********" at bounding box center [576, 213] width 94 height 38
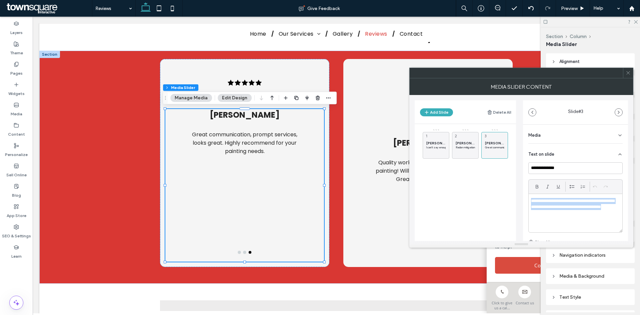
paste div
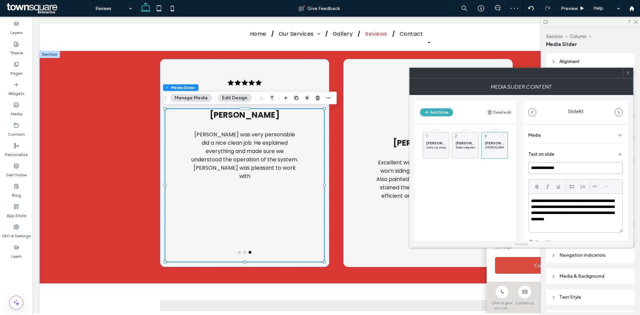
click at [567, 167] on input "**********" at bounding box center [575, 168] width 94 height 12
type input "*******"
click at [627, 72] on icon at bounding box center [628, 72] width 5 height 5
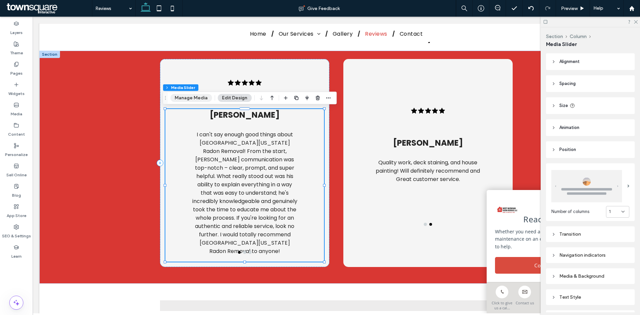
click at [203, 97] on button "Manage Media" at bounding box center [191, 98] width 42 height 8
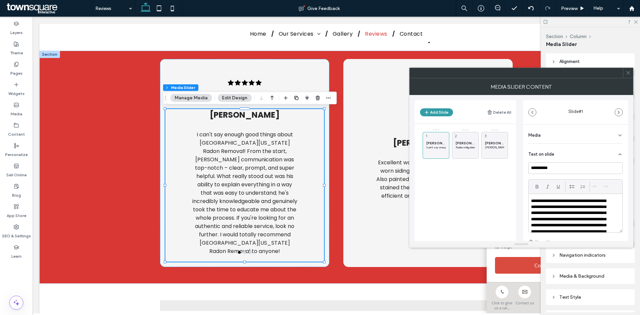
click at [445, 113] on button "Add Slide" at bounding box center [436, 112] width 33 height 8
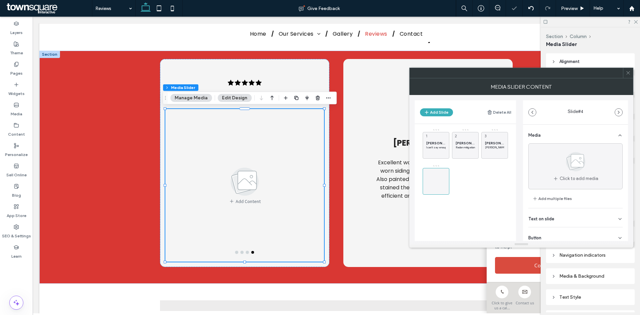
click at [559, 216] on div "Text on slide" at bounding box center [575, 217] width 94 height 19
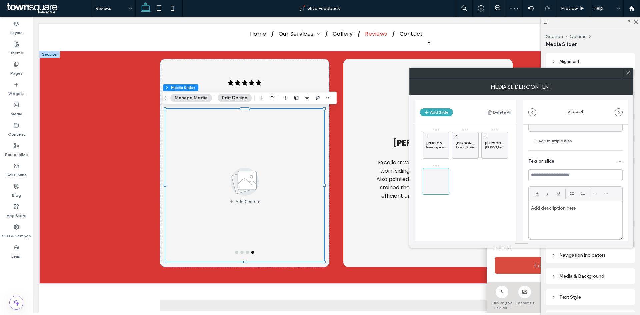
scroll to position [67, 0]
click at [565, 197] on p at bounding box center [575, 199] width 89 height 6
paste div
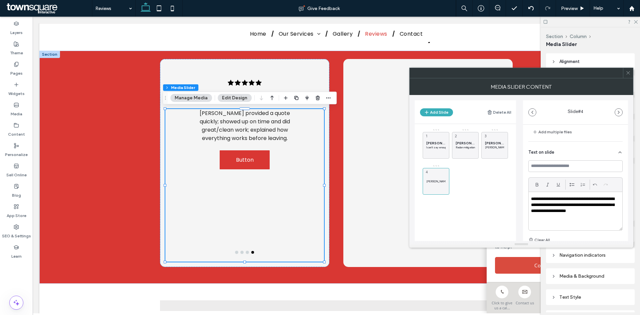
scroll to position [110, 0]
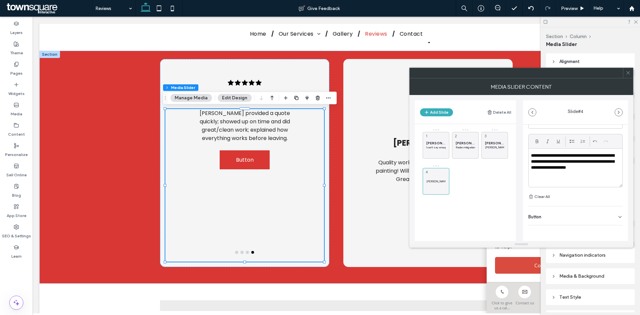
click at [583, 212] on div "Button" at bounding box center [575, 215] width 94 height 19
drag, startPoint x: 610, startPoint y: 230, endPoint x: 602, endPoint y: 229, distance: 8.4
click at [614, 230] on icon at bounding box center [617, 231] width 6 height 6
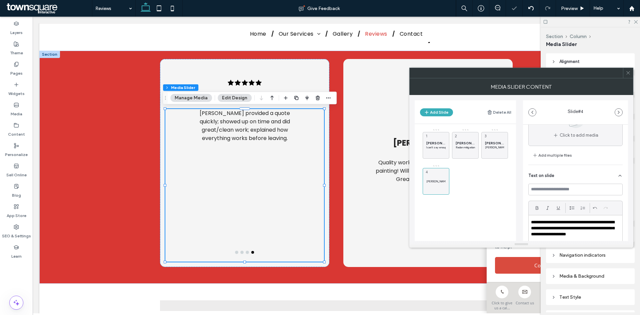
scroll to position [10, 0]
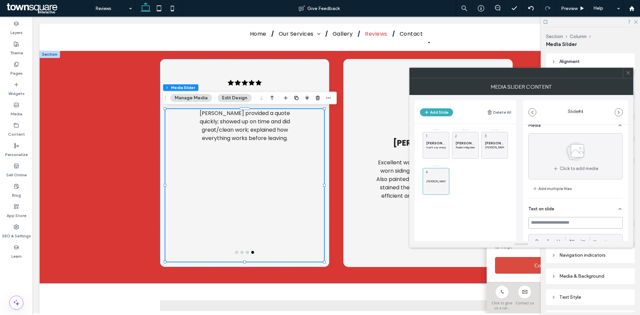
click at [539, 220] on input at bounding box center [575, 223] width 94 height 12
paste input "*********"
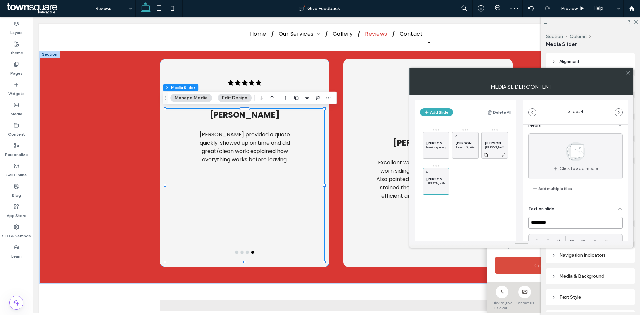
type input "*********"
click at [490, 140] on div "[PERSON_NAME] was very personable did a nice clean job. He explained everything…" at bounding box center [494, 145] width 27 height 27
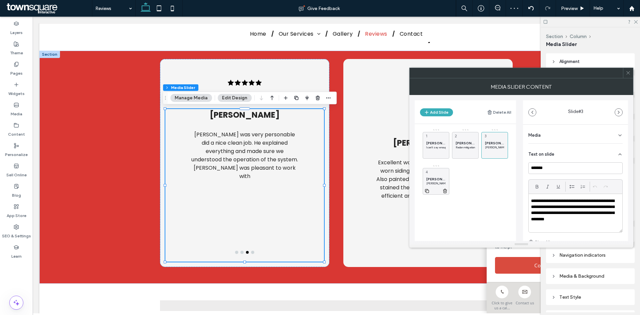
click at [429, 180] on span "[PERSON_NAME]" at bounding box center [435, 179] width 19 height 4
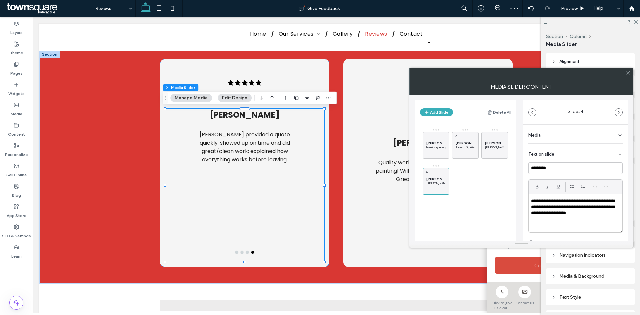
click at [629, 71] on icon at bounding box center [628, 72] width 5 height 5
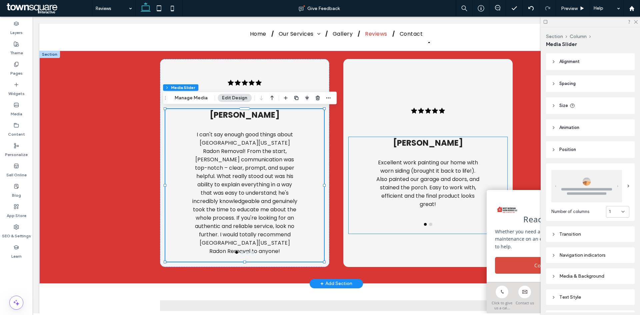
click at [418, 187] on p "Excellent work painting our home with worn siding (brought it back to life!). A…" at bounding box center [427, 183] width 107 height 50
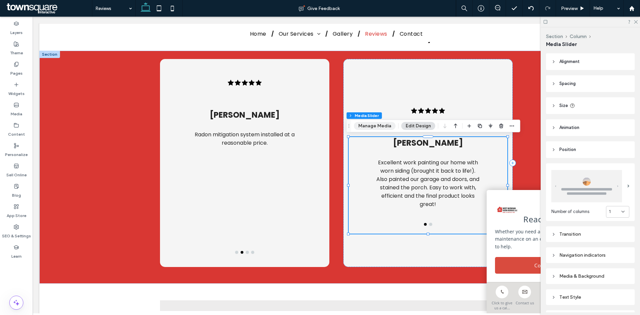
click at [384, 125] on button "Manage Media" at bounding box center [375, 126] width 42 height 8
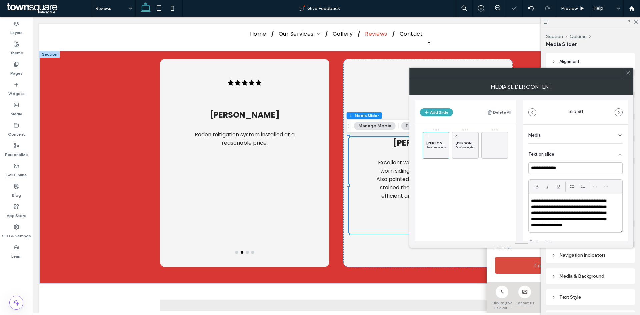
click at [572, 210] on p "**********" at bounding box center [571, 213] width 80 height 31
paste div
click at [572, 170] on input "**********" at bounding box center [575, 168] width 94 height 12
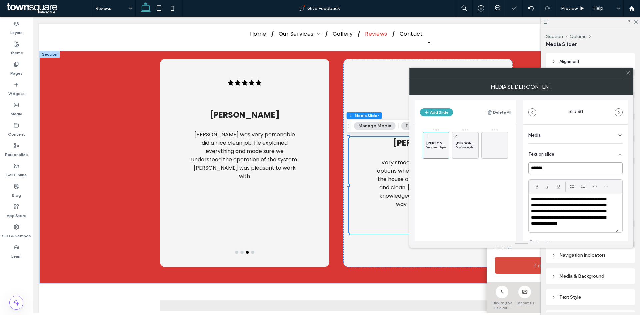
type input "*******"
click at [523, 176] on div "**********" at bounding box center [575, 218] width 105 height 186
click at [456, 136] on span "2" at bounding box center [456, 136] width 6 height 6
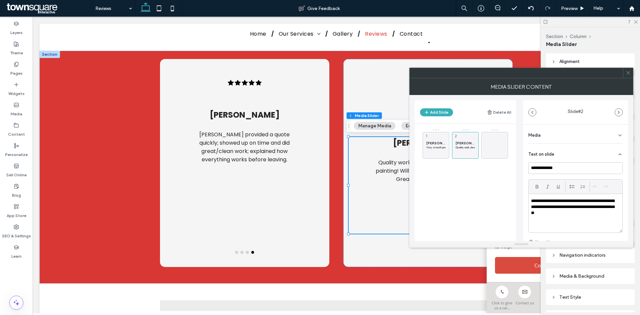
click at [562, 218] on div "**********" at bounding box center [576, 213] width 94 height 38
paste div
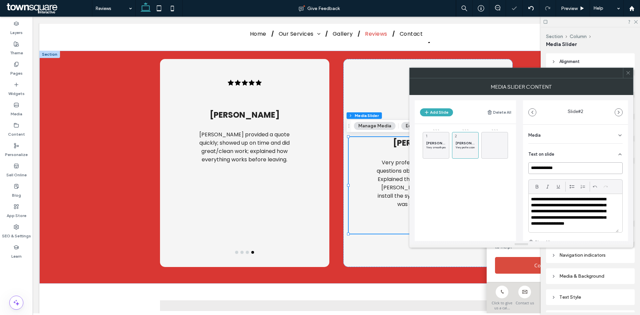
click at [560, 168] on input "**********" at bounding box center [575, 168] width 94 height 12
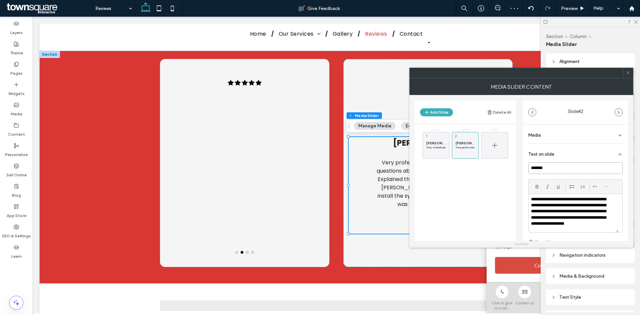
type input "*******"
click at [495, 146] on icon at bounding box center [495, 145] width 8 height 8
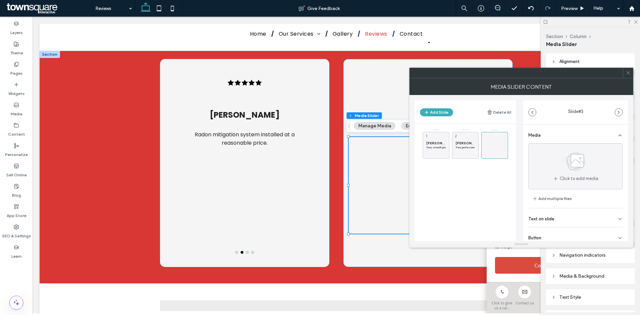
click at [549, 217] on span "Text on slide" at bounding box center [541, 219] width 26 height 4
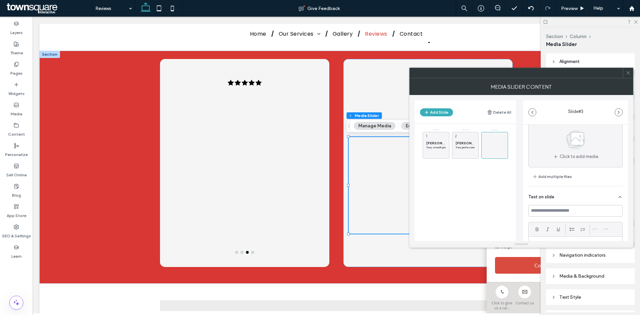
scroll to position [33, 0]
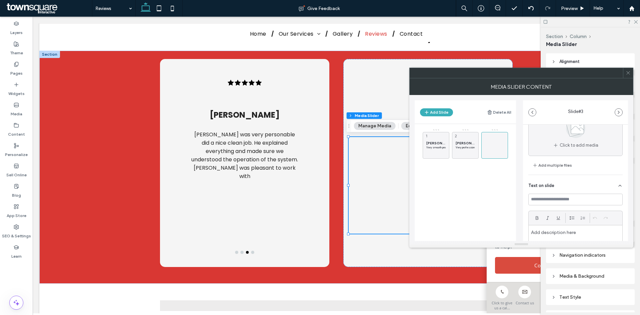
click at [566, 234] on p at bounding box center [575, 232] width 89 height 6
paste div
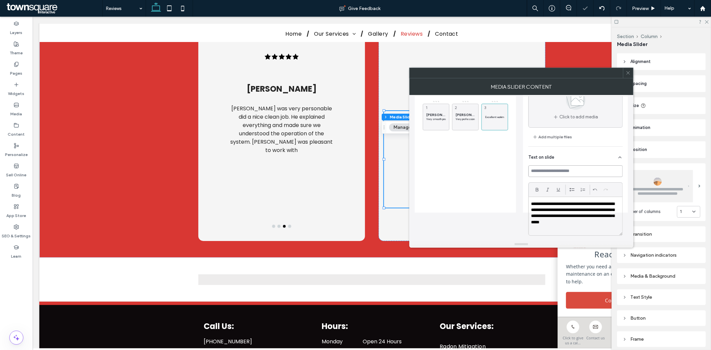
click at [574, 172] on input at bounding box center [575, 171] width 94 height 12
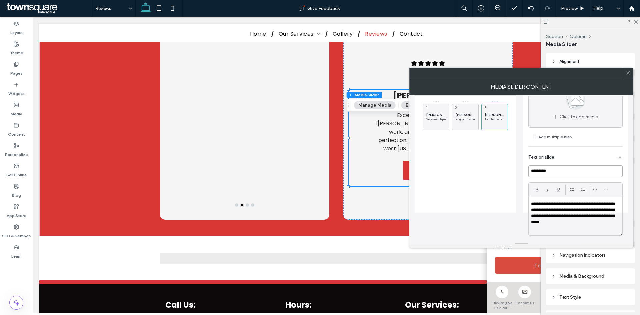
type input "*********"
click at [630, 73] on icon at bounding box center [628, 72] width 5 height 5
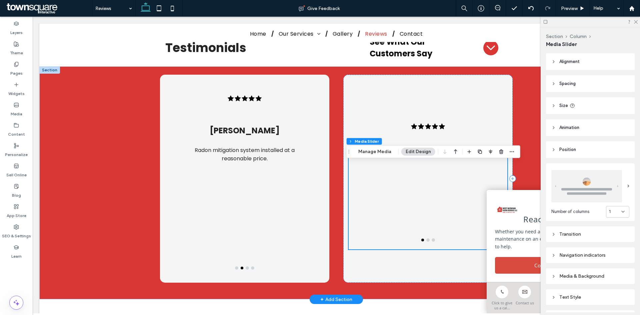
scroll to position [187, 0]
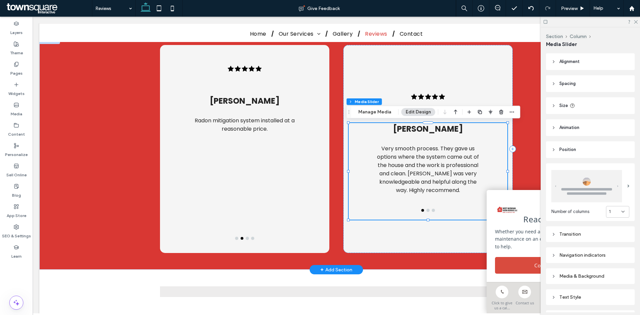
click at [432, 159] on p "Very smooth process. They gave us options where the system came out of the hous…" at bounding box center [427, 169] width 107 height 50
click at [376, 113] on button "Manage Media" at bounding box center [375, 112] width 42 height 8
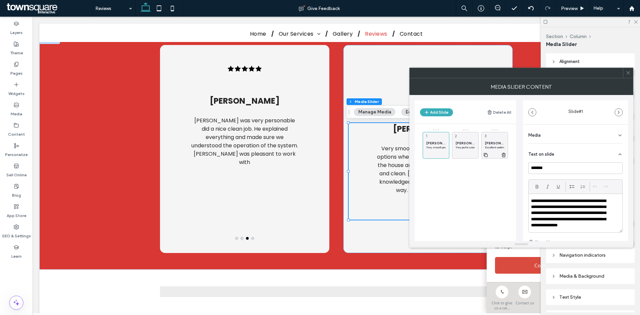
click at [495, 140] on div "[PERSON_NAME] Excellent workmanship, I'[PERSON_NAME] for clean professional wor…" at bounding box center [494, 145] width 27 height 27
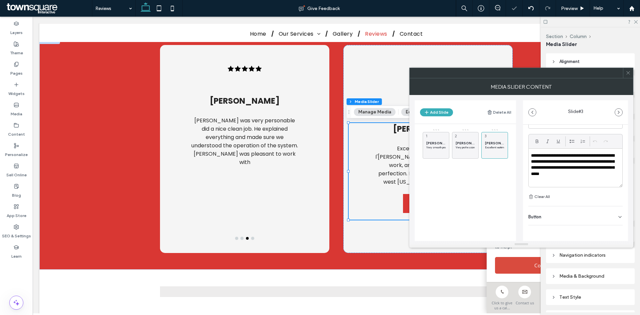
click at [580, 218] on div "Button" at bounding box center [575, 215] width 94 height 19
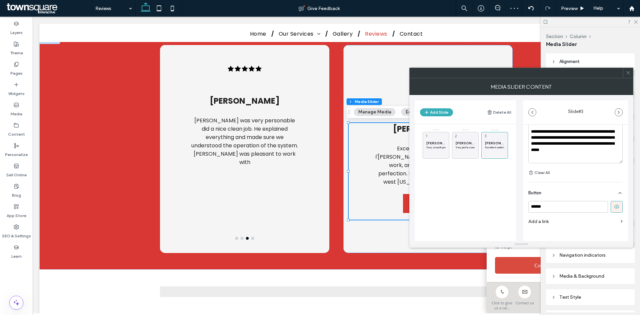
click at [614, 207] on use at bounding box center [616, 207] width 5 height 4
click at [628, 71] on icon at bounding box center [628, 72] width 5 height 5
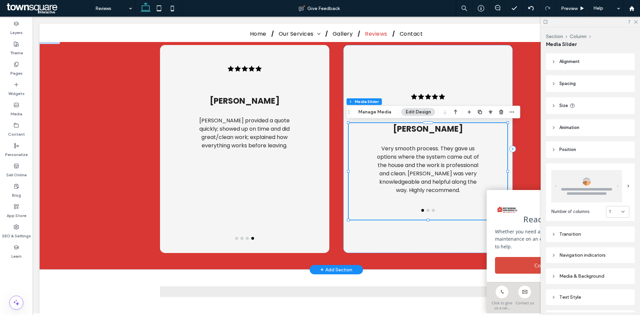
click at [427, 209] on button "go to slide 2" at bounding box center [428, 210] width 3 height 3
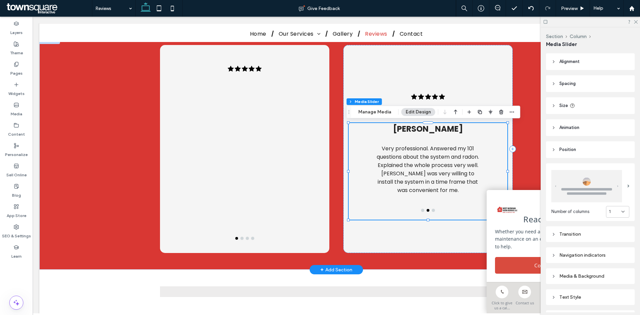
click at [431, 214] on div "[PERSON_NAME] Very professional. Answered my 101 questions about the system and…" at bounding box center [428, 171] width 129 height 97
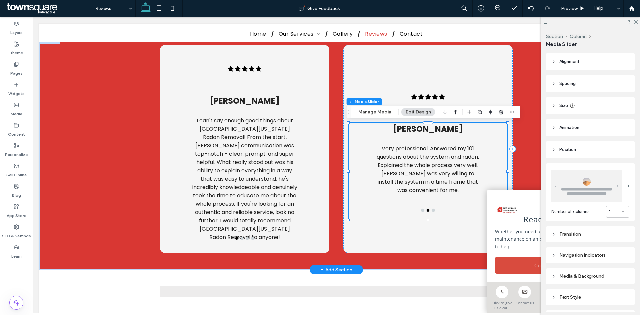
click at [432, 211] on button "go to slide 3" at bounding box center [433, 210] width 3 height 3
click at [383, 115] on button "Manage Media" at bounding box center [375, 112] width 42 height 8
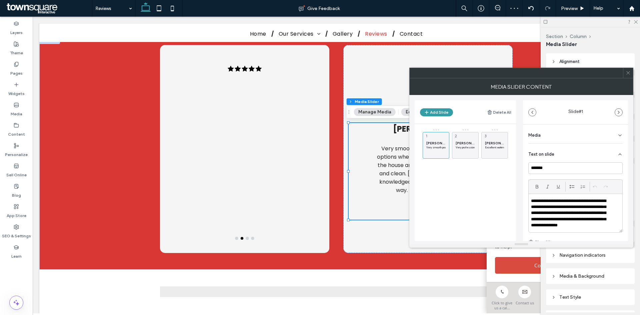
click at [437, 115] on button "Add Slide" at bounding box center [436, 112] width 33 height 8
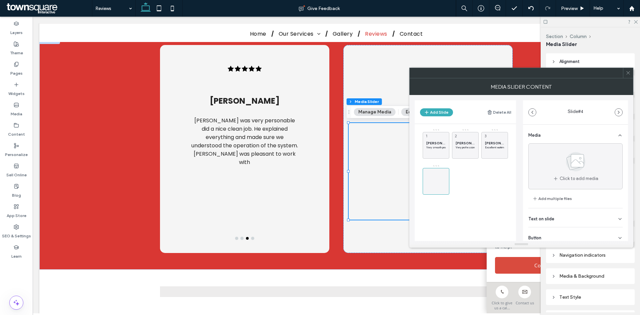
click at [556, 221] on div "Text on slide" at bounding box center [575, 217] width 94 height 19
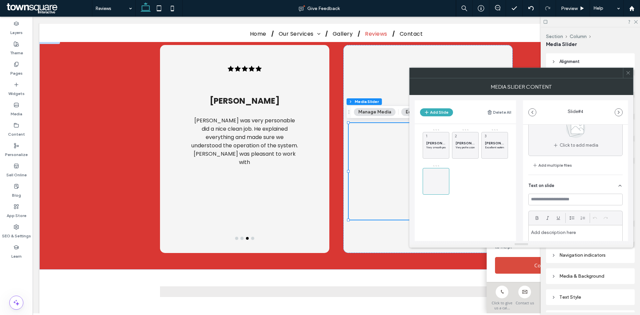
click at [572, 231] on p at bounding box center [575, 232] width 89 height 6
paste div
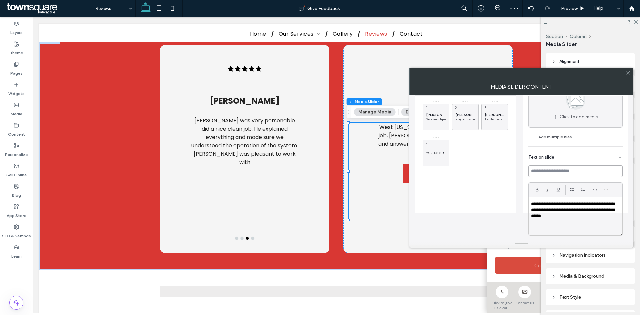
click at [568, 171] on input at bounding box center [575, 171] width 94 height 12
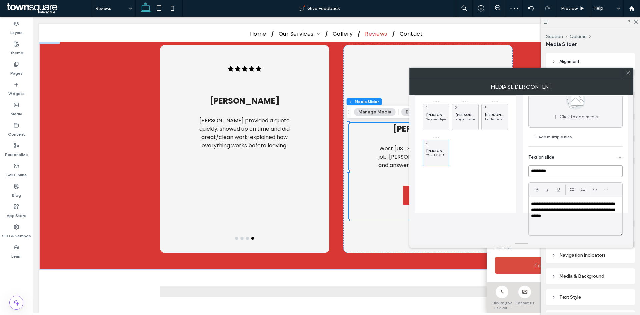
type input "*********"
click at [508, 167] on div "S [PERSON_NAME] Very smooth process. They gave us options where the system came…" at bounding box center [469, 134] width 93 height 69
click at [628, 74] on icon at bounding box center [628, 72] width 5 height 5
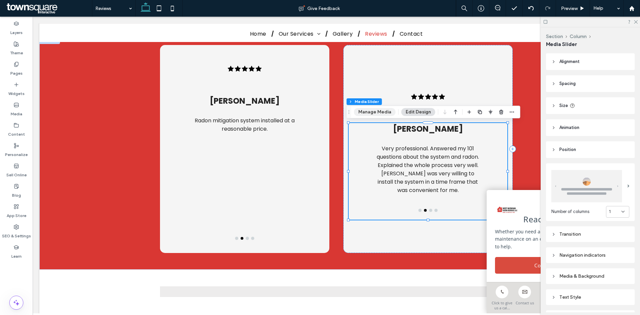
click at [375, 112] on button "Manage Media" at bounding box center [375, 112] width 42 height 8
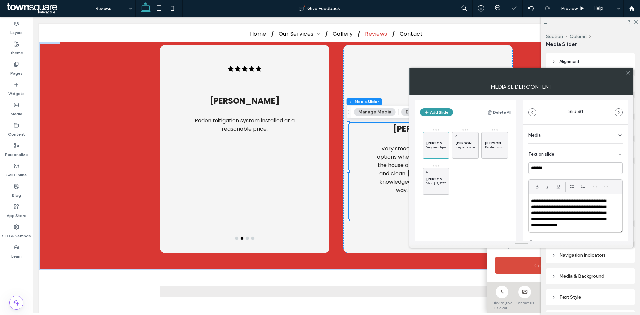
click at [439, 112] on button "Add Slide" at bounding box center [436, 112] width 33 height 8
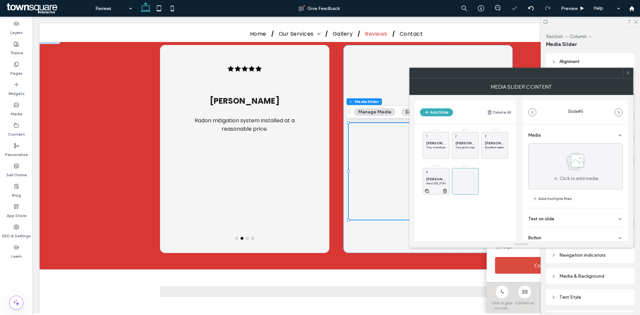
click at [433, 170] on div "[PERSON_NAME] [US_STATE] Radon did amazing job, [PERSON_NAME] was very helpful …" at bounding box center [436, 181] width 27 height 27
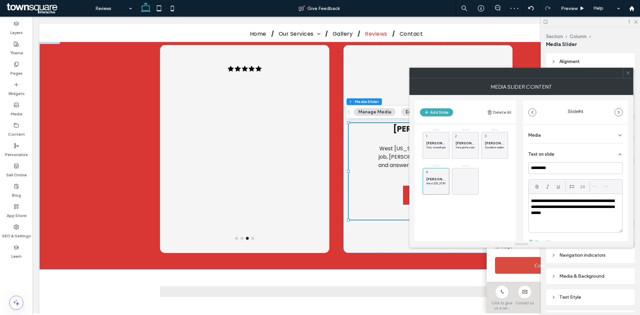
scroll to position [45, 0]
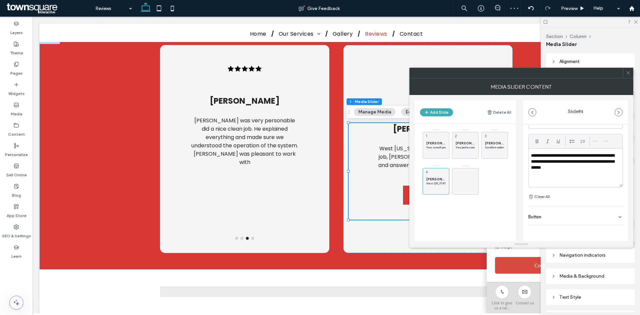
click at [573, 220] on div "Button" at bounding box center [575, 215] width 94 height 19
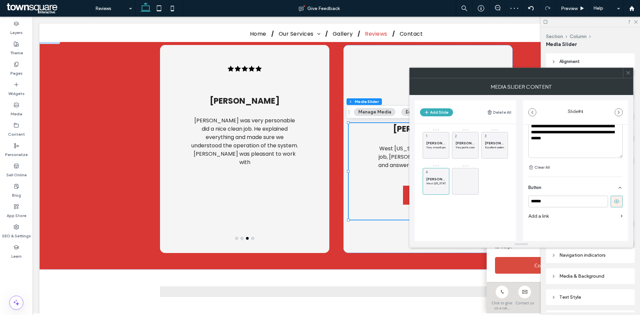
scroll to position [75, 0]
click at [614, 200] on icon at bounding box center [617, 201] width 6 height 6
click at [467, 177] on icon at bounding box center [465, 181] width 8 height 8
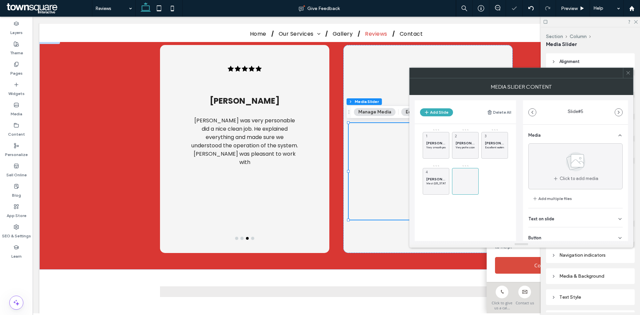
click at [547, 216] on div "Text on slide" at bounding box center [575, 217] width 94 height 19
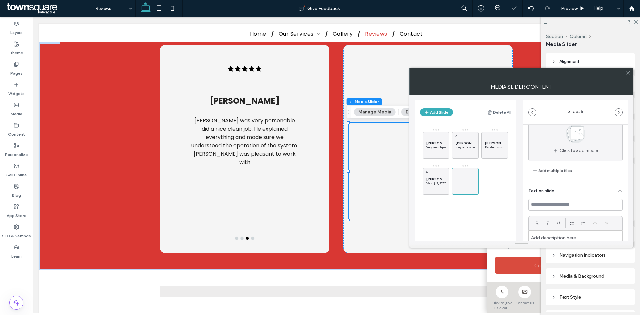
scroll to position [67, 0]
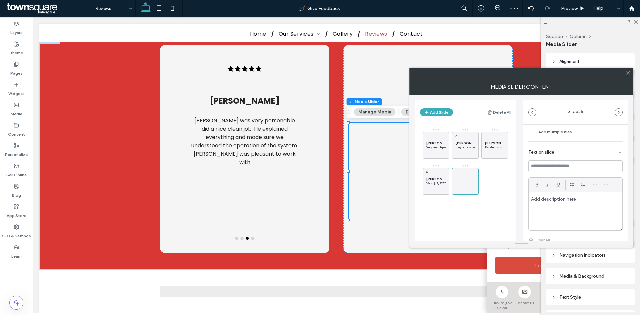
click at [568, 207] on div at bounding box center [576, 211] width 94 height 38
paste div
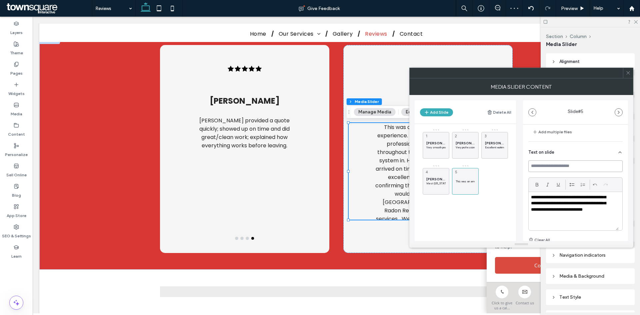
click at [561, 166] on input at bounding box center [575, 166] width 94 height 12
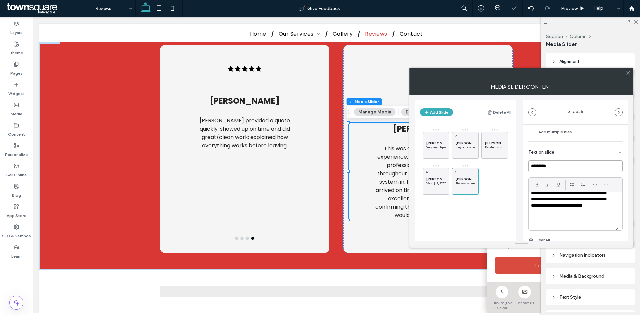
scroll to position [49, 0]
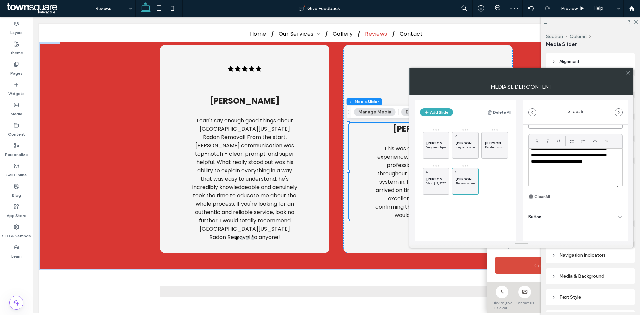
type input "*********"
click at [563, 216] on div "Button" at bounding box center [575, 215] width 94 height 19
click at [614, 229] on use at bounding box center [616, 231] width 5 height 4
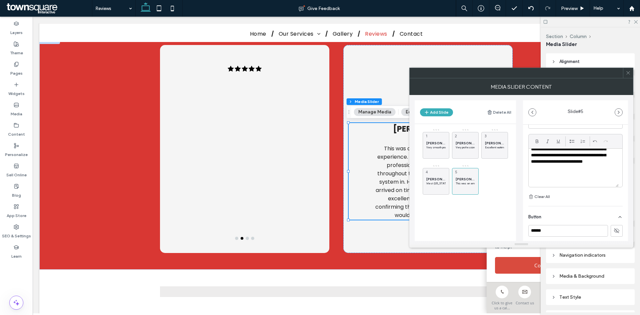
click at [628, 71] on icon at bounding box center [628, 72] width 5 height 5
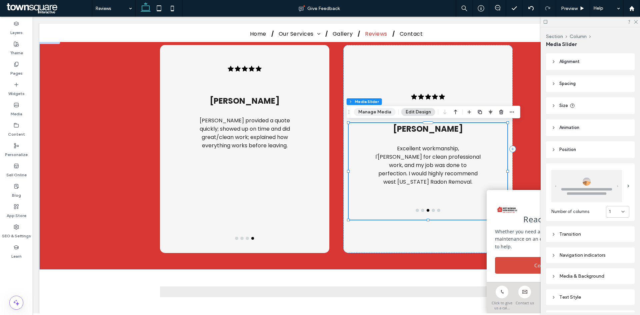
click at [382, 111] on button "Manage Media" at bounding box center [375, 112] width 42 height 8
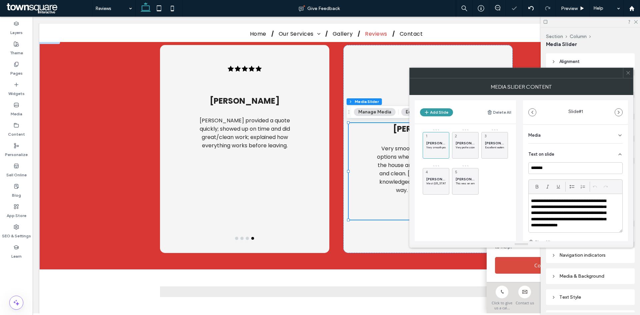
click at [444, 114] on button "Add Slide" at bounding box center [436, 112] width 33 height 8
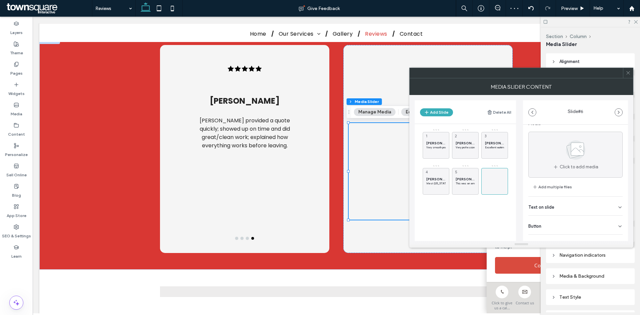
scroll to position [21, 0]
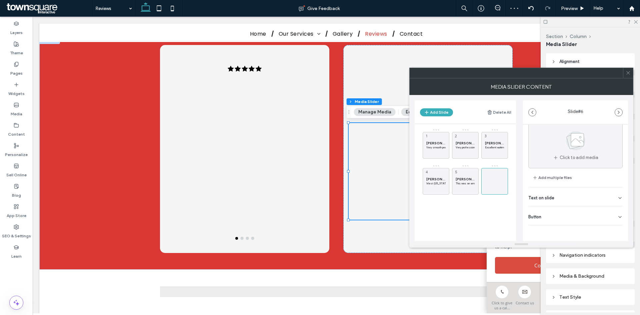
click at [570, 196] on div "Text on slide" at bounding box center [575, 196] width 94 height 19
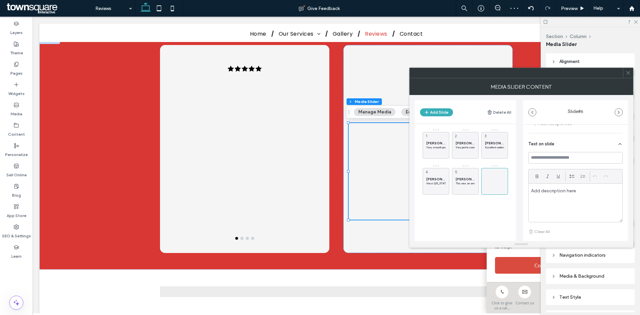
scroll to position [88, 0]
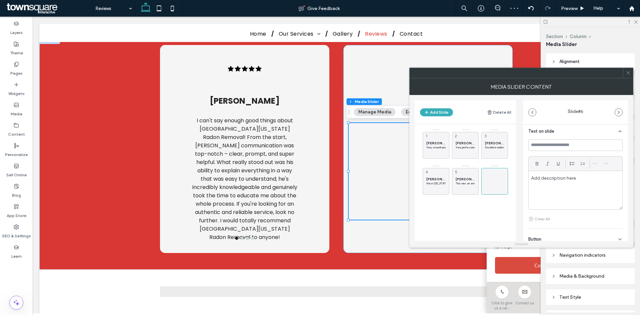
click at [567, 188] on div at bounding box center [576, 190] width 94 height 38
paste div
click at [558, 145] on input at bounding box center [575, 145] width 94 height 12
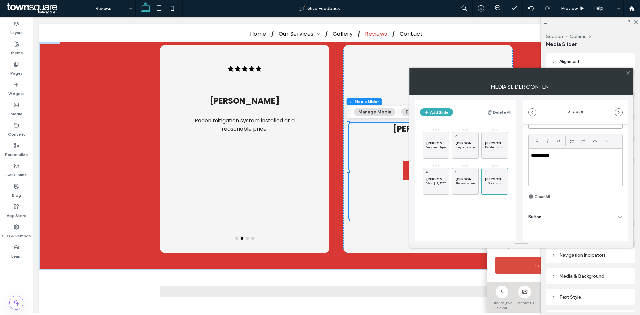
type input "*********"
click at [564, 215] on div "Button" at bounding box center [575, 215] width 94 height 19
click at [614, 200] on icon at bounding box center [617, 200] width 6 height 6
click at [626, 70] on span at bounding box center [628, 73] width 5 height 10
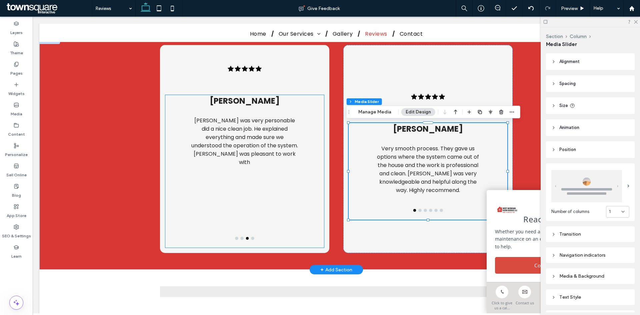
click at [269, 133] on p "[PERSON_NAME] was very personable did a nice clean job. He explained everything…" at bounding box center [244, 141] width 107 height 50
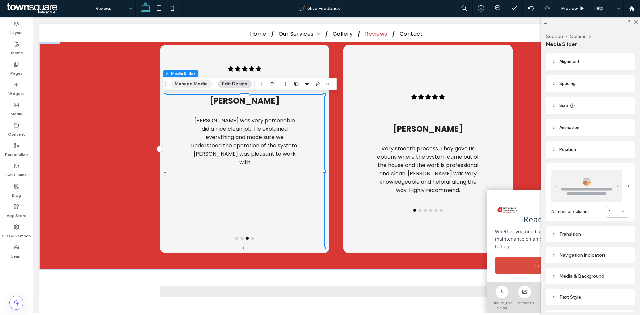
click at [174, 80] on button "Manage Media" at bounding box center [191, 84] width 42 height 8
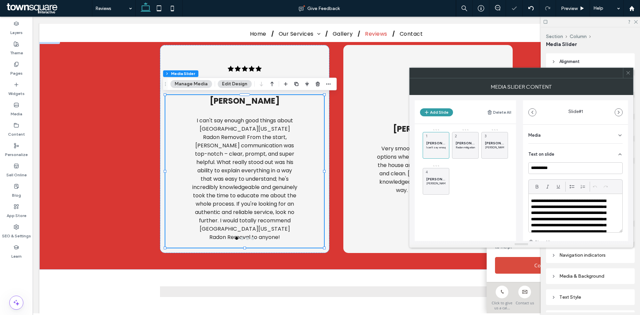
click at [439, 113] on button "Add Slide" at bounding box center [436, 112] width 33 height 8
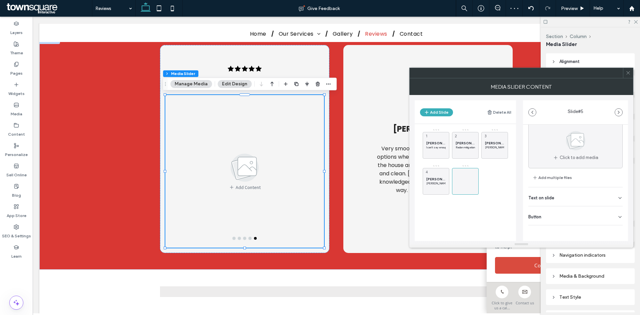
click at [581, 216] on div "Button" at bounding box center [575, 215] width 94 height 19
click at [614, 232] on icon at bounding box center [617, 231] width 6 height 6
click at [576, 192] on div "Text on slide" at bounding box center [575, 196] width 94 height 19
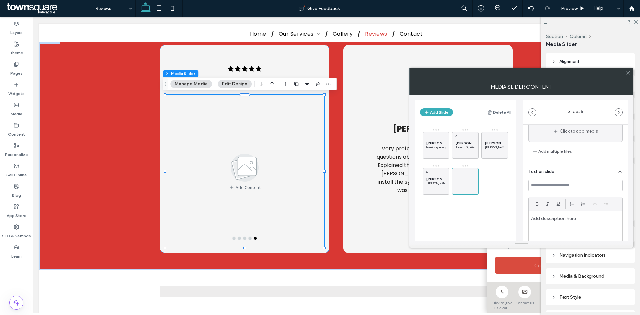
scroll to position [88, 0]
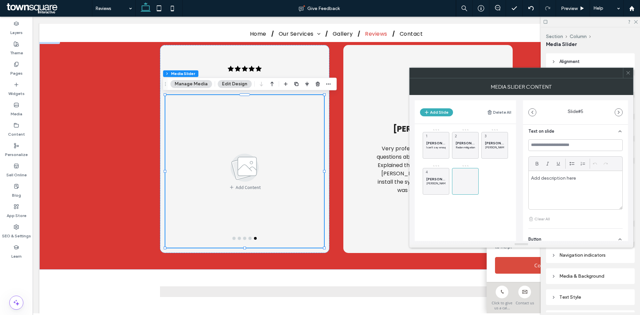
click at [559, 192] on div at bounding box center [576, 190] width 94 height 38
paste div
click at [560, 144] on input at bounding box center [575, 145] width 94 height 12
click at [547, 140] on input at bounding box center [575, 145] width 94 height 12
paste input "**********"
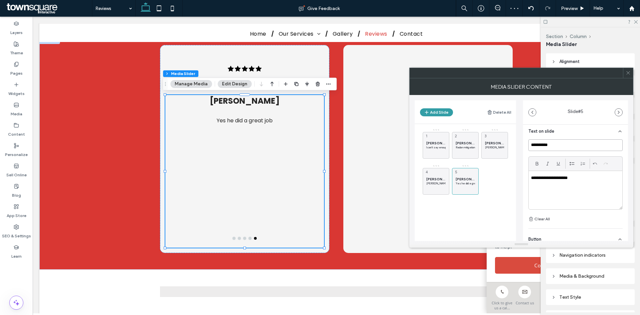
type input "**********"
click at [446, 112] on button "Add Slide" at bounding box center [436, 112] width 33 height 8
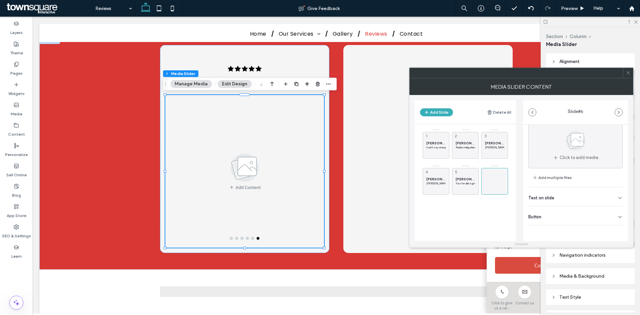
drag, startPoint x: 568, startPoint y: 213, endPoint x: 572, endPoint y: 217, distance: 5.7
click at [568, 213] on div "Button" at bounding box center [575, 215] width 94 height 19
click at [614, 230] on use at bounding box center [616, 231] width 5 height 4
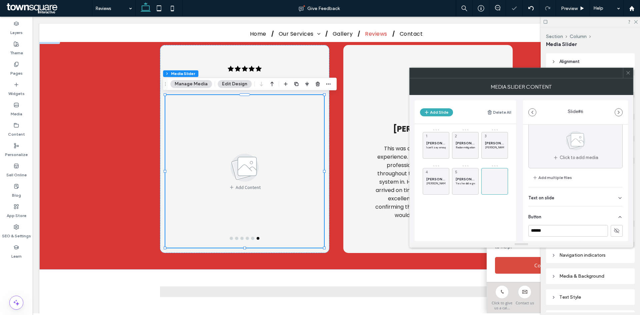
click at [571, 195] on div "Text on slide" at bounding box center [575, 196] width 94 height 19
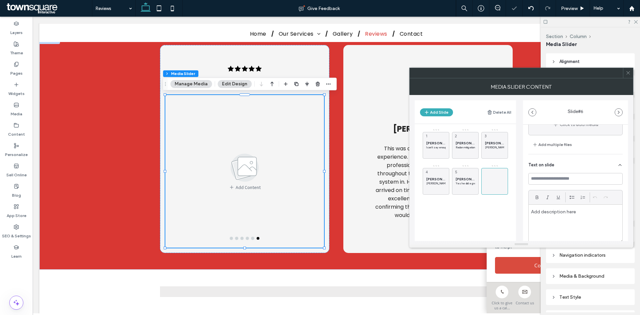
scroll to position [54, 0]
click at [547, 214] on div at bounding box center [576, 223] width 94 height 38
paste div
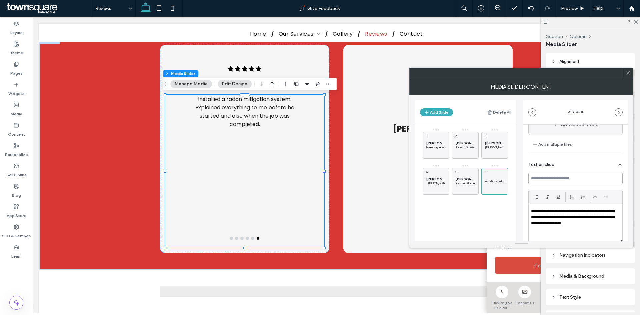
click at [549, 180] on input at bounding box center [575, 179] width 94 height 12
paste input "*******"
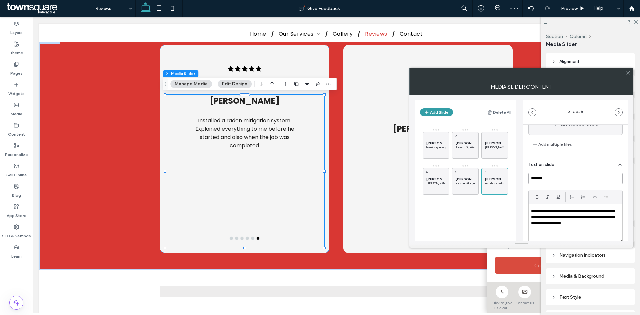
type input "*******"
click at [442, 114] on button "Add Slide" at bounding box center [436, 112] width 33 height 8
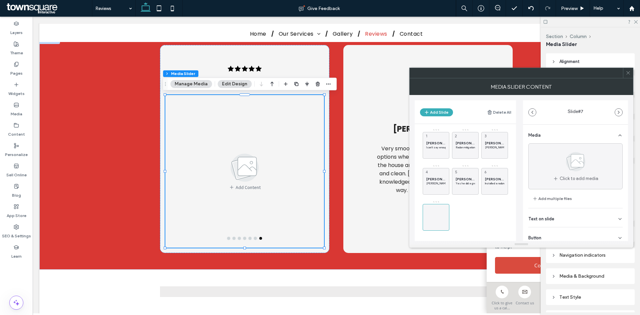
click at [554, 231] on div "Button" at bounding box center [575, 236] width 94 height 19
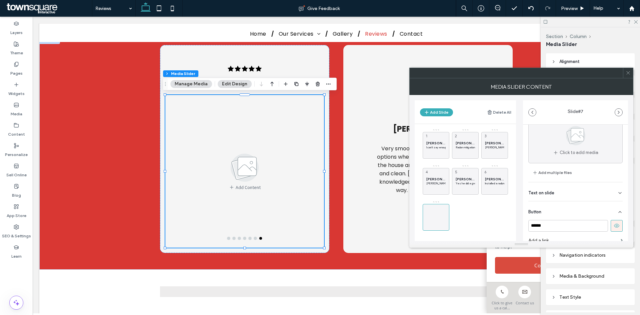
scroll to position [33, 0]
click at [611, 215] on button at bounding box center [617, 219] width 12 height 12
click at [576, 184] on div "Text on slide" at bounding box center [575, 184] width 94 height 19
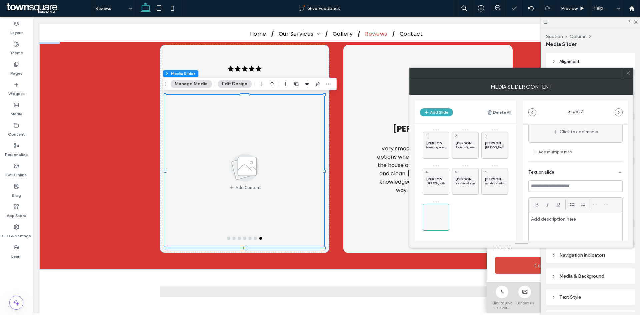
scroll to position [67, 0]
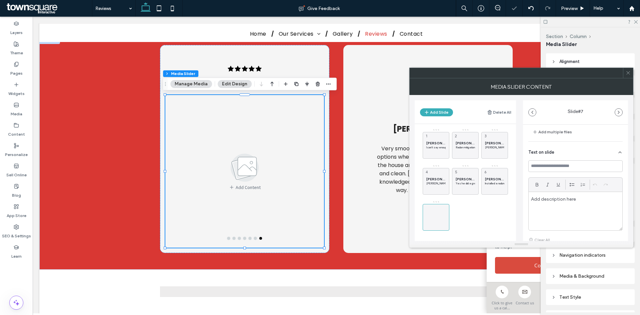
click at [558, 204] on div at bounding box center [576, 211] width 94 height 38
paste div
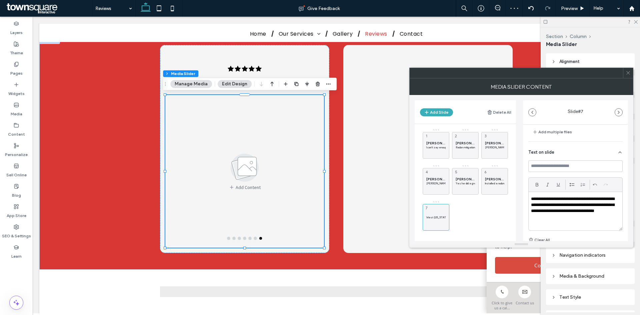
scroll to position [0, 0]
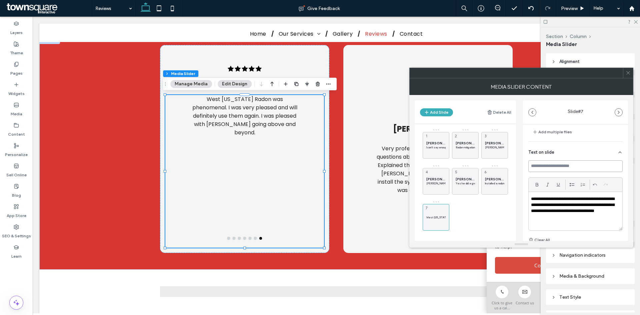
click at [546, 163] on input at bounding box center [575, 166] width 94 height 12
paste input "******"
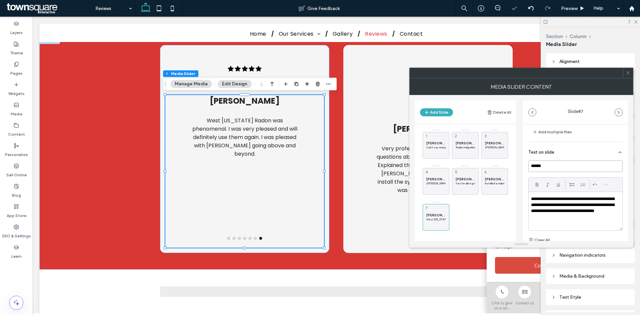
type input "******"
click at [524, 176] on div "**********" at bounding box center [575, 199] width 105 height 282
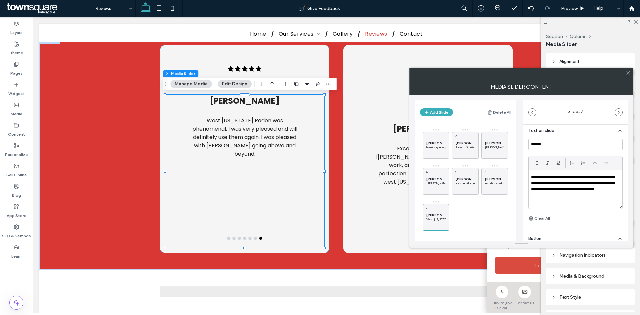
scroll to position [100, 0]
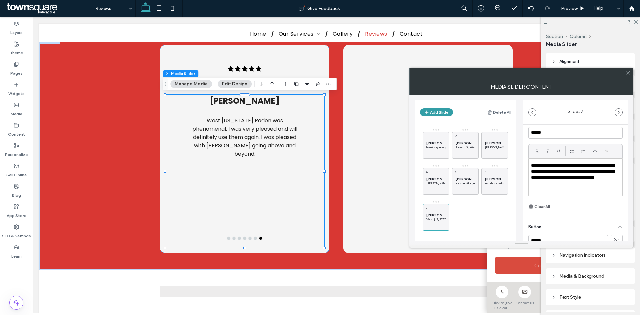
click at [437, 111] on button "Add Slide" at bounding box center [436, 112] width 33 height 8
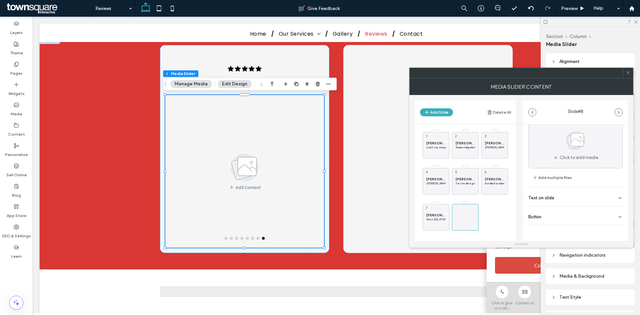
click at [561, 214] on div "Button" at bounding box center [575, 215] width 94 height 19
click at [611, 230] on button at bounding box center [617, 231] width 12 height 12
click at [581, 196] on div "Text on slide" at bounding box center [575, 196] width 94 height 19
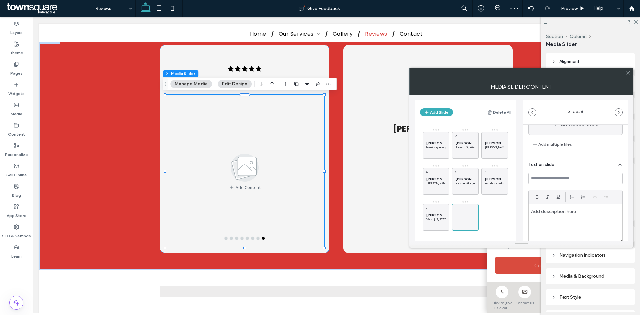
click at [573, 218] on div at bounding box center [576, 223] width 94 height 38
paste div
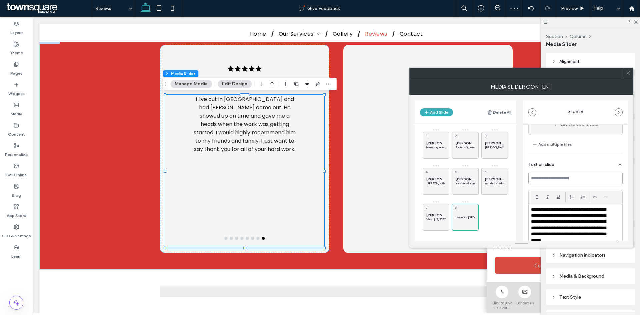
click at [545, 179] on input at bounding box center [575, 179] width 94 height 12
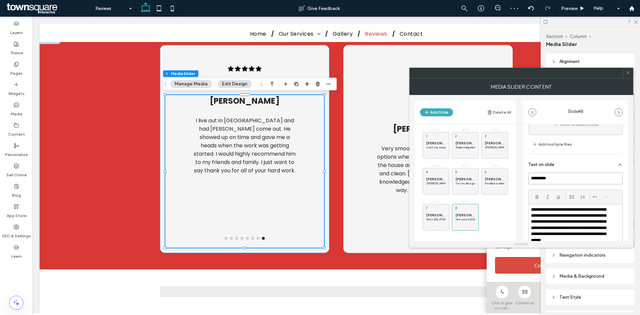
type input "*********"
click at [522, 188] on div "Add Slide Delete All Madison A. I can't say enough good things about [GEOGRAPHI…" at bounding box center [521, 168] width 213 height 146
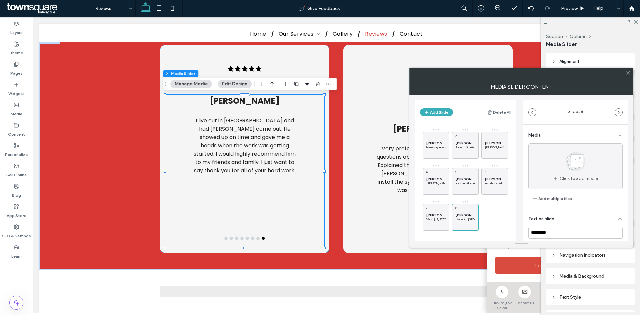
scroll to position [2, 0]
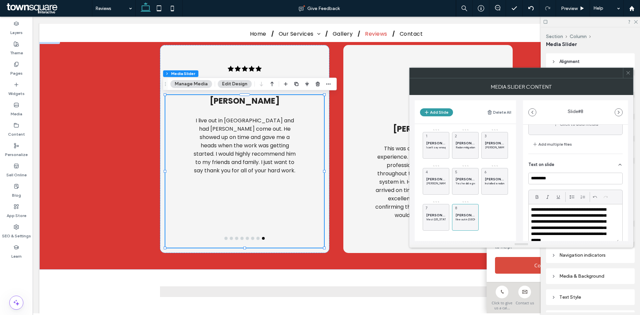
click at [441, 116] on button "Add Slide" at bounding box center [436, 112] width 33 height 8
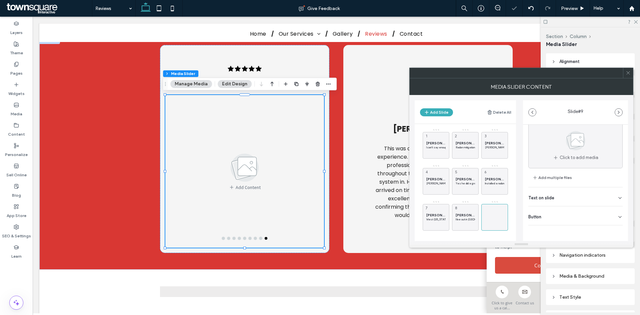
click at [563, 213] on div "Button" at bounding box center [575, 215] width 94 height 19
click at [614, 231] on icon at bounding box center [617, 231] width 6 height 6
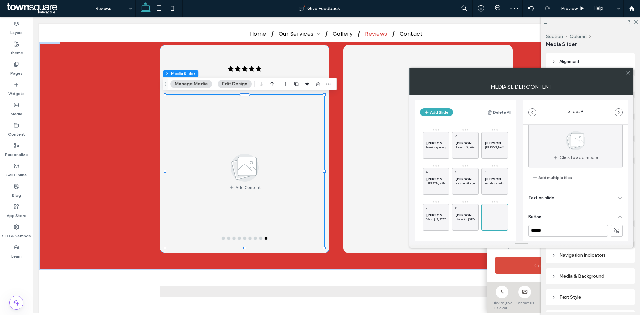
click at [566, 194] on div "Text on slide" at bounding box center [575, 196] width 94 height 19
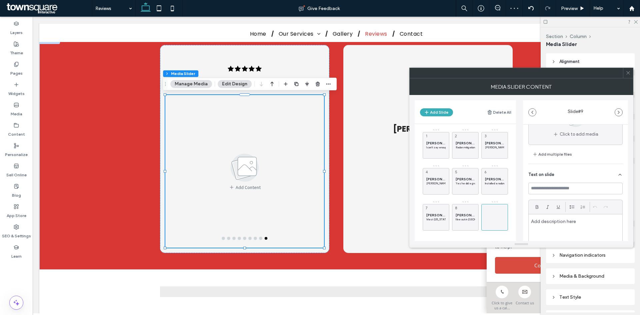
scroll to position [54, 0]
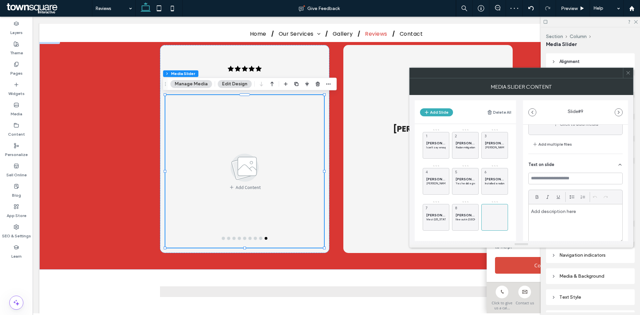
click at [561, 216] on div at bounding box center [576, 223] width 94 height 38
paste div
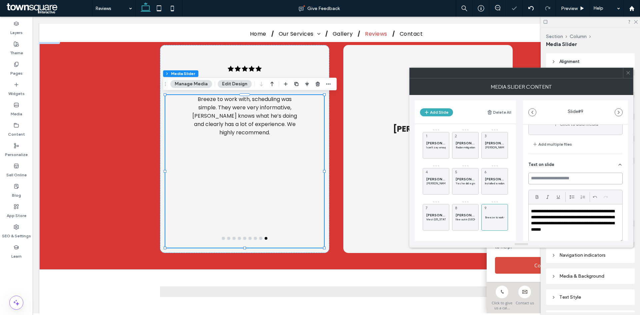
click at [559, 180] on input at bounding box center [575, 179] width 94 height 12
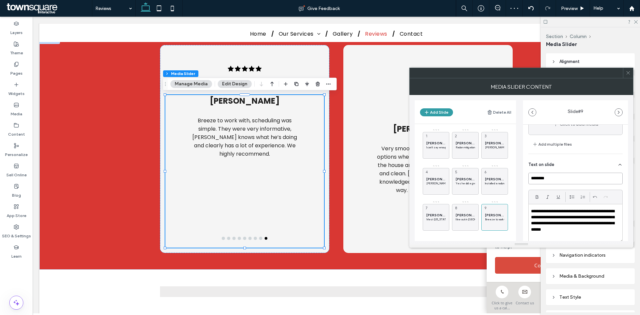
type input "********"
click at [442, 114] on button "Add Slide" at bounding box center [436, 112] width 33 height 8
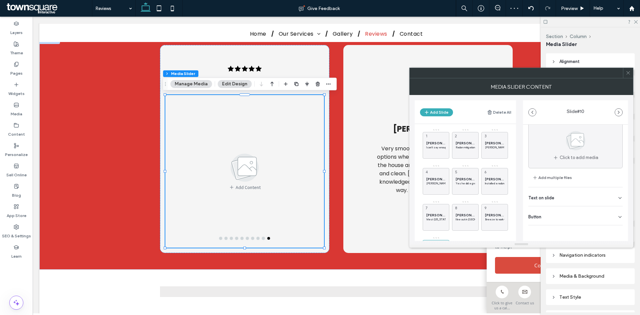
click at [567, 214] on div "Button" at bounding box center [575, 215] width 94 height 19
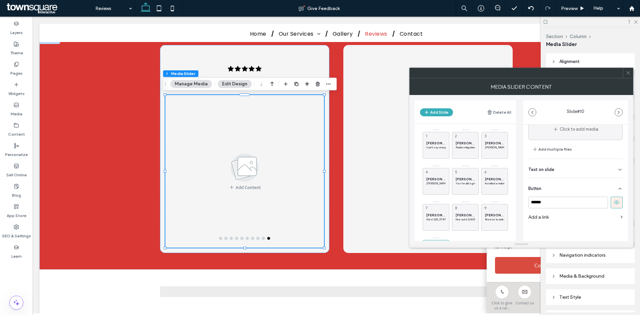
click at [614, 204] on icon at bounding box center [617, 202] width 6 height 6
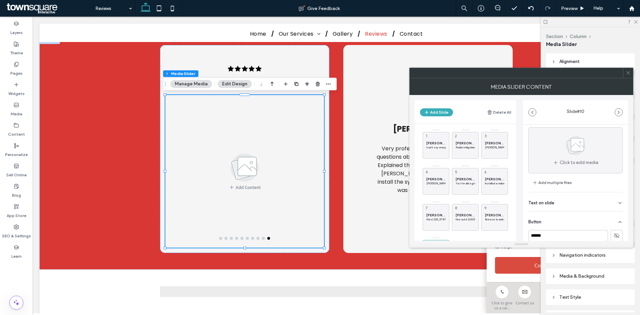
click at [567, 202] on div "Text on slide" at bounding box center [575, 201] width 94 height 19
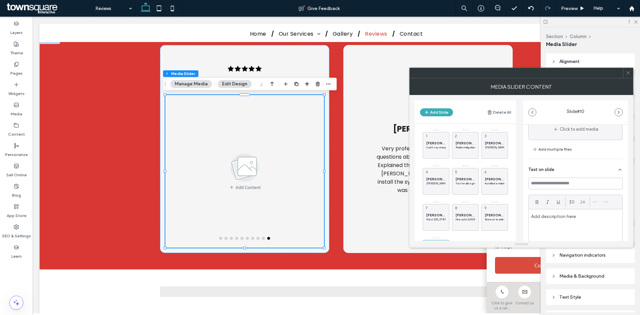
click at [572, 220] on div at bounding box center [576, 228] width 94 height 38
paste div
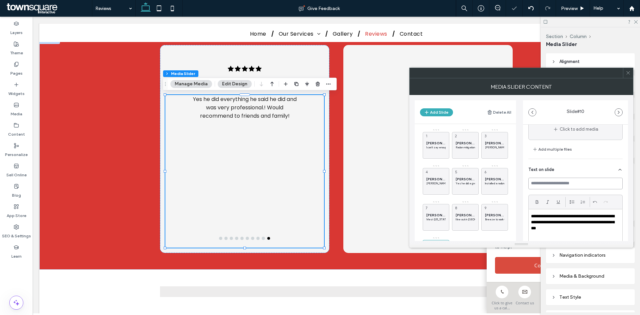
click at [568, 187] on input at bounding box center [575, 184] width 94 height 12
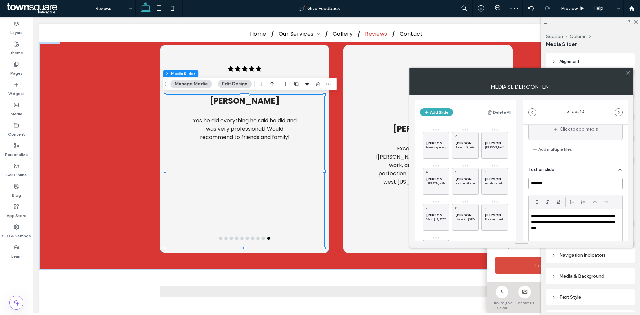
type input "*******"
click at [628, 74] on icon at bounding box center [628, 72] width 5 height 5
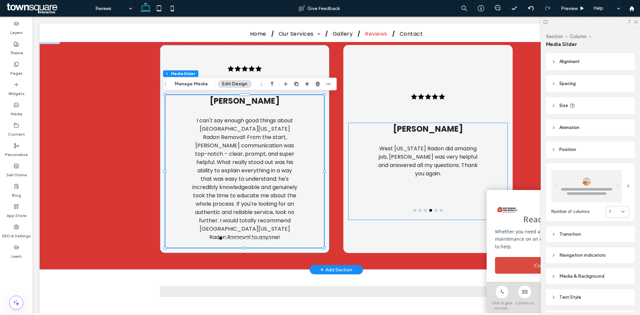
click at [428, 162] on p "West [US_STATE] Radon did amazing job, [PERSON_NAME] was very helpful and answe…" at bounding box center [427, 160] width 107 height 33
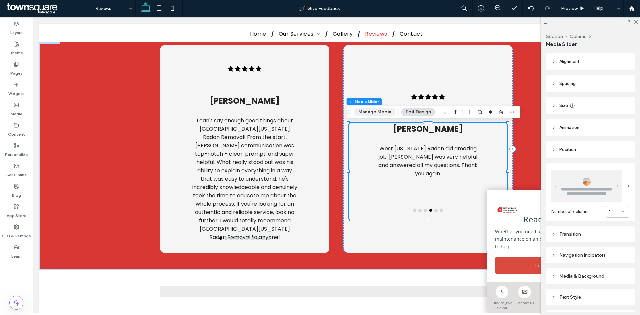
click at [382, 111] on button "Manage Media" at bounding box center [375, 112] width 42 height 8
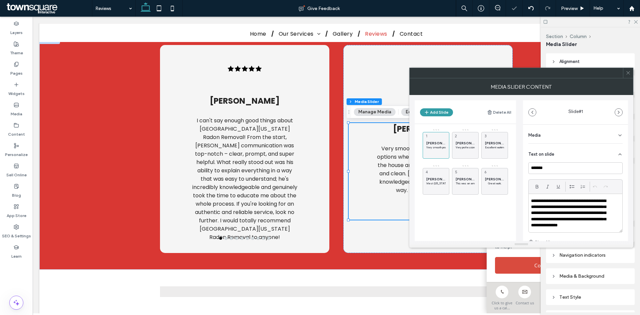
click at [442, 112] on button "Add Slide" at bounding box center [436, 112] width 33 height 8
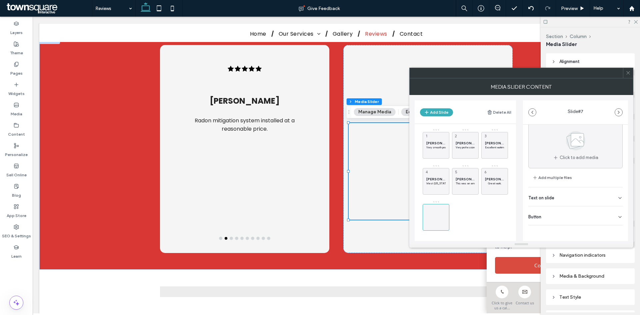
click at [575, 214] on div "Button" at bounding box center [575, 215] width 94 height 19
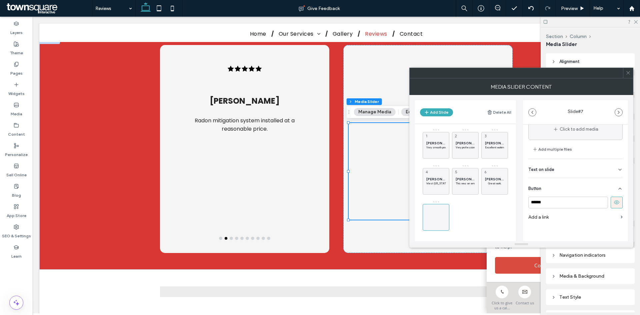
scroll to position [53, 0]
click at [614, 201] on icon at bounding box center [617, 199] width 6 height 6
click at [573, 162] on div "Text on slide" at bounding box center [575, 165] width 94 height 19
click at [557, 215] on p at bounding box center [575, 213] width 89 height 6
paste div
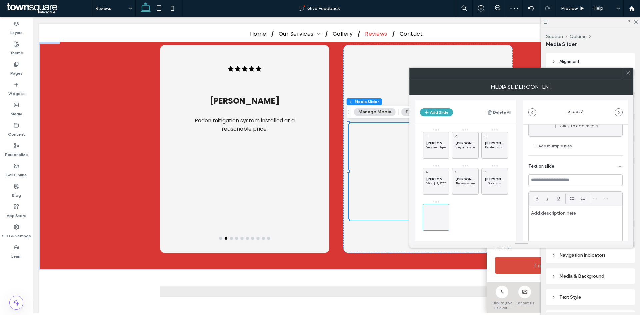
scroll to position [0, 0]
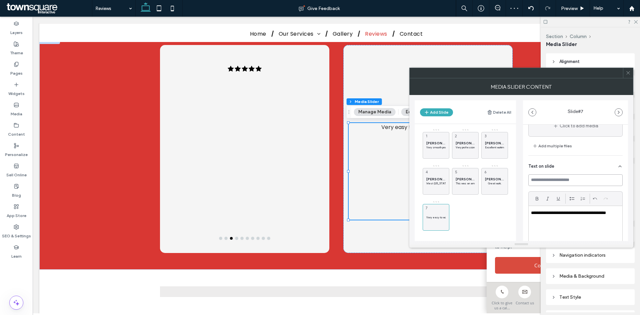
click at [559, 181] on input at bounding box center [575, 180] width 94 height 12
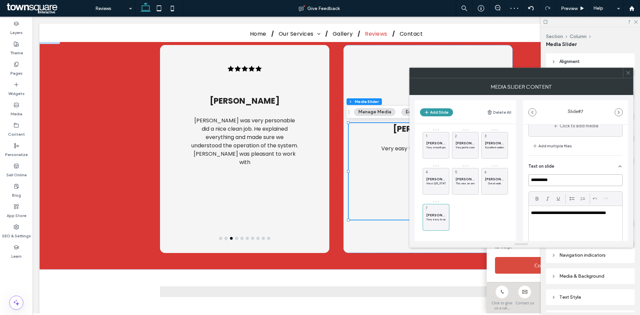
type input "**********"
click at [447, 111] on button "Add Slide" at bounding box center [436, 112] width 33 height 8
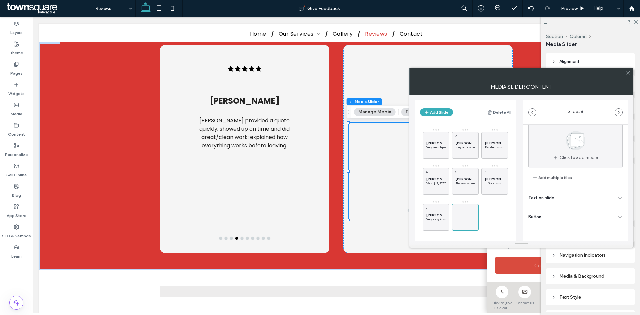
click at [566, 212] on div "Button" at bounding box center [575, 215] width 94 height 19
click at [614, 227] on button at bounding box center [617, 231] width 12 height 12
click at [585, 197] on div "Text on slide" at bounding box center [575, 196] width 94 height 19
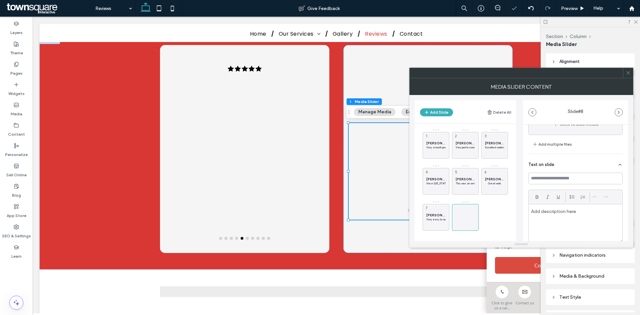
click at [584, 219] on div at bounding box center [576, 223] width 94 height 38
paste div
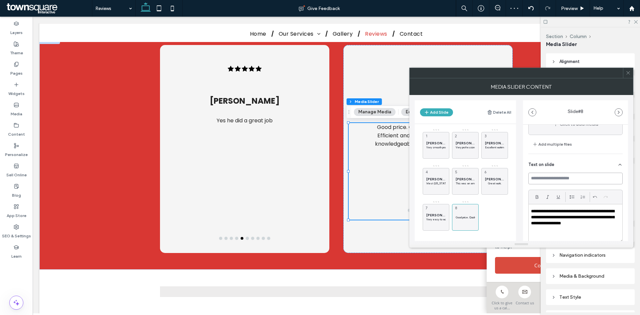
click at [565, 179] on input at bounding box center [575, 179] width 94 height 12
type input "*********"
click at [442, 108] on button "Add Slide" at bounding box center [436, 112] width 33 height 8
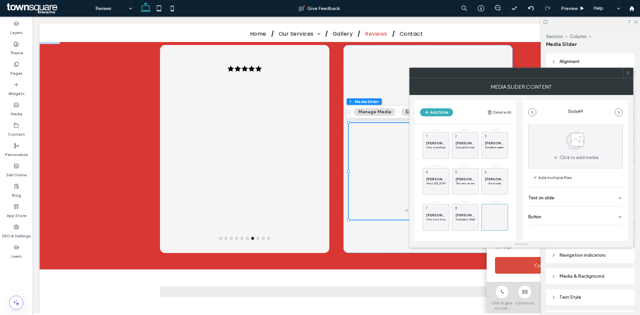
click at [569, 213] on div "Button" at bounding box center [575, 215] width 94 height 19
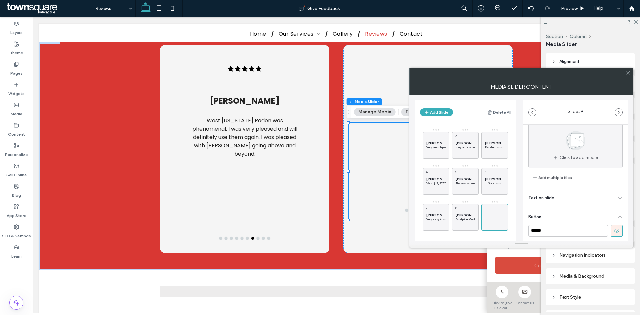
scroll to position [21, 0]
click at [614, 228] on icon at bounding box center [617, 231] width 6 height 6
click at [569, 195] on div "Text on slide" at bounding box center [575, 196] width 94 height 19
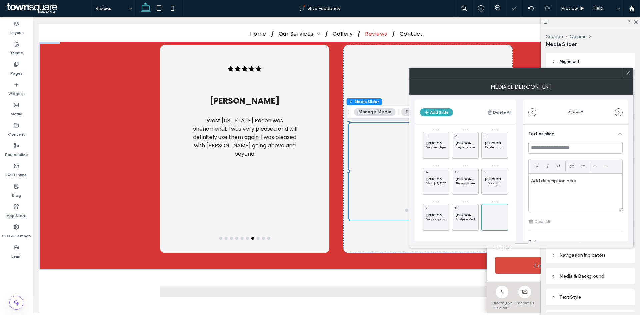
scroll to position [88, 0]
click at [557, 187] on div at bounding box center [576, 190] width 94 height 38
paste div
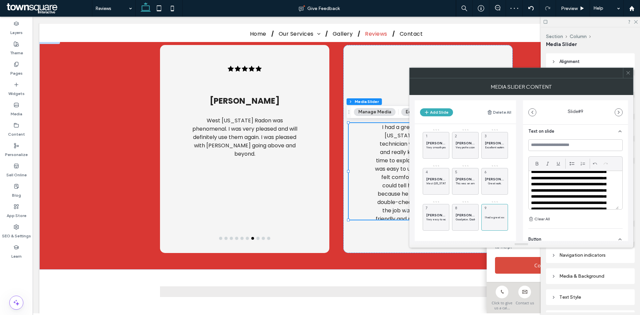
scroll to position [30, 0]
click at [559, 146] on input at bounding box center [575, 145] width 94 height 12
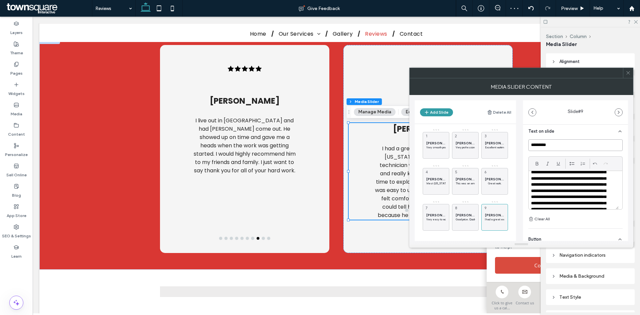
type input "*********"
click at [437, 112] on button "Add Slide" at bounding box center [436, 112] width 33 height 8
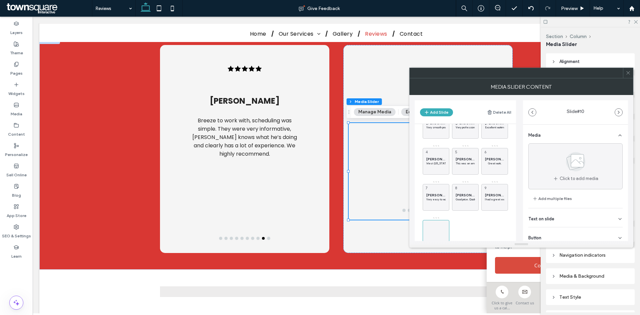
scroll to position [41, 0]
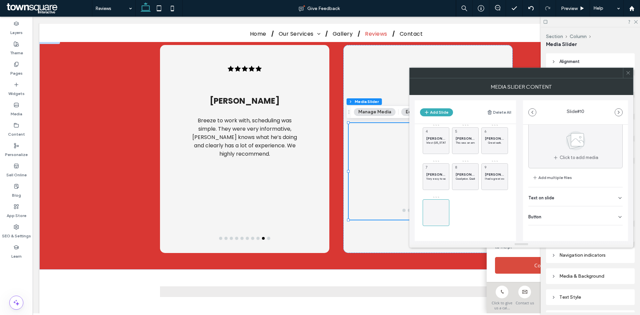
drag, startPoint x: 565, startPoint y: 214, endPoint x: 585, endPoint y: 224, distance: 22.4
click at [565, 214] on div "Button" at bounding box center [575, 215] width 94 height 19
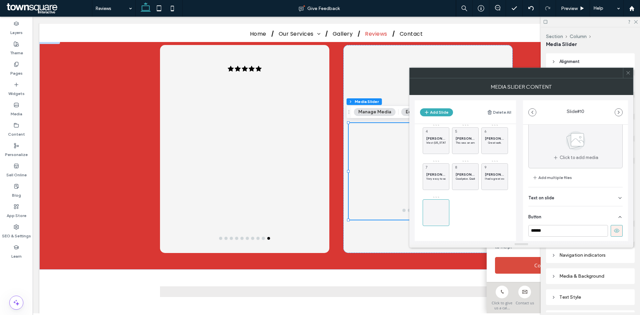
click at [614, 230] on icon at bounding box center [617, 231] width 6 height 6
click at [591, 193] on div "Text on slide" at bounding box center [575, 196] width 94 height 19
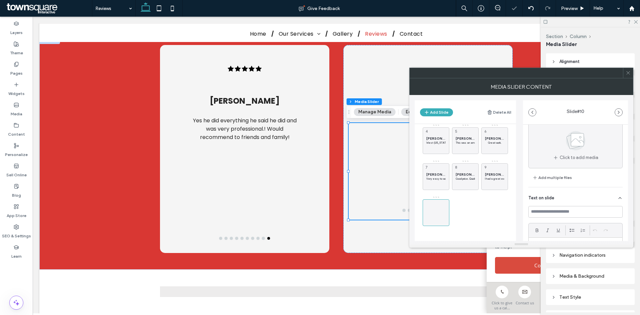
scroll to position [54, 0]
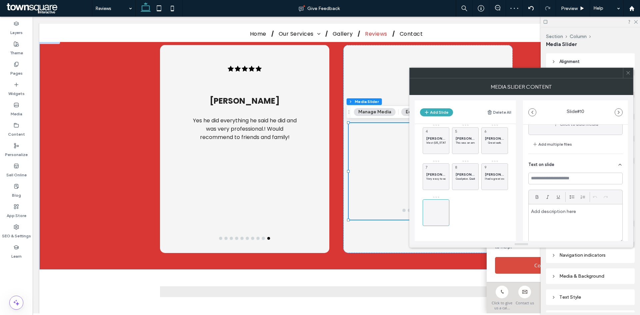
click at [572, 212] on p at bounding box center [575, 211] width 89 height 6
paste div
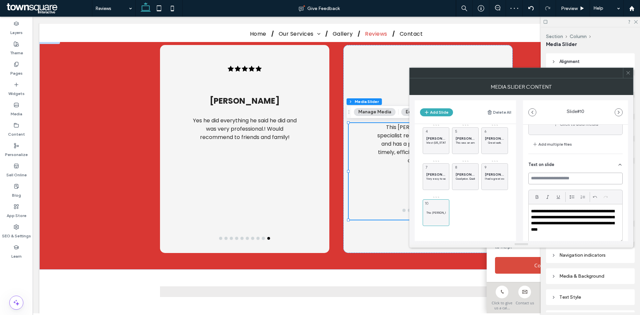
click at [572, 178] on input at bounding box center [575, 179] width 94 height 12
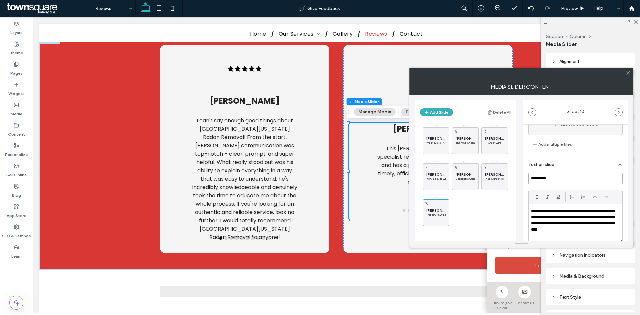
type input "*********"
click at [525, 183] on div "**********" at bounding box center [575, 211] width 105 height 282
click at [629, 73] on use at bounding box center [627, 72] width 3 height 3
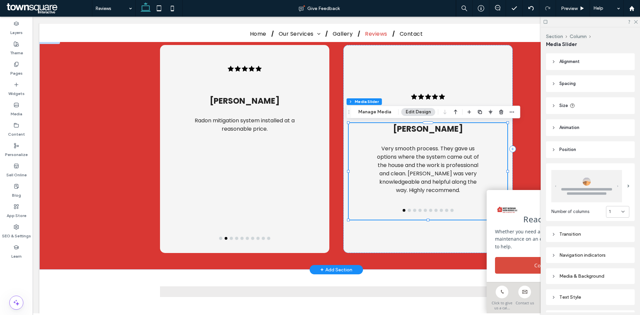
click at [408, 209] on button "go to slide 2" at bounding box center [409, 210] width 3 height 3
click at [413, 211] on button "go to slide 3" at bounding box center [414, 210] width 3 height 3
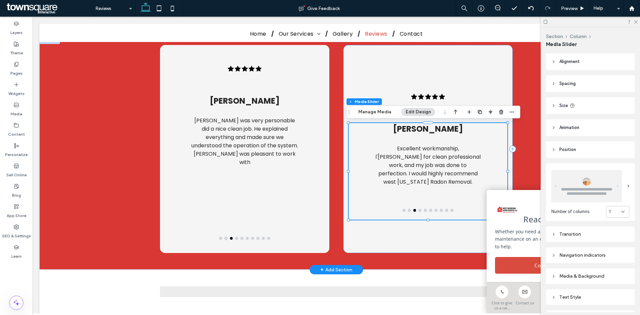
click at [419, 210] on button "go to slide 4" at bounding box center [420, 210] width 3 height 3
click at [424, 211] on button "go to slide 5" at bounding box center [425, 210] width 3 height 3
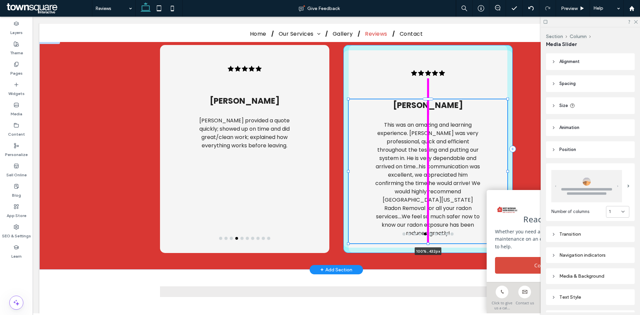
drag, startPoint x: 425, startPoint y: 220, endPoint x: 428, endPoint y: 244, distance: 23.9
click at [428, 244] on div "Chad A. Yes he did everything he said he did and was very professional.! Would …" at bounding box center [336, 153] width 400 height 233
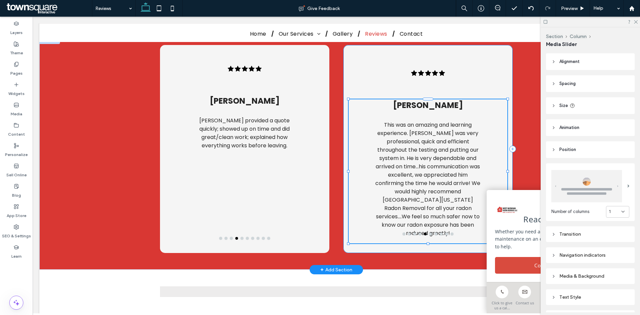
type input "***"
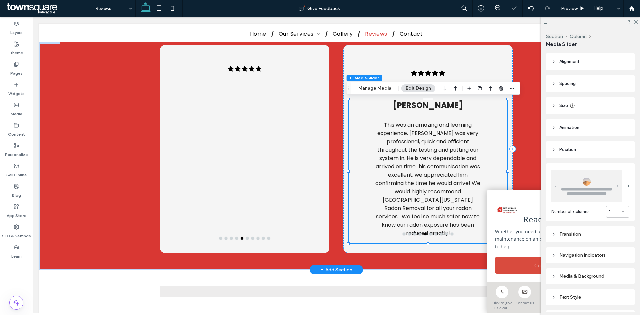
click at [429, 234] on button "go to slide 6" at bounding box center [430, 234] width 3 height 3
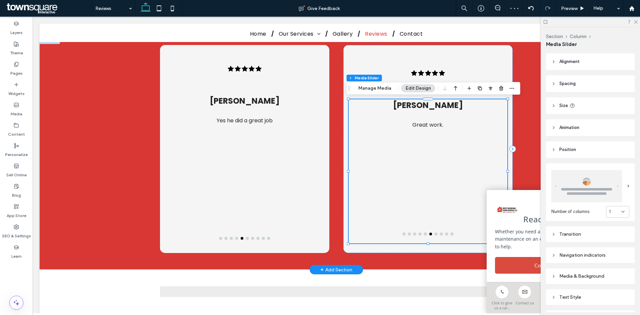
click at [435, 234] on button "go to slide 7" at bounding box center [436, 234] width 3 height 3
click at [440, 233] on button "go to slide 8" at bounding box center [441, 234] width 3 height 3
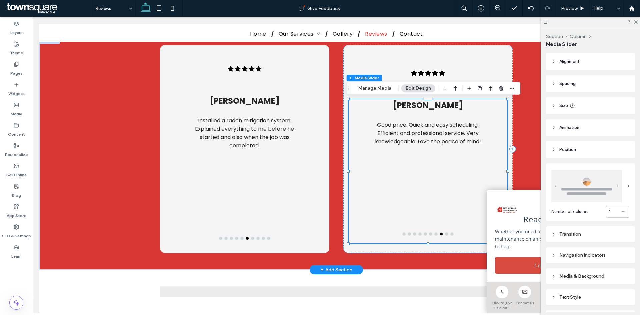
click at [445, 235] on button "go to slide 9" at bounding box center [446, 234] width 3 height 3
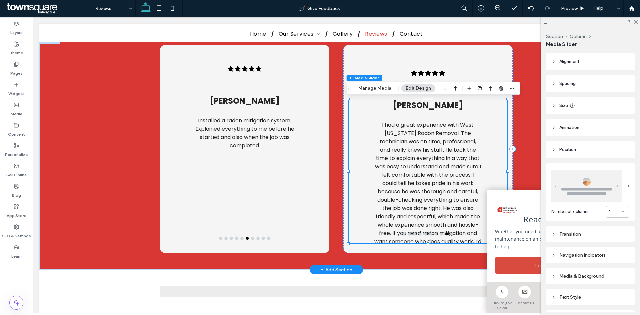
click at [451, 234] on button "go to slide 10" at bounding box center [452, 234] width 3 height 3
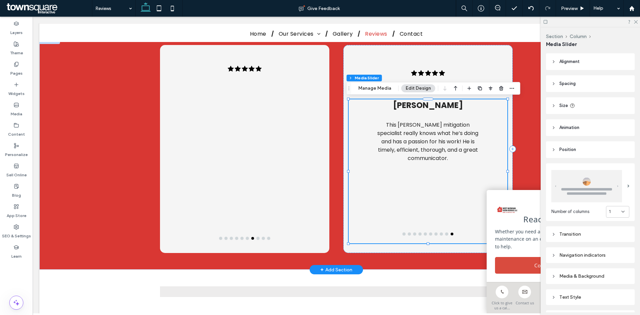
click at [445, 234] on button "go to slide 9" at bounding box center [446, 234] width 3 height 3
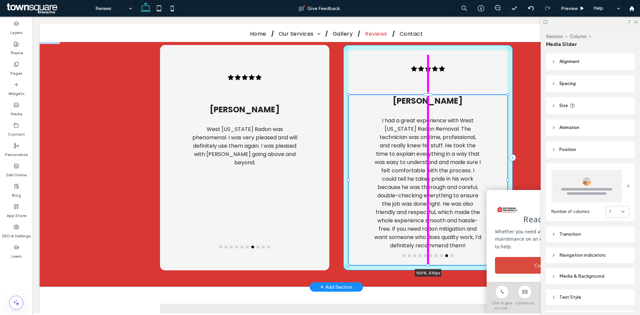
drag, startPoint x: 426, startPoint y: 243, endPoint x: 427, endPoint y: 256, distance: 13.1
click at [427, 256] on div "Chad A. Yes he did everything he said he did and was very professional.! Would …" at bounding box center [336, 162] width 400 height 250
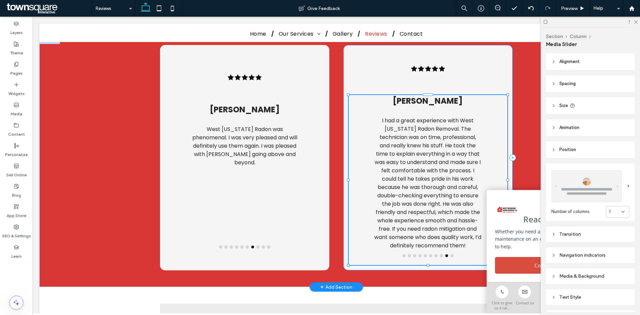
type input "***"
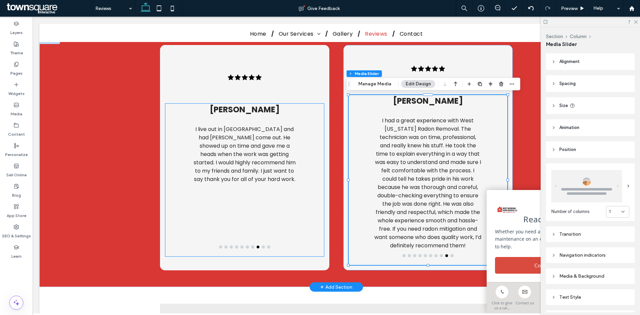
click at [246, 252] on div "Andrew B. I live out in Belding and had Ryan come out. He showed up on time and…" at bounding box center [244, 180] width 129 height 153
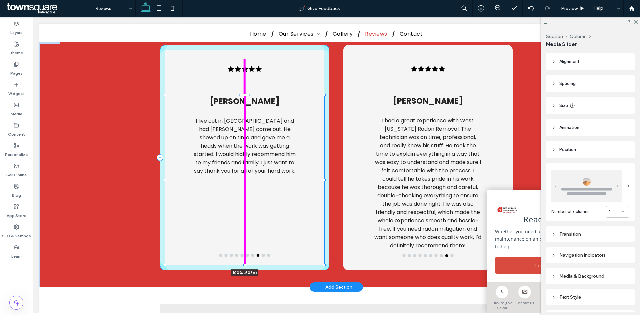
drag, startPoint x: 242, startPoint y: 257, endPoint x: 244, endPoint y: 265, distance: 8.5
click at [244, 265] on div "Chad A. Yes he did everything he said he did and was very professional.! Would …" at bounding box center [336, 162] width 400 height 250
type input "***"
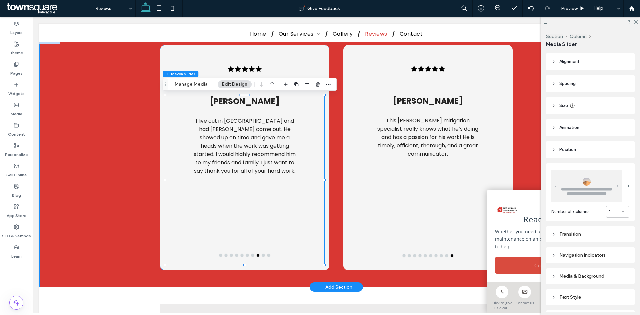
click at [129, 154] on div "Chad A. Yes he did everything he said he did and was very professional.! Would …" at bounding box center [336, 162] width 594 height 250
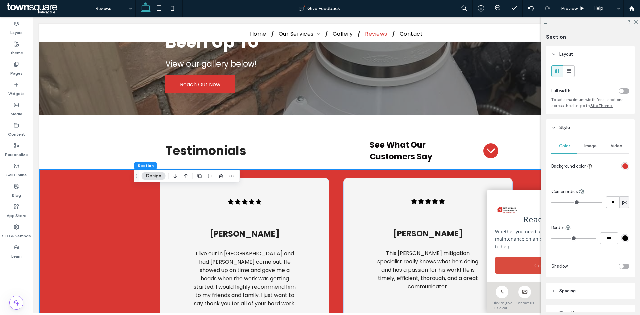
scroll to position [87, 0]
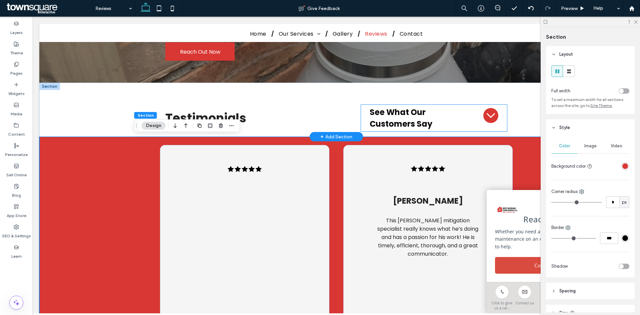
click at [487, 118] on icon at bounding box center [491, 115] width 8 height 8
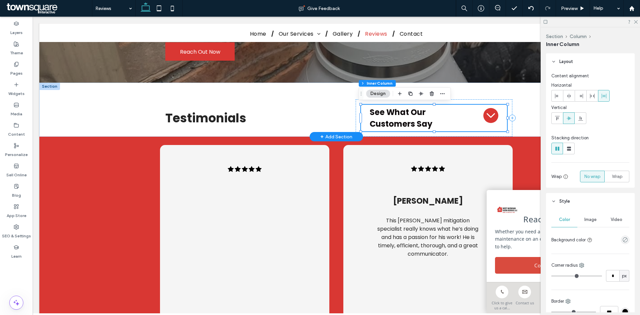
click at [490, 118] on icon at bounding box center [491, 115] width 8 height 8
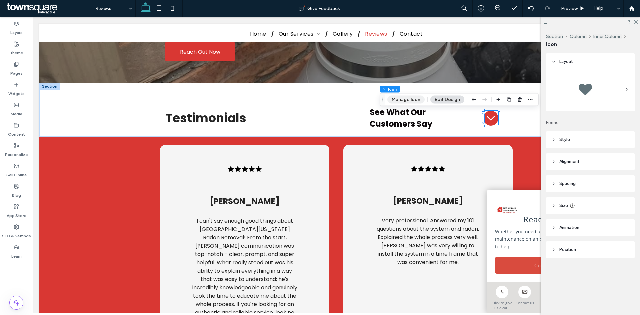
click at [401, 103] on button "Manage Icon" at bounding box center [405, 100] width 37 height 8
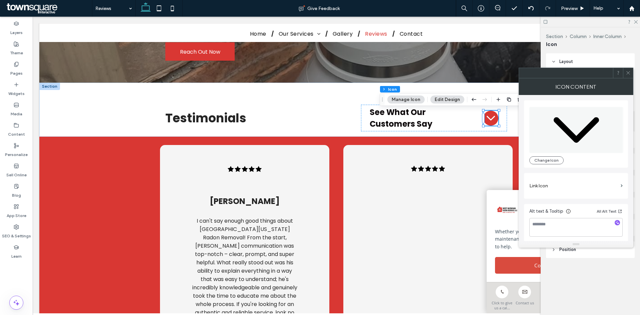
click at [606, 188] on label "Link Icon" at bounding box center [573, 186] width 89 height 12
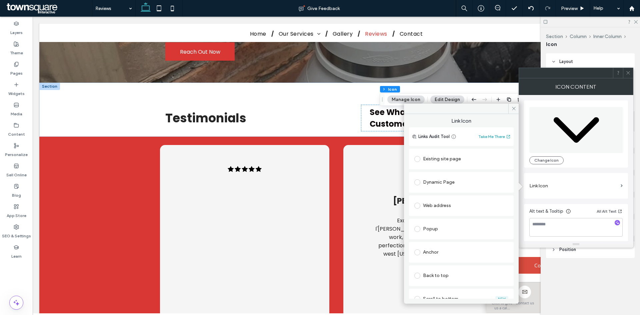
click at [439, 181] on div "Dynamic Page" at bounding box center [461, 182] width 94 height 11
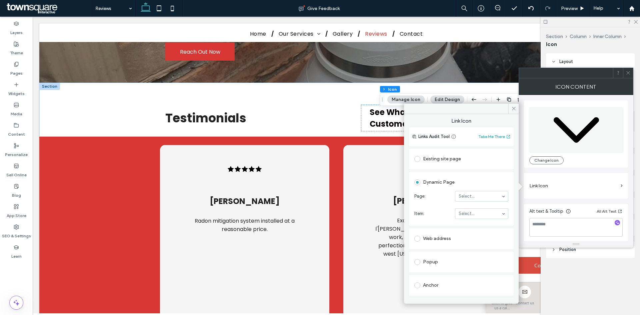
click at [434, 159] on div "Existing site page" at bounding box center [461, 159] width 94 height 11
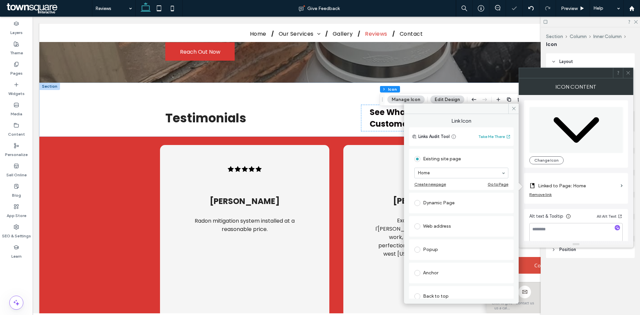
click at [437, 222] on div "Web address" at bounding box center [461, 226] width 94 height 11
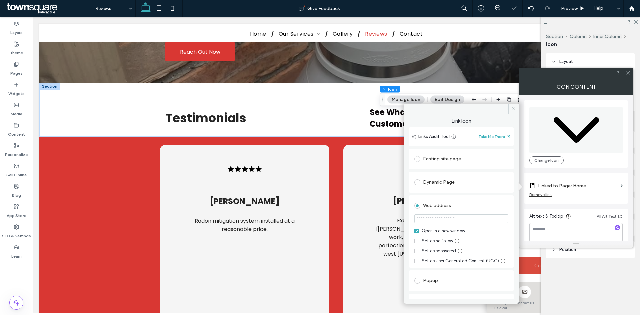
click at [447, 217] on input "url" at bounding box center [461, 218] width 94 height 9
paste input "**********"
type input "**********"
click at [423, 241] on div "Set as no follow" at bounding box center [437, 241] width 31 height 7
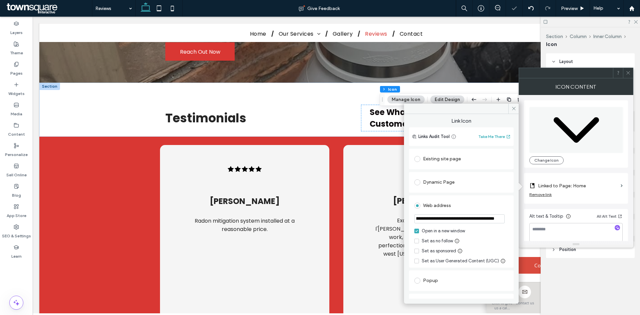
scroll to position [0, 0]
click at [515, 109] on icon at bounding box center [513, 108] width 5 height 5
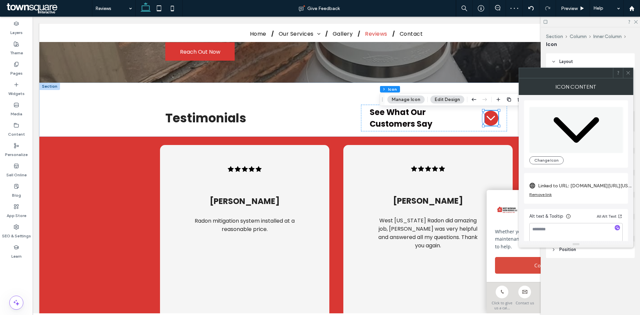
click at [627, 72] on icon at bounding box center [628, 72] width 5 height 5
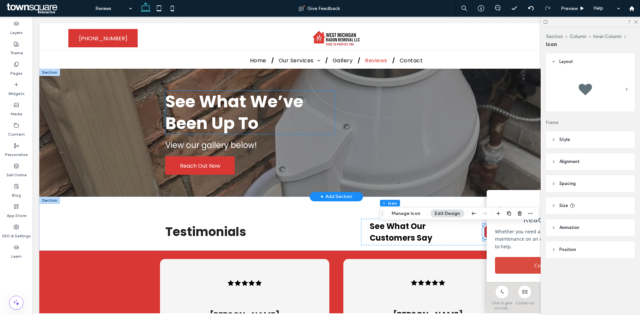
click at [229, 126] on span "See What We’ve Been Up To" at bounding box center [234, 112] width 138 height 45
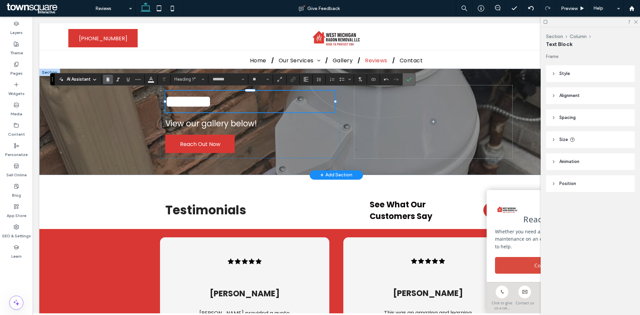
click at [409, 77] on icon "Confirm" at bounding box center [408, 79] width 5 height 5
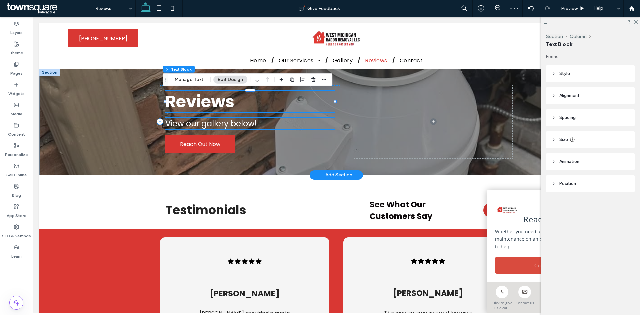
click at [208, 123] on span "View our gallery below!" at bounding box center [211, 123] width 92 height 11
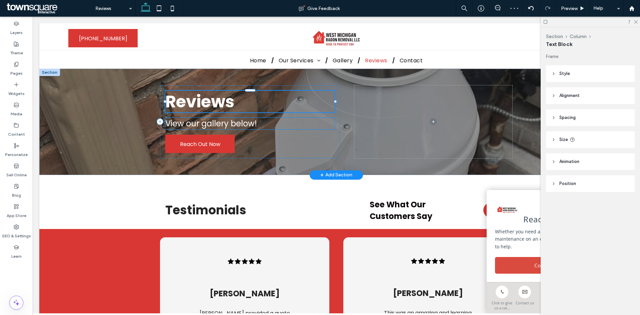
click at [208, 123] on div "View our gallery below!" at bounding box center [249, 124] width 169 height 12
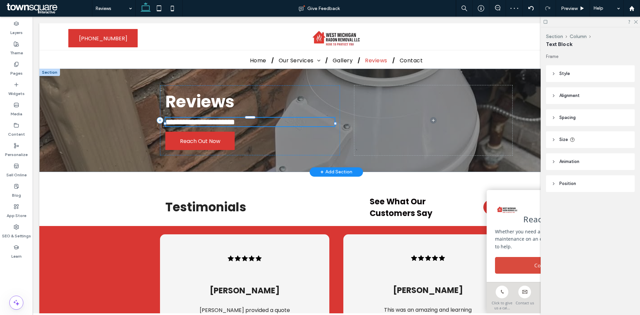
type input "*******"
type input "**"
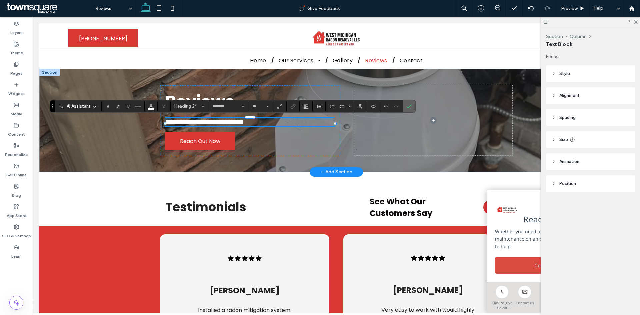
click at [407, 106] on icon "Confirm" at bounding box center [408, 106] width 5 height 5
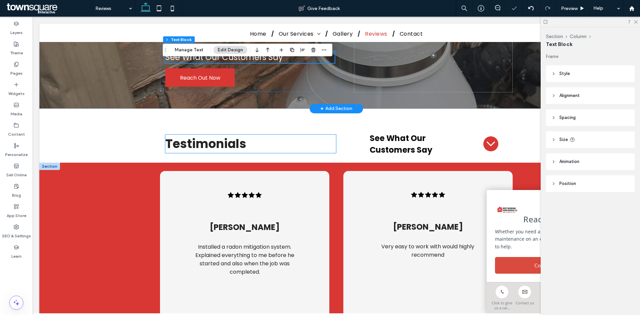
scroll to position [67, 0]
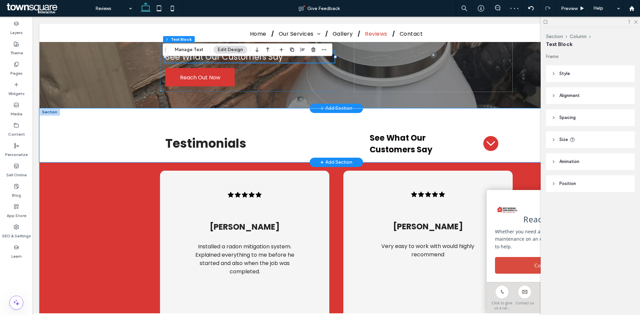
click at [113, 134] on div "Testimonials See What Our Customers Say" at bounding box center [336, 135] width 594 height 54
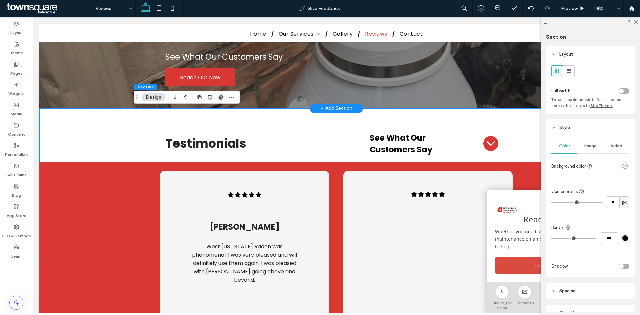
click at [222, 96] on use "button" at bounding box center [221, 97] width 4 height 4
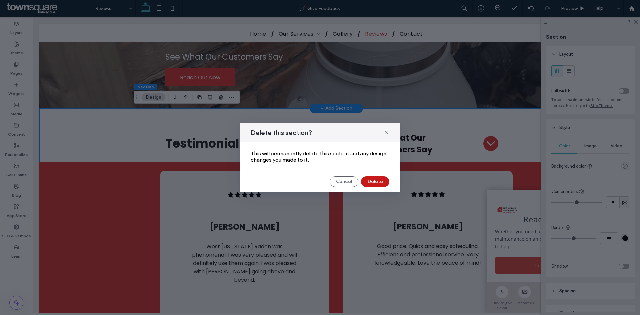
click at [368, 181] on button "Delete" at bounding box center [375, 181] width 28 height 11
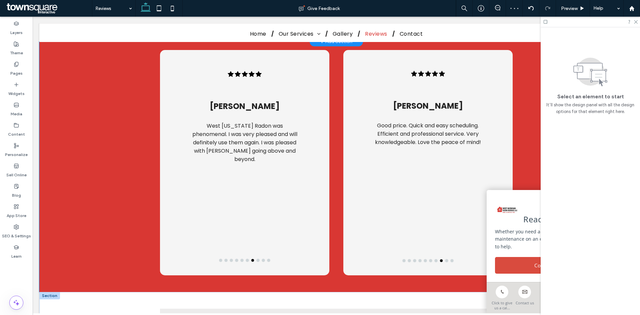
scroll to position [233, 0]
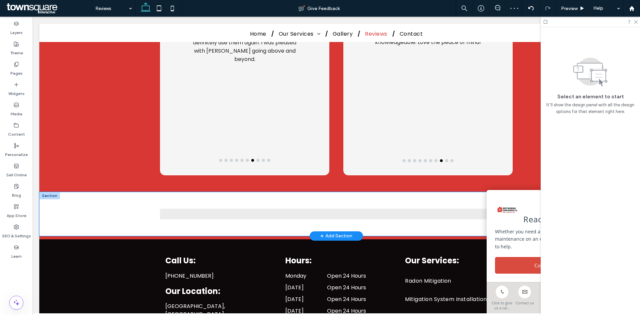
click at [82, 212] on div at bounding box center [336, 214] width 594 height 44
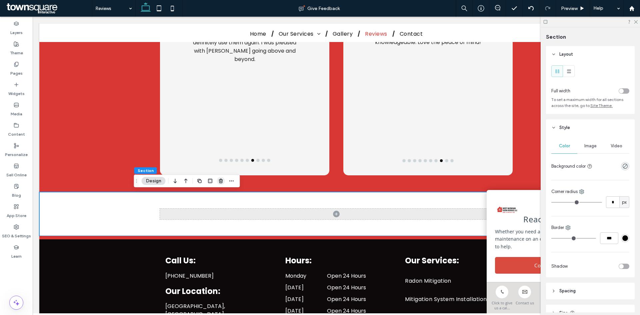
click at [219, 183] on icon "button" at bounding box center [220, 180] width 5 height 5
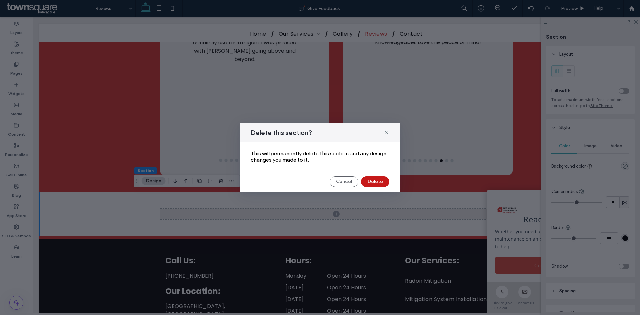
click at [374, 184] on button "Delete" at bounding box center [375, 181] width 28 height 11
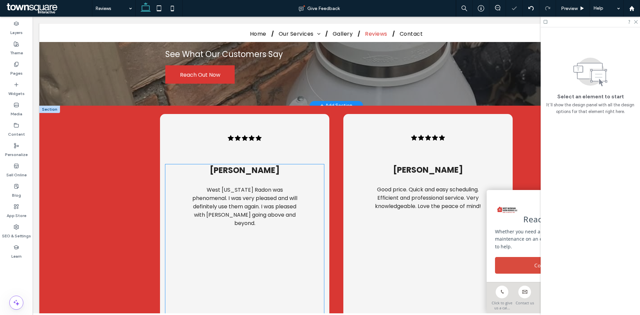
scroll to position [67, 0]
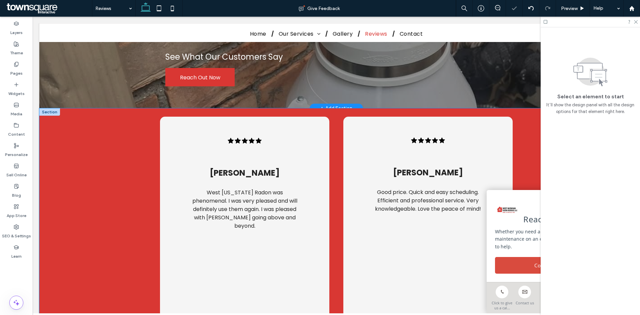
click at [102, 177] on div "Chad A. Yes he did everything he said he did and was very professional.! Would …" at bounding box center [336, 233] width 594 height 250
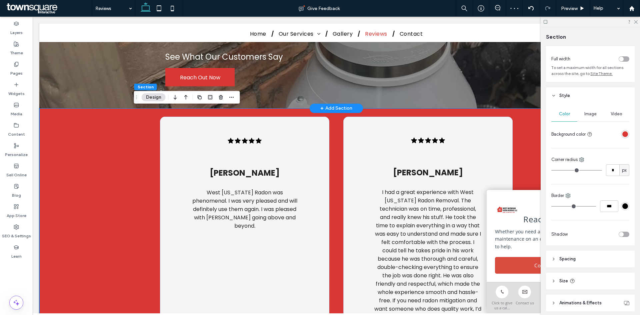
scroll to position [58, 0]
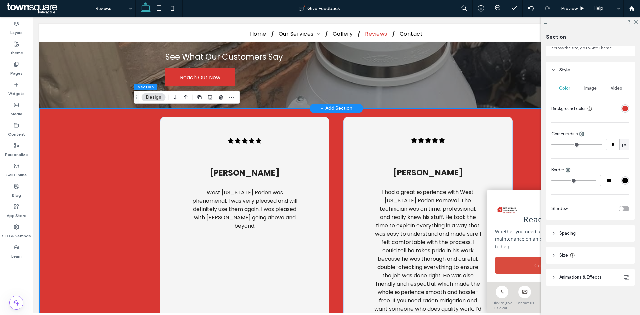
click at [593, 238] on header "Spacing" at bounding box center [590, 233] width 89 height 17
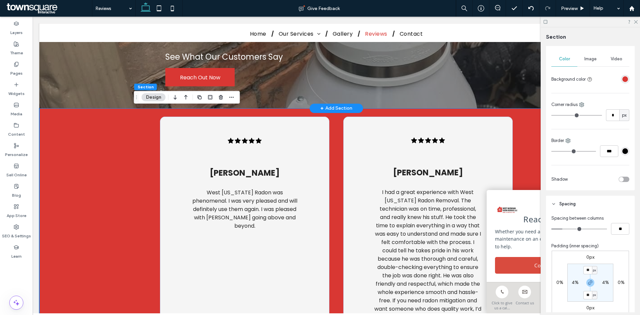
scroll to position [124, 0]
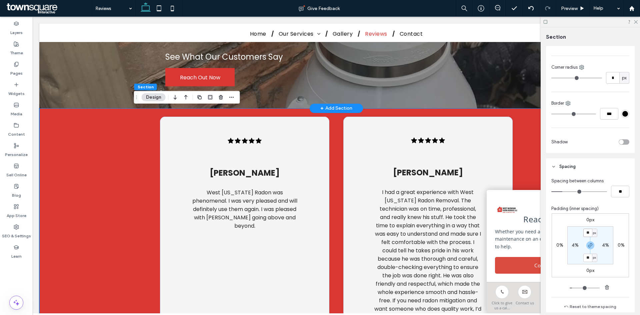
click at [587, 233] on input "**" at bounding box center [587, 233] width 9 height 8
type input "**"
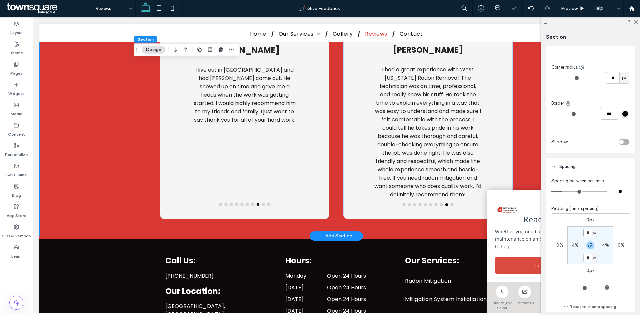
scroll to position [200, 0]
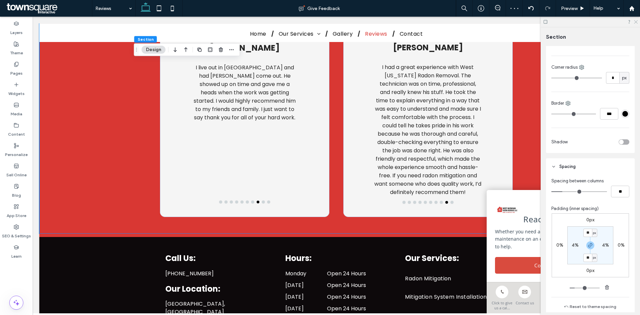
click at [637, 22] on icon at bounding box center [635, 21] width 4 height 4
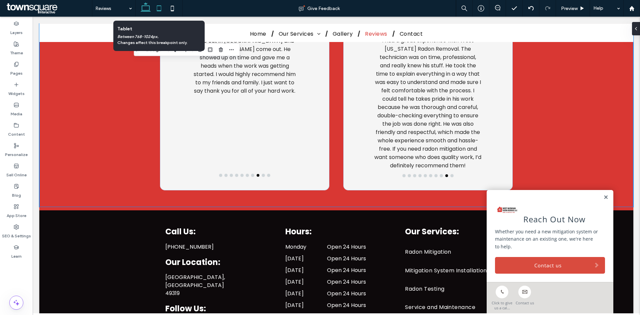
click at [160, 7] on icon at bounding box center [158, 8] width 13 height 13
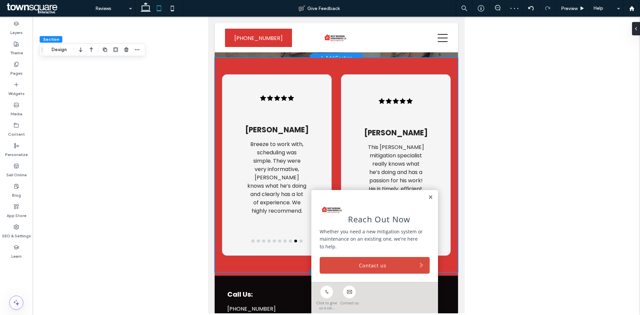
click at [332, 64] on div "Chad A. Yes he did everything he said he did and was very professional.! Would …" at bounding box center [336, 165] width 243 height 215
click at [428, 197] on link at bounding box center [430, 198] width 5 height 6
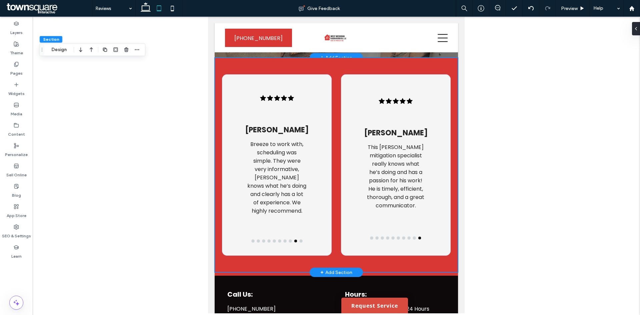
click at [332, 63] on div "Chad A. Yes he did everything he said he did and was very professional.! Would …" at bounding box center [336, 165] width 243 height 215
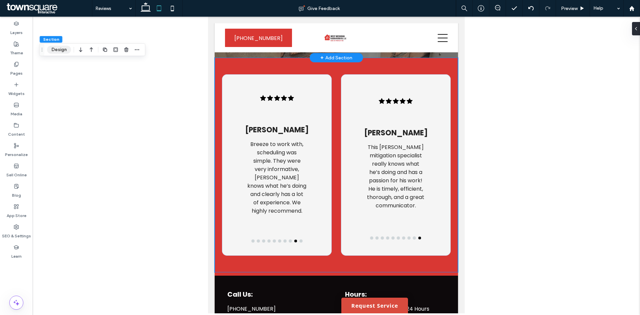
click at [66, 47] on button "Design" at bounding box center [59, 50] width 24 height 8
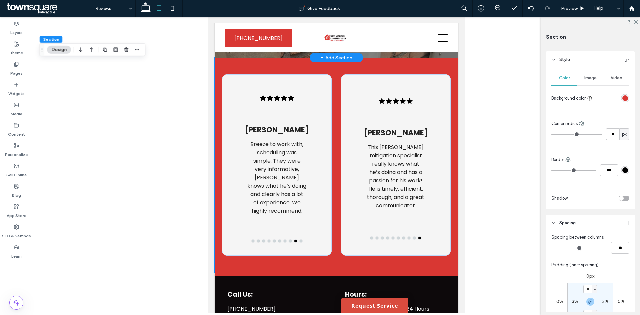
scroll to position [0, 0]
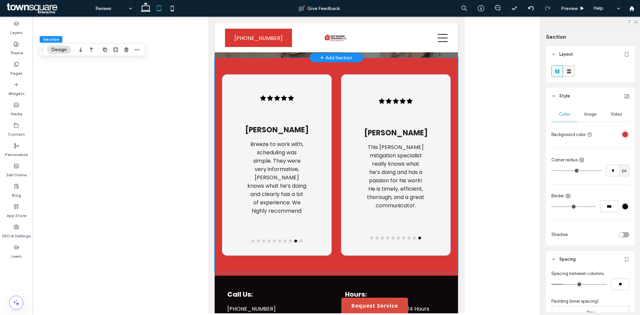
click at [568, 72] on use at bounding box center [569, 71] width 4 height 4
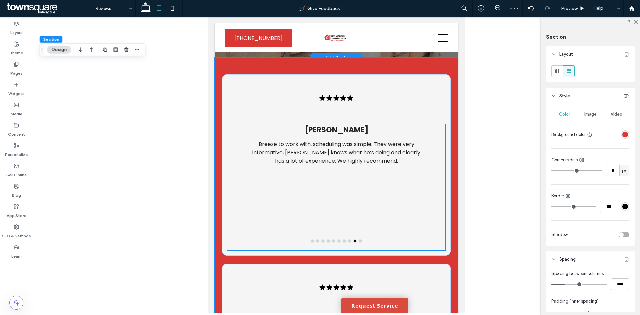
click at [359, 241] on button "go to slide 10" at bounding box center [360, 241] width 3 height 3
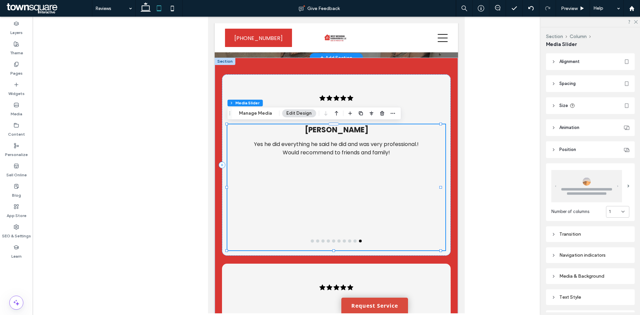
click at [311, 241] on button "go to slide 1" at bounding box center [312, 241] width 3 height 3
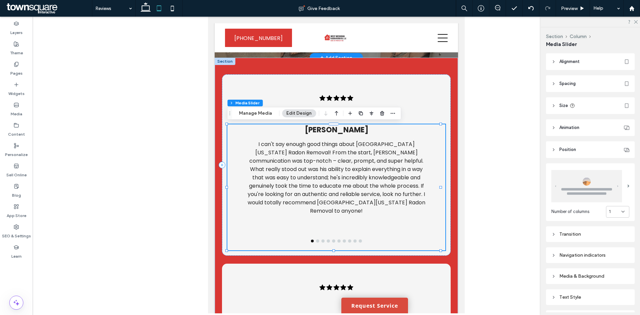
click at [316, 241] on button "go to slide 2" at bounding box center [317, 241] width 3 height 3
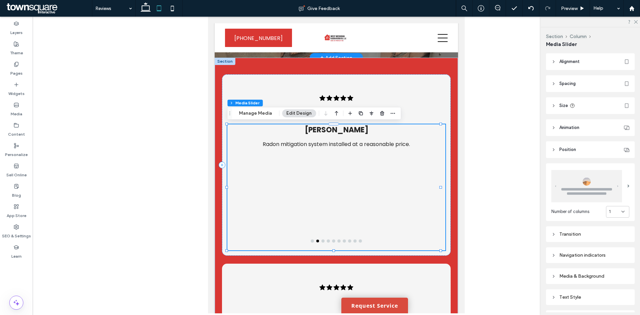
click at [322, 240] on button "go to slide 3" at bounding box center [323, 241] width 3 height 3
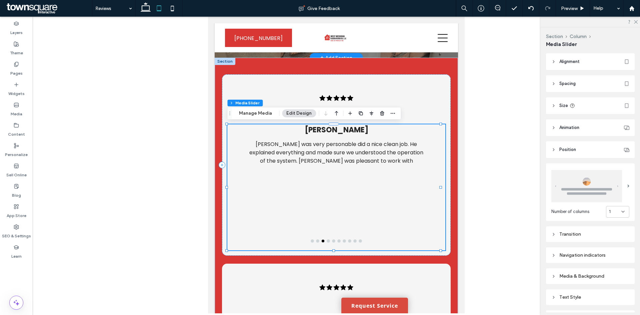
click at [326, 239] on div "Rick S. Ryan was very personable did a nice clean job. He explained everything …" at bounding box center [336, 187] width 188 height 126
click at [327, 240] on button "go to slide 4" at bounding box center [328, 241] width 3 height 3
click at [332, 242] on button "go to slide 5" at bounding box center [333, 241] width 3 height 3
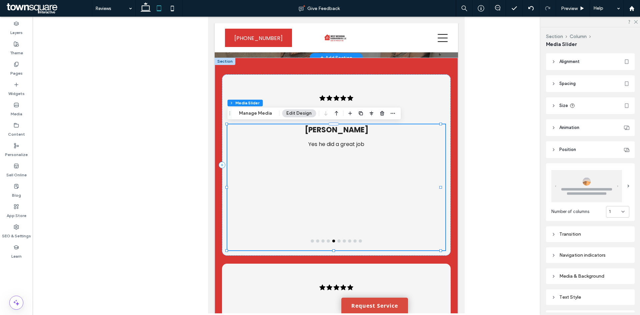
click at [338, 241] on button "go to slide 6" at bounding box center [339, 241] width 3 height 3
click at [343, 241] on button "go to slide 7" at bounding box center [344, 241] width 3 height 3
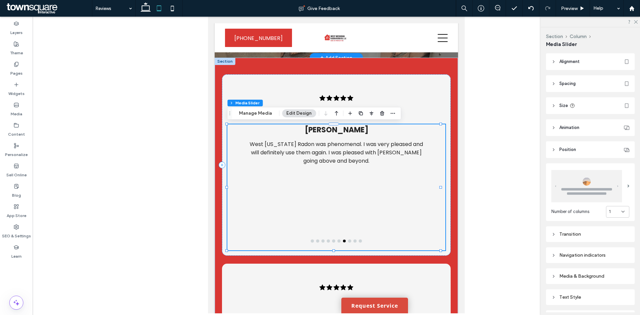
click at [348, 241] on button "go to slide 8" at bounding box center [349, 241] width 3 height 3
click at [354, 240] on button "go to slide 9" at bounding box center [355, 241] width 3 height 3
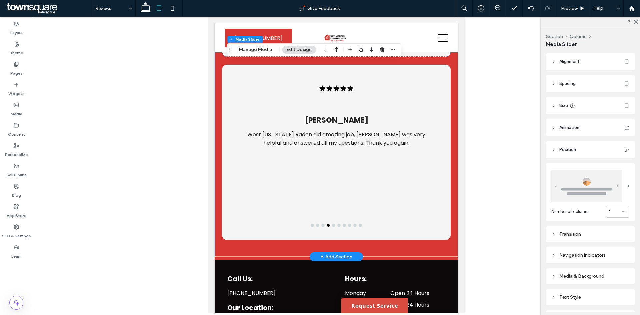
scroll to position [305, 0]
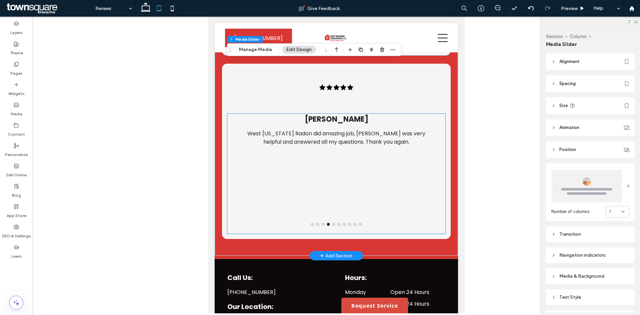
click at [332, 225] on button "go to slide 5" at bounding box center [333, 224] width 3 height 3
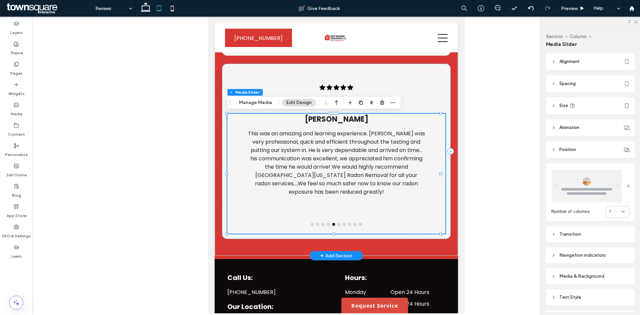
click at [338, 225] on button "go to slide 6" at bounding box center [339, 224] width 3 height 3
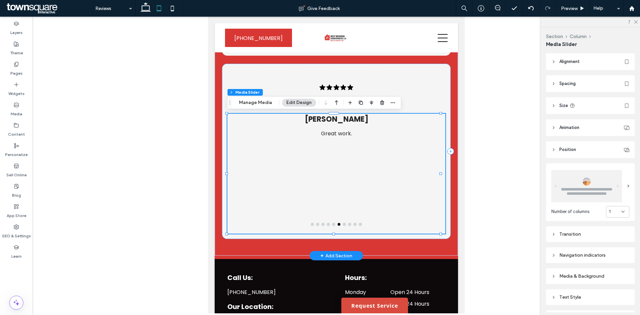
click at [343, 224] on button "go to slide 7" at bounding box center [344, 224] width 3 height 3
click at [348, 224] on button "go to slide 8" at bounding box center [349, 224] width 3 height 3
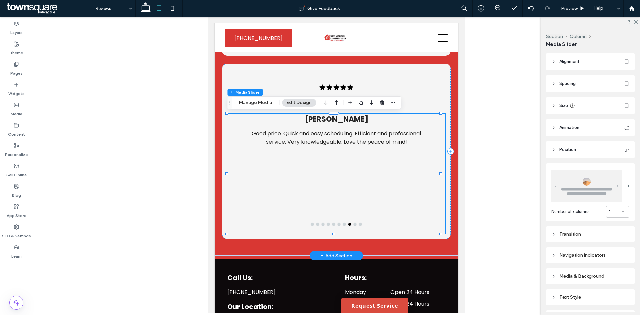
click at [354, 224] on button "go to slide 9" at bounding box center [355, 224] width 3 height 3
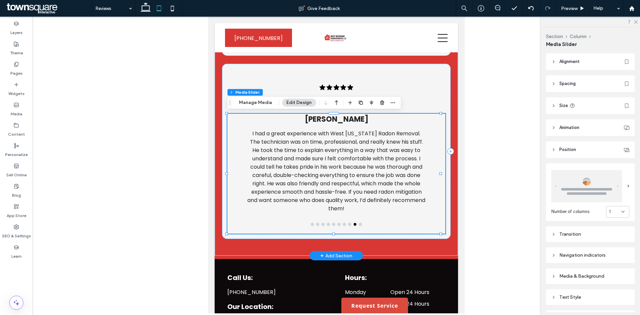
click at [359, 225] on button "go to slide 10" at bounding box center [360, 224] width 3 height 3
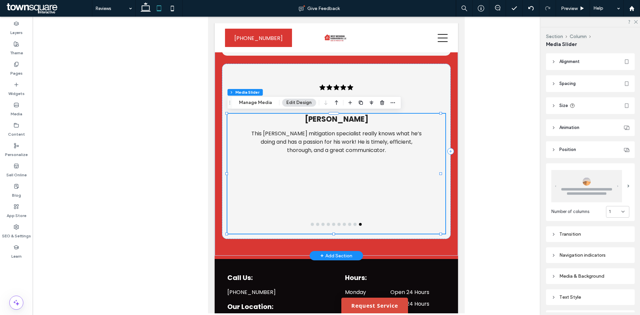
click at [311, 225] on button "go to slide 1" at bounding box center [312, 224] width 3 height 3
click at [316, 225] on button "go to slide 2" at bounding box center [317, 224] width 3 height 3
click at [322, 225] on button "go to slide 3" at bounding box center [323, 224] width 3 height 3
click at [327, 224] on button "go to slide 4" at bounding box center [328, 224] width 3 height 3
click at [332, 225] on button "go to slide 5" at bounding box center [333, 224] width 3 height 3
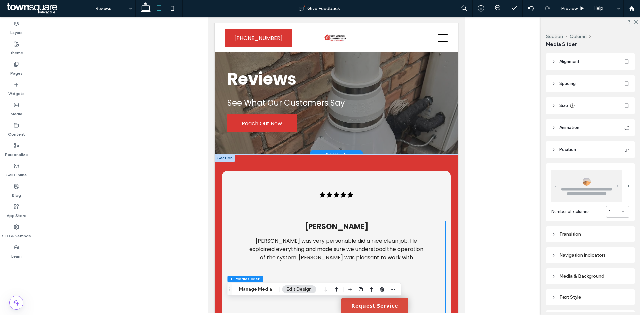
scroll to position [0, 0]
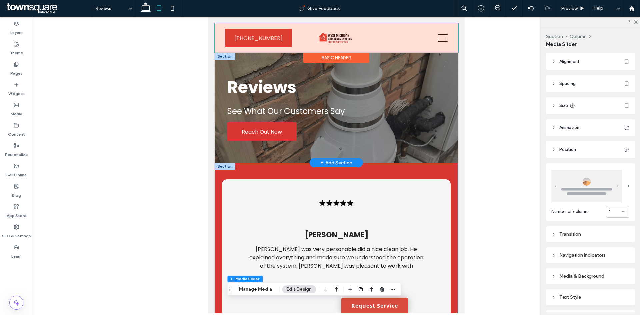
click at [439, 39] on div at bounding box center [336, 37] width 243 height 29
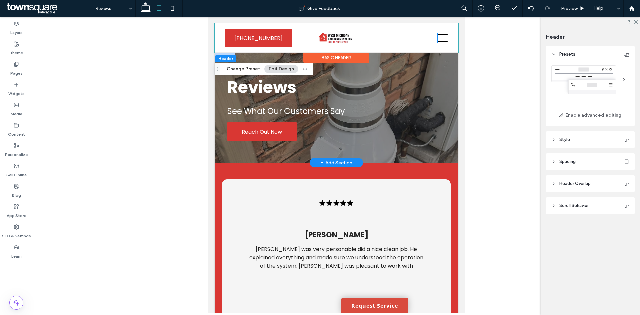
click at [439, 39] on icon at bounding box center [443, 38] width 10 height 10
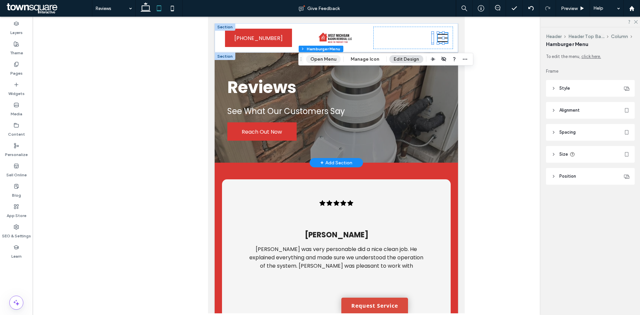
click at [328, 59] on button "Open Menu" at bounding box center [323, 59] width 35 height 8
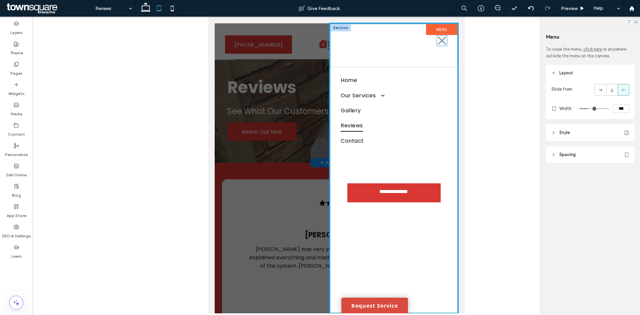
click at [439, 46] on link at bounding box center [442, 41] width 10 height 10
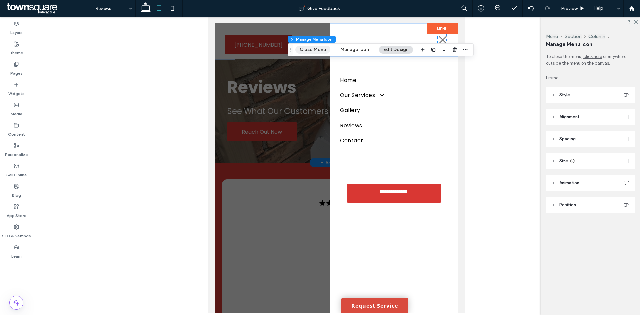
click at [314, 49] on button "Close Menu" at bounding box center [312, 50] width 35 height 8
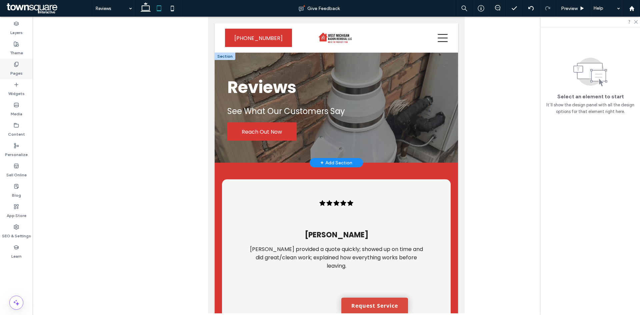
click at [18, 67] on label "Pages" at bounding box center [16, 71] width 12 height 9
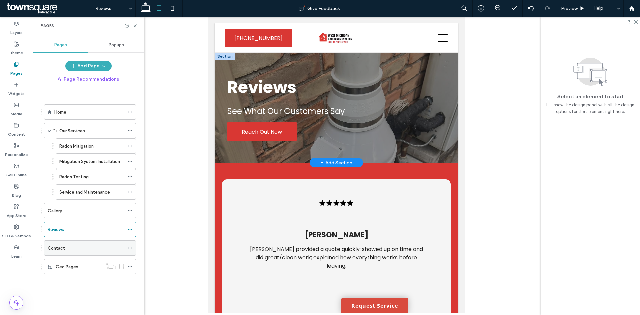
click at [95, 251] on div "Contact" at bounding box center [86, 248] width 77 height 7
click at [64, 110] on label "Home" at bounding box center [60, 112] width 12 height 12
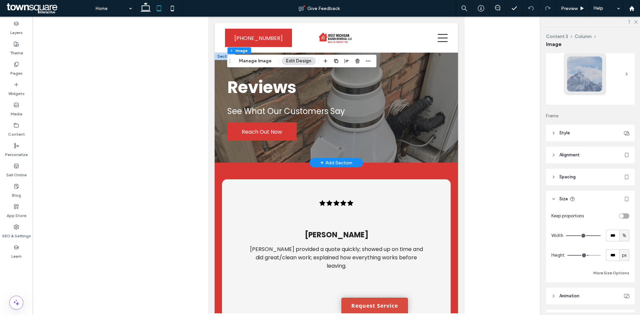
scroll to position [65, 0]
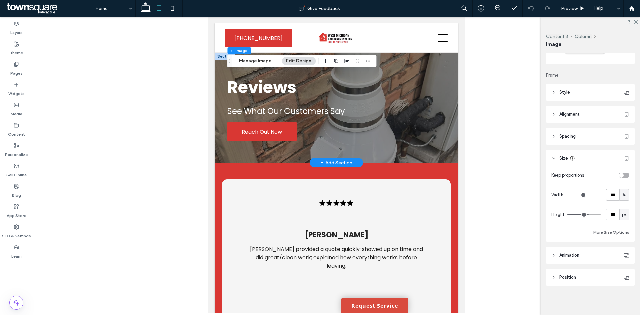
click at [581, 279] on header "Position" at bounding box center [590, 277] width 89 height 17
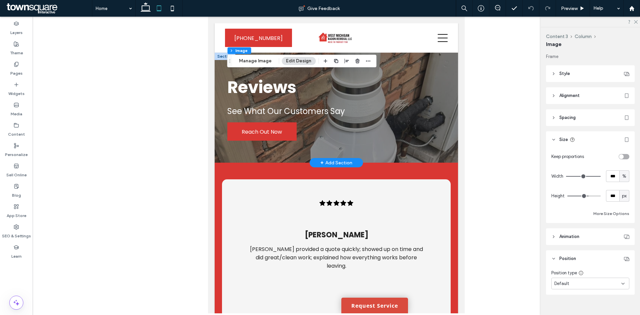
scroll to position [92, 0]
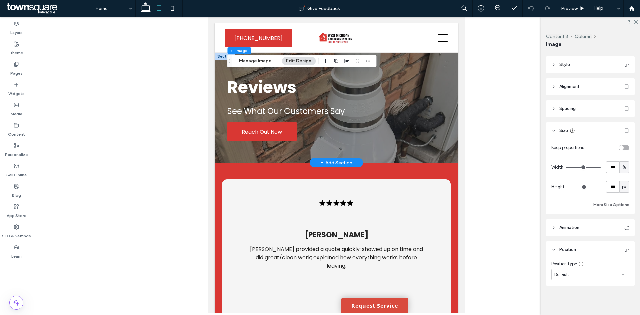
click at [587, 272] on div "Default" at bounding box center [587, 274] width 67 height 7
click at [574, 231] on div "Pinned" at bounding box center [589, 229] width 74 height 12
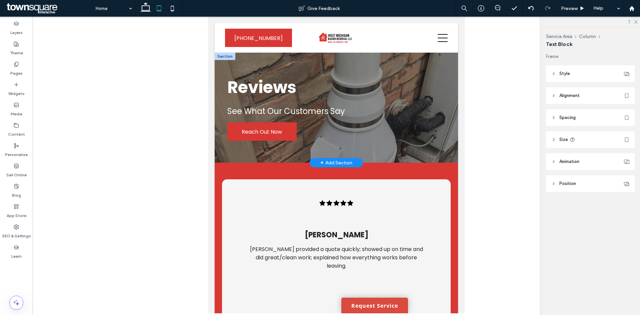
type input "**"
type input "****"
click at [12, 67] on label "Pages" at bounding box center [16, 71] width 12 height 9
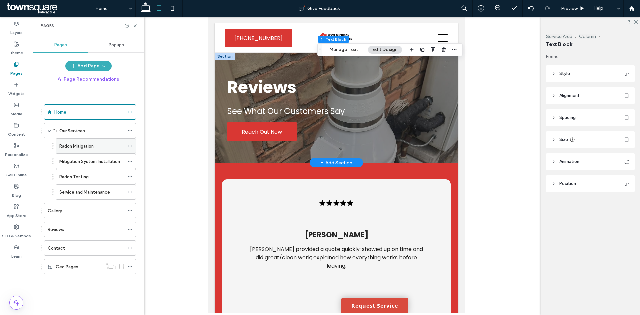
click at [89, 149] on label "Radon Mitigation" at bounding box center [76, 146] width 34 height 12
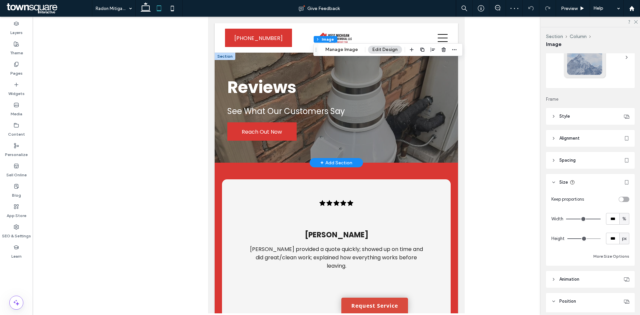
scroll to position [92, 0]
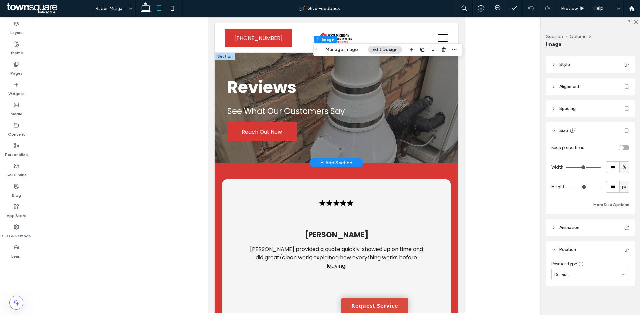
click at [572, 279] on div "Default" at bounding box center [590, 275] width 78 height 12
click at [579, 228] on div "Pinned" at bounding box center [589, 229] width 74 height 12
click at [19, 67] on label "Pages" at bounding box center [16, 71] width 12 height 9
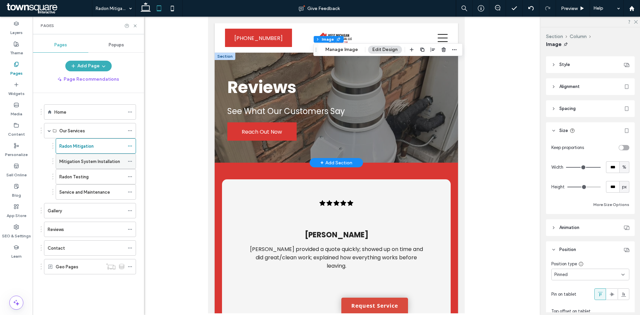
click at [79, 158] on label "Mitigation System Installation" at bounding box center [89, 162] width 61 height 12
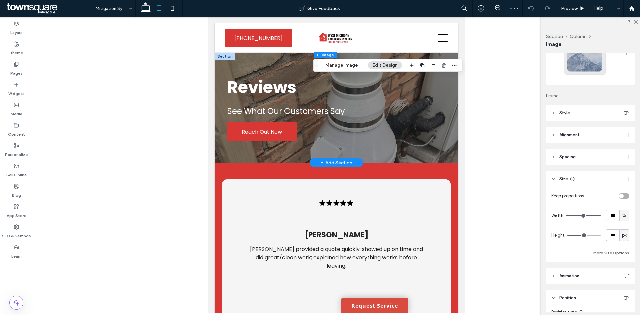
scroll to position [92, 0]
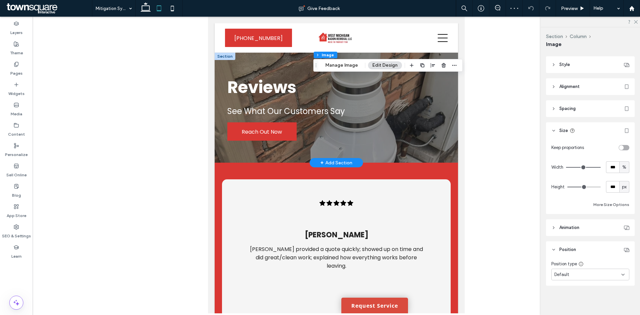
click at [580, 279] on div "Default" at bounding box center [590, 275] width 78 height 12
click at [577, 226] on div "Pinned" at bounding box center [589, 229] width 74 height 12
click at [18, 66] on icon at bounding box center [16, 64] width 5 height 5
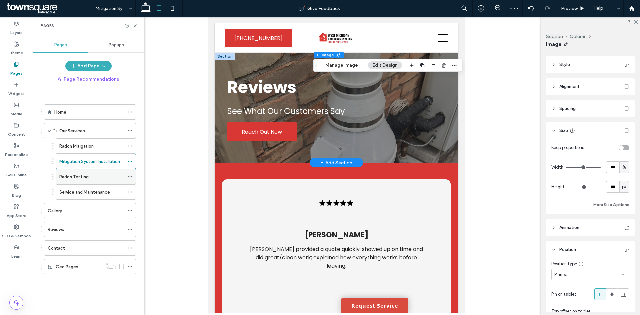
click at [75, 180] on label "Radon Testing" at bounding box center [73, 177] width 29 height 12
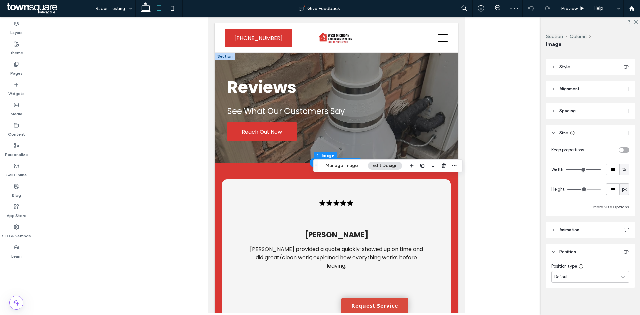
scroll to position [92, 0]
click at [586, 276] on div "Default" at bounding box center [587, 274] width 67 height 7
click at [577, 232] on div "Pinned" at bounding box center [589, 229] width 74 height 12
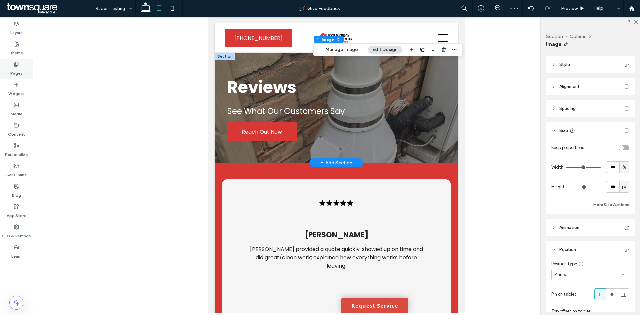
click at [25, 62] on div "Pages" at bounding box center [16, 69] width 33 height 20
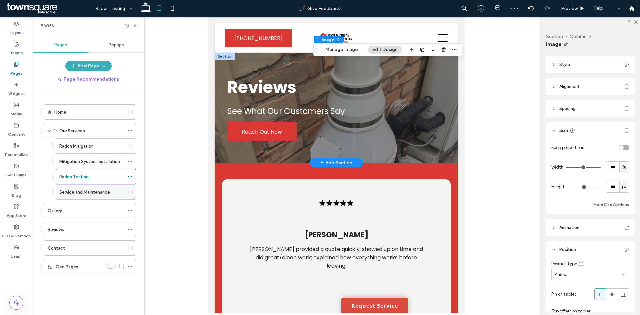
click at [94, 191] on label "Service and Maintenance" at bounding box center [84, 192] width 51 height 12
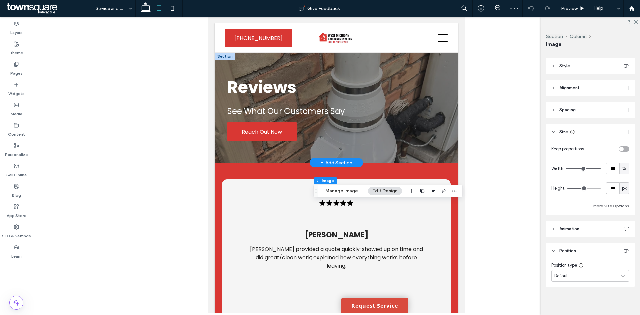
scroll to position [92, 0]
click at [592, 276] on div "Default" at bounding box center [587, 274] width 67 height 7
click at [575, 232] on div "Pinned" at bounding box center [589, 229] width 74 height 12
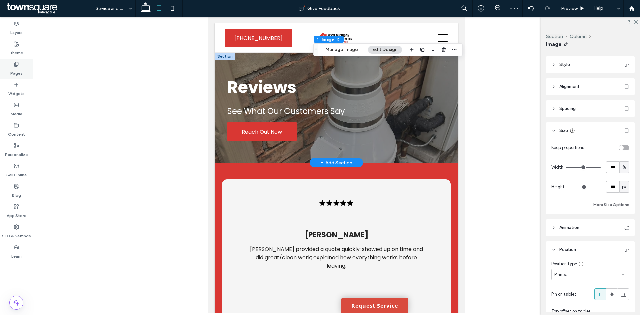
click at [16, 64] on icon at bounding box center [16, 64] width 5 height 5
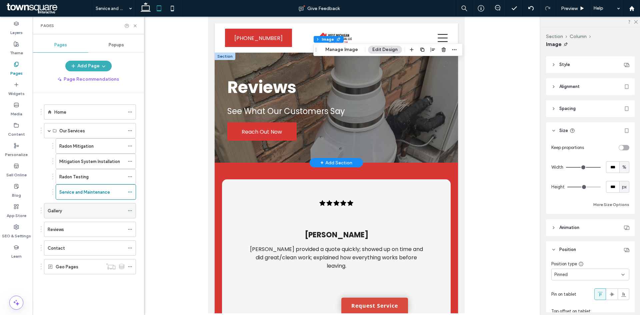
click at [78, 215] on div "Gallery" at bounding box center [86, 210] width 77 height 15
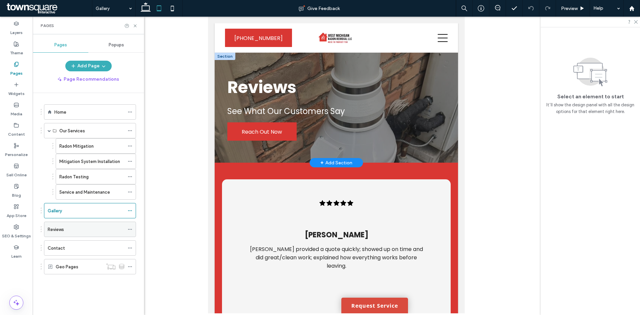
click at [87, 229] on div "Reviews" at bounding box center [86, 229] width 77 height 7
click at [89, 251] on div "Contact" at bounding box center [86, 248] width 77 height 7
click at [169, 11] on icon at bounding box center [172, 8] width 13 height 13
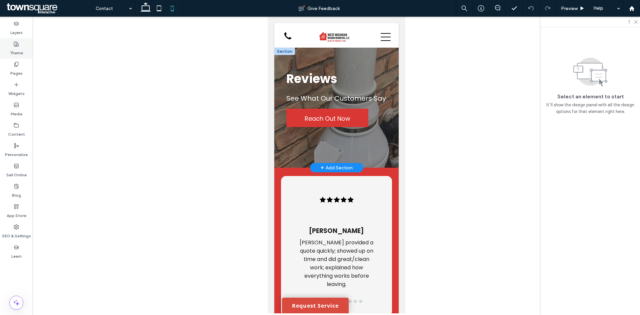
click at [13, 48] on label "Theme" at bounding box center [16, 51] width 13 height 9
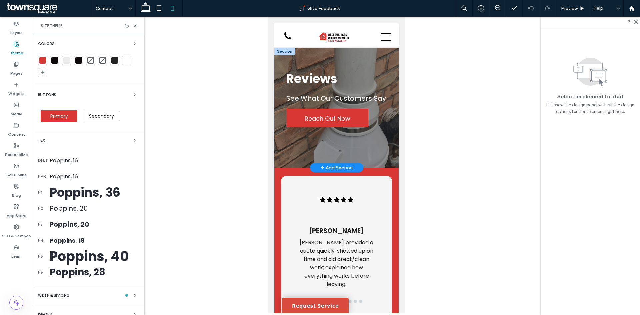
click at [84, 192] on div "Poppins, 36" at bounding box center [94, 192] width 89 height 18
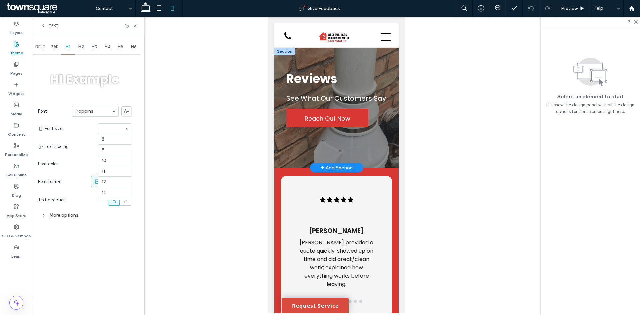
scroll to position [104, 0]
click at [113, 126] on input at bounding box center [113, 128] width 23 height 5
click at [112, 131] on input at bounding box center [113, 128] width 23 height 5
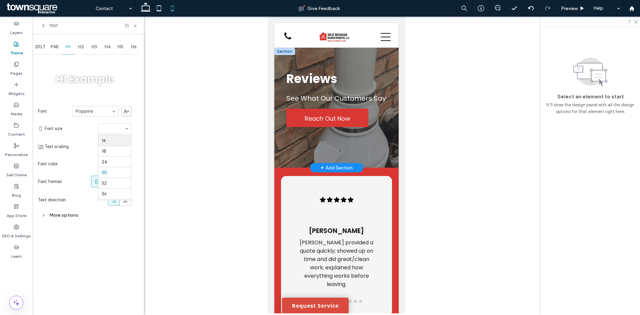
click at [109, 128] on input at bounding box center [113, 128] width 23 height 5
type input "**"
click at [19, 65] on div "Pages" at bounding box center [16, 69] width 33 height 20
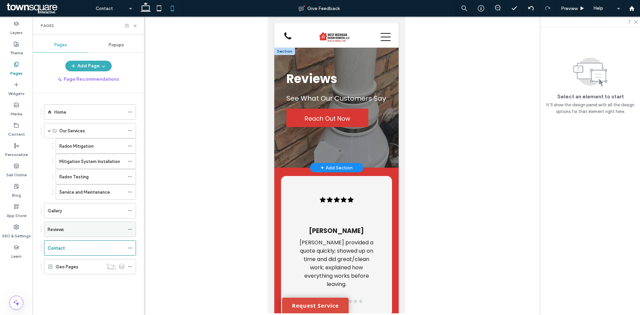
click at [88, 232] on div "Reviews" at bounding box center [86, 229] width 77 height 7
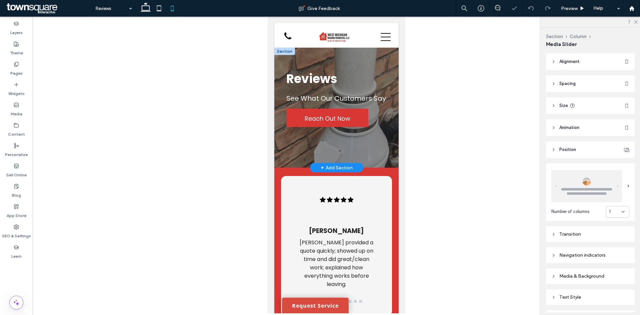
type input "***"
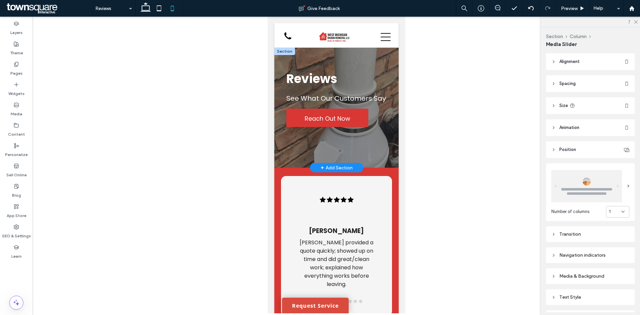
type input "***"
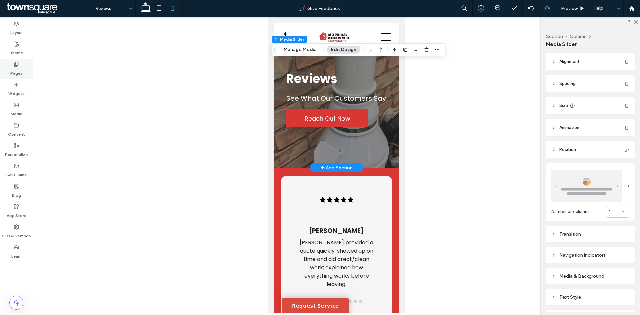
click at [11, 68] on label "Pages" at bounding box center [16, 71] width 12 height 9
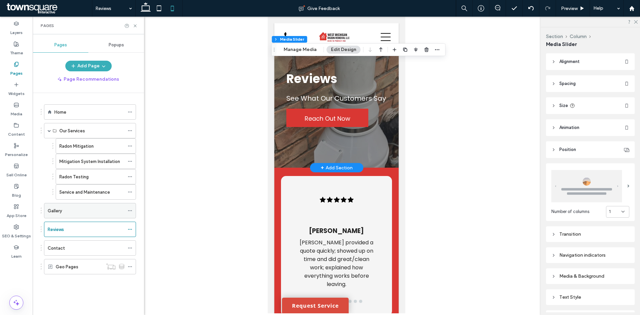
click at [83, 213] on div "Gallery" at bounding box center [86, 210] width 77 height 7
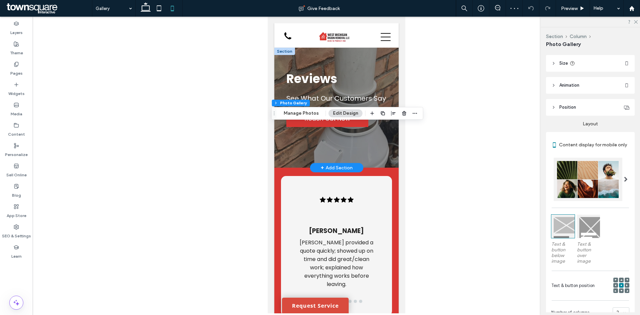
scroll to position [100, 0]
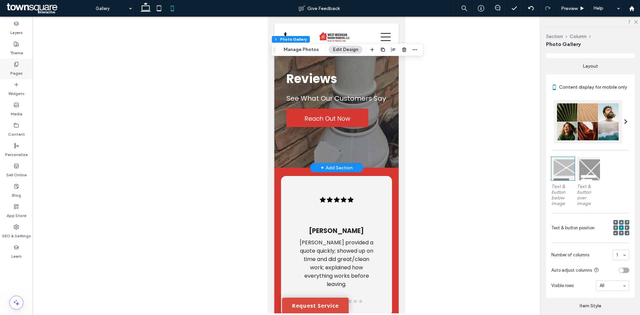
click at [17, 68] on label "Pages" at bounding box center [16, 71] width 12 height 9
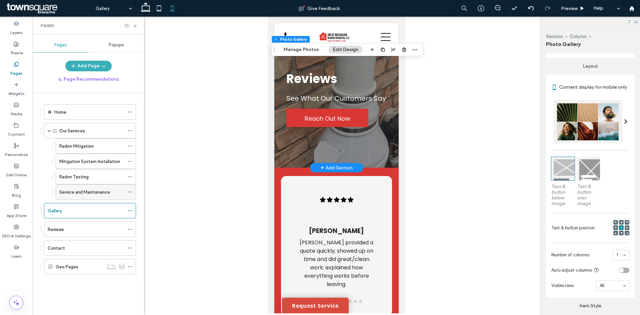
click at [102, 192] on label "Service and Maintenance" at bounding box center [84, 192] width 51 height 12
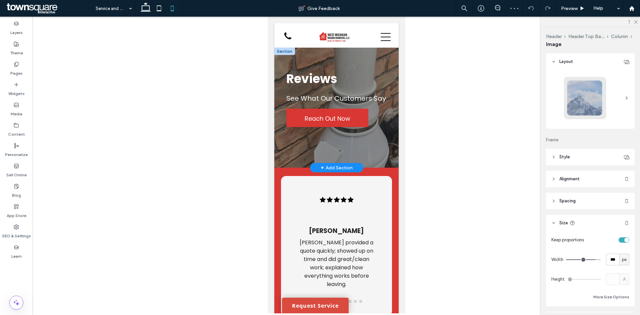
type input "***"
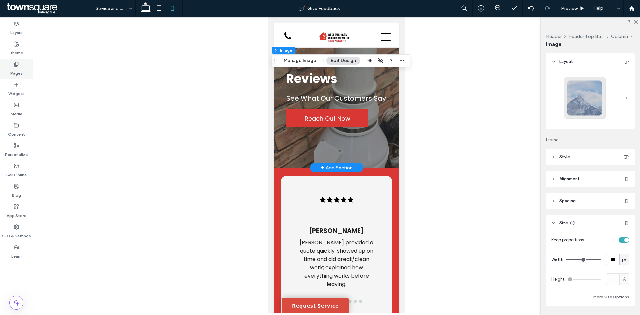
click at [16, 67] on icon at bounding box center [16, 64] width 5 height 5
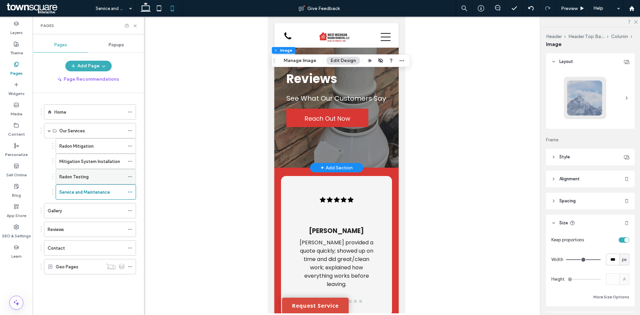
click at [84, 175] on label "Radon Testing" at bounding box center [73, 177] width 29 height 12
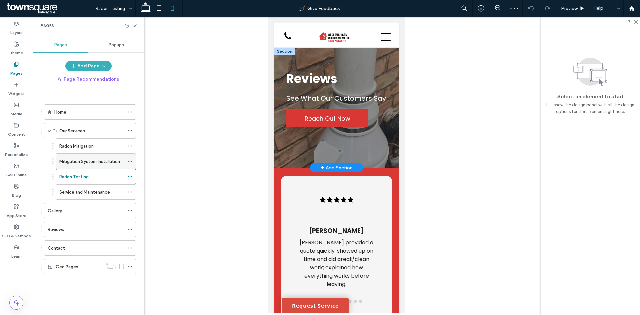
click at [95, 157] on div "Mitigation System Installation" at bounding box center [91, 161] width 65 height 15
click at [97, 145] on div "Radon Mitigation" at bounding box center [91, 146] width 65 height 7
click at [97, 110] on div "Home" at bounding box center [89, 112] width 70 height 7
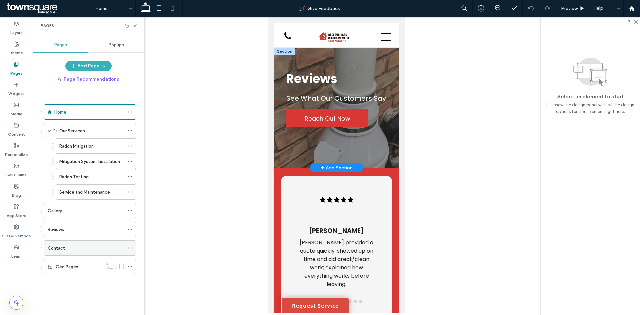
click at [110, 243] on div "Contact" at bounding box center [86, 248] width 77 height 15
drag, startPoint x: 16, startPoint y: 47, endPoint x: 24, endPoint y: 66, distance: 20.2
click at [16, 47] on label "Theme" at bounding box center [16, 51] width 13 height 9
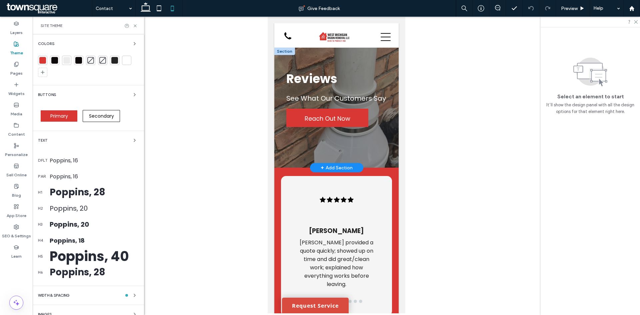
click at [86, 190] on div "Poppins, 28" at bounding box center [94, 192] width 89 height 14
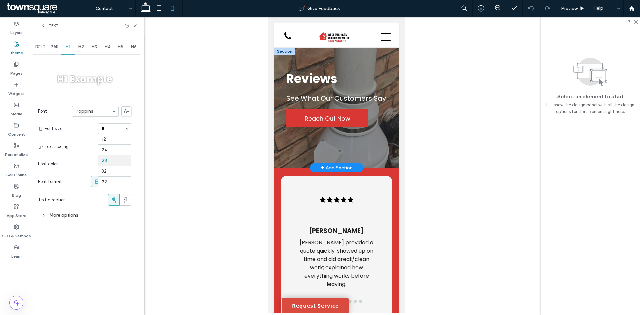
type input "**"
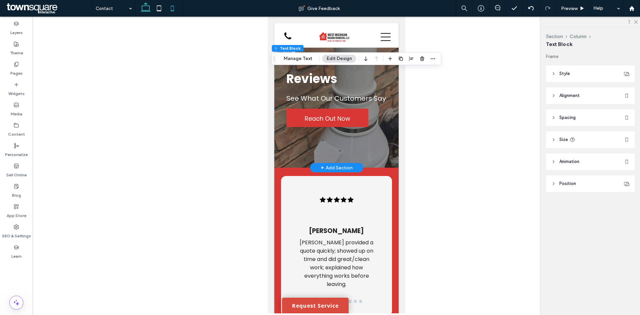
click at [145, 9] on icon at bounding box center [145, 8] width 13 height 13
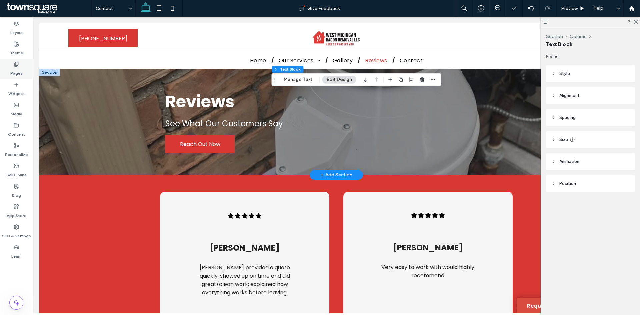
click at [21, 59] on div "Pages" at bounding box center [16, 69] width 33 height 20
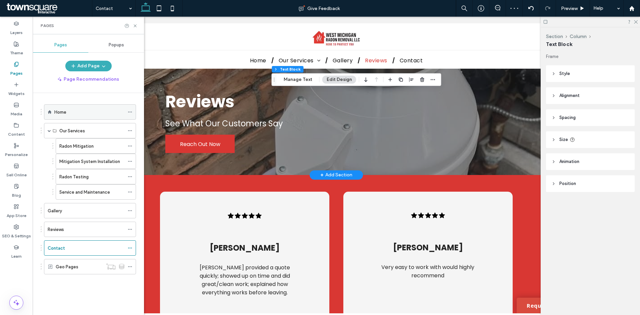
click at [92, 111] on div "Home" at bounding box center [89, 112] width 70 height 7
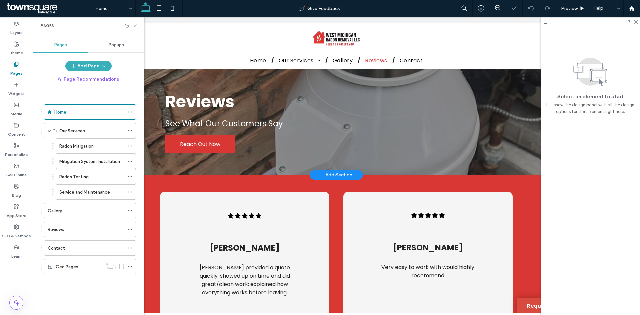
click at [135, 27] on icon at bounding box center [135, 25] width 5 height 5
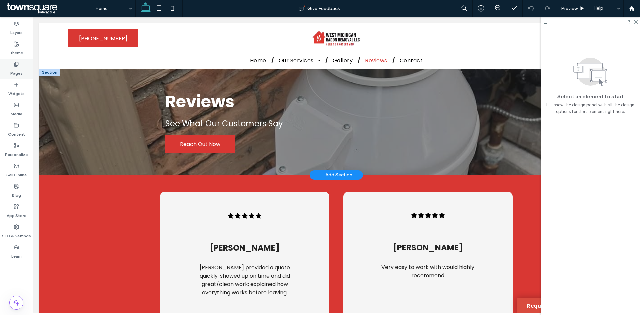
click at [9, 62] on div "Pages" at bounding box center [16, 69] width 33 height 20
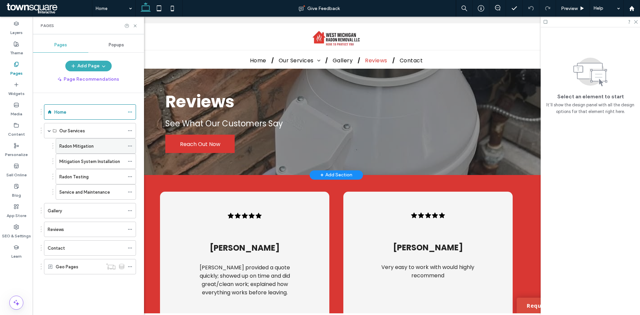
click at [85, 149] on label "Radon Mitigation" at bounding box center [76, 146] width 34 height 12
click at [72, 208] on div "Gallery" at bounding box center [86, 210] width 77 height 7
click at [82, 230] on div "Reviews" at bounding box center [86, 229] width 77 height 7
click at [83, 250] on div "Contact" at bounding box center [86, 248] width 77 height 7
click at [136, 24] on icon at bounding box center [135, 25] width 5 height 5
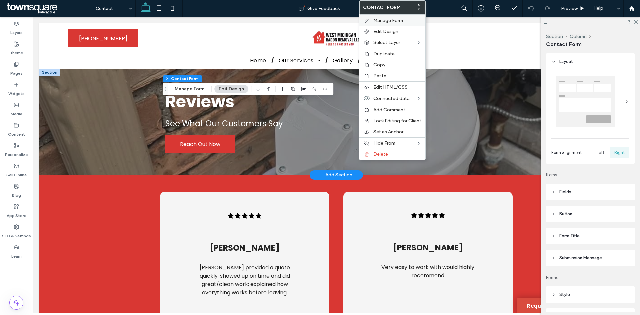
click at [380, 19] on span "Manage Form" at bounding box center [388, 21] width 30 height 6
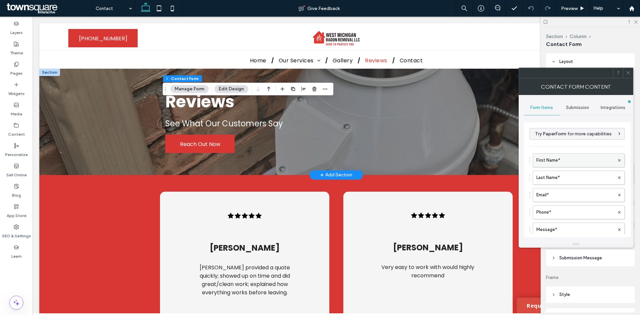
click at [563, 158] on label "First Name*" at bounding box center [575, 160] width 78 height 13
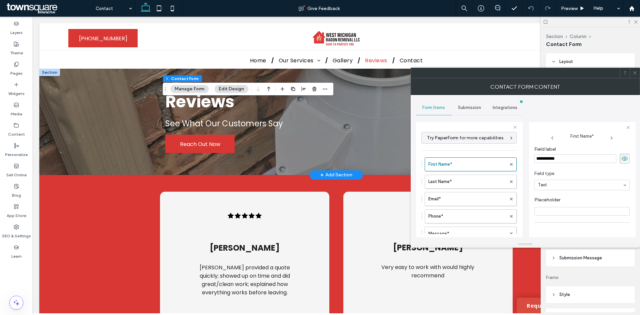
drag, startPoint x: 546, startPoint y: 158, endPoint x: 521, endPoint y: 157, distance: 24.7
click at [521, 157] on div "**********" at bounding box center [469, 179] width 107 height 124
type input "*****"
drag, startPoint x: 423, startPoint y: 218, endPoint x: 428, endPoint y: 173, distance: 44.6
drag, startPoint x: 424, startPoint y: 216, endPoint x: 427, endPoint y: 190, distance: 25.9
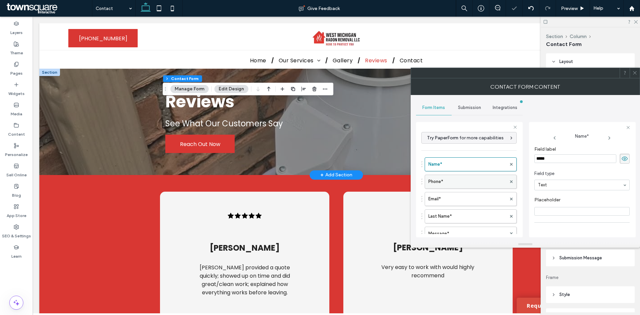
click at [446, 182] on label "Phone*" at bounding box center [467, 181] width 78 height 13
click at [431, 216] on label "Last Name*" at bounding box center [467, 216] width 78 height 13
drag, startPoint x: 557, startPoint y: 158, endPoint x: 531, endPoint y: 154, distance: 26.9
click at [531, 154] on div "**********" at bounding box center [582, 179] width 107 height 115
type input "**********"
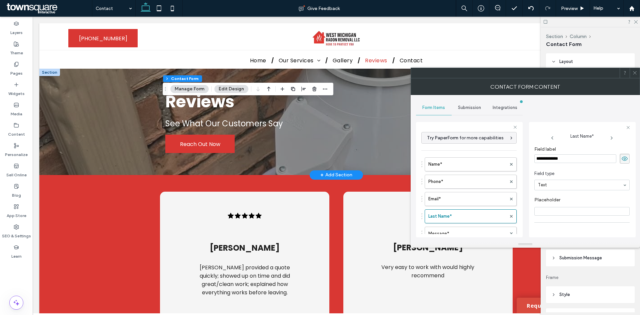
click at [583, 196] on section "Placeholder" at bounding box center [581, 206] width 95 height 25
click at [442, 229] on button "Add field" at bounding box center [432, 232] width 23 height 8
type input "*"
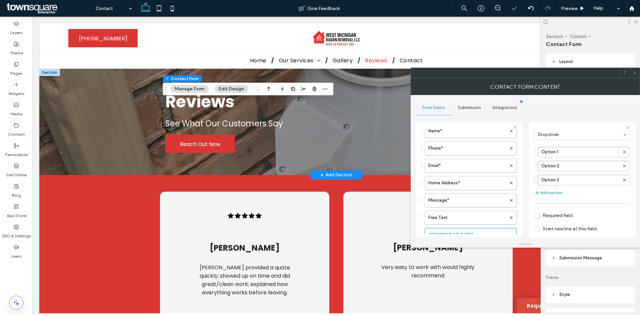
scroll to position [67, 0]
click at [539, 199] on span "Required field" at bounding box center [553, 199] width 38 height 6
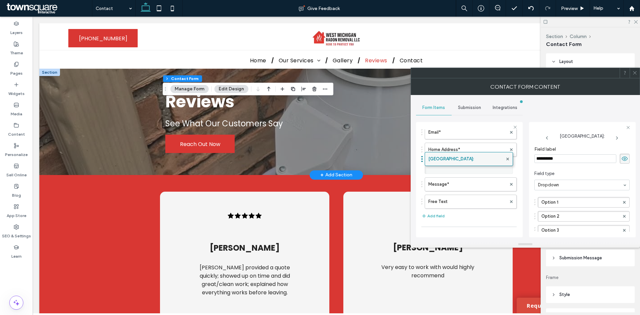
drag, startPoint x: 423, startPoint y: 201, endPoint x: 426, endPoint y: 155, distance: 46.1
click at [572, 204] on label "Option 1" at bounding box center [580, 202] width 78 height 10
type input "**********"
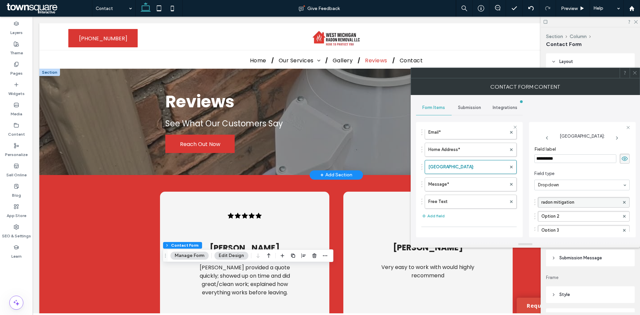
click at [636, 72] on icon at bounding box center [634, 72] width 5 height 5
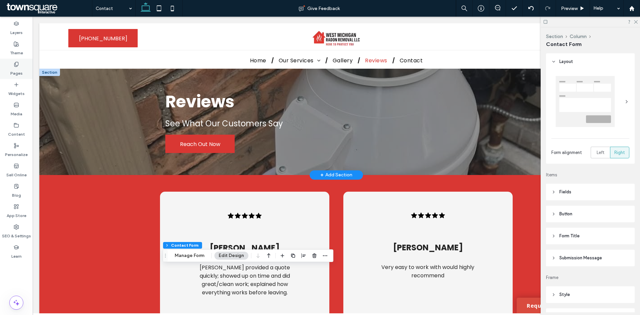
click at [18, 75] on label "Pages" at bounding box center [16, 71] width 12 height 9
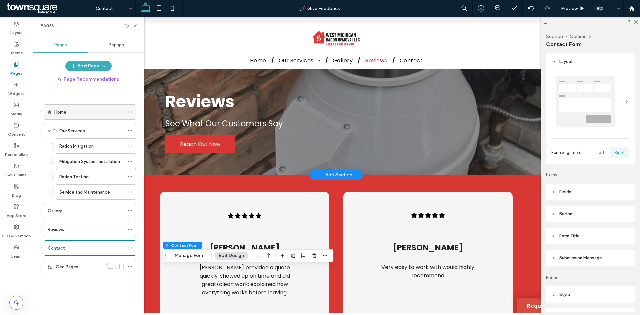
click at [89, 115] on div "Home" at bounding box center [89, 112] width 70 height 7
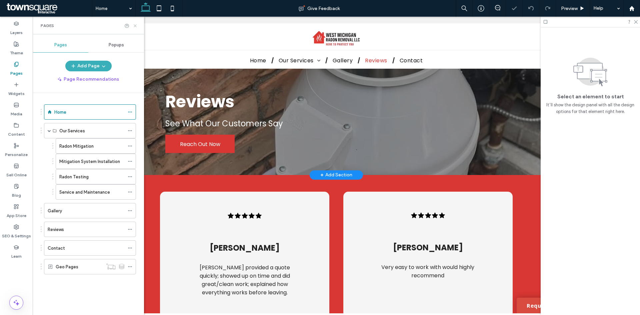
click at [136, 25] on icon at bounding box center [135, 25] width 5 height 5
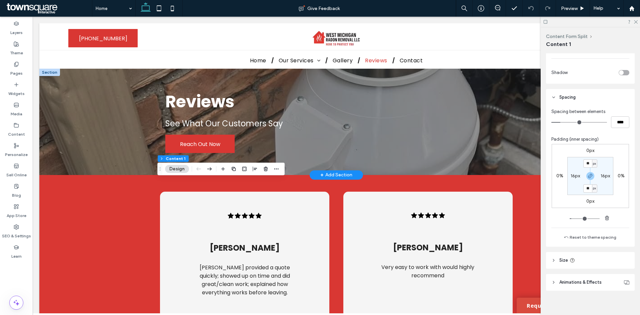
scroll to position [244, 0]
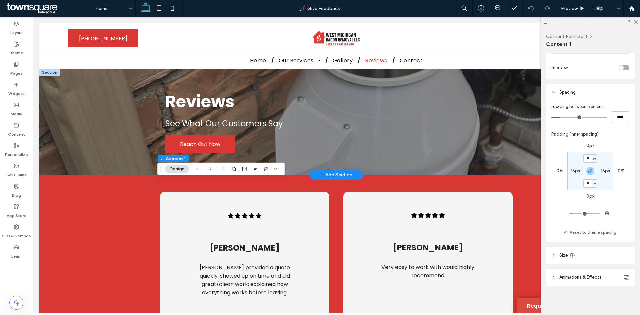
click at [589, 272] on header "Animations & Effects" at bounding box center [590, 277] width 89 height 17
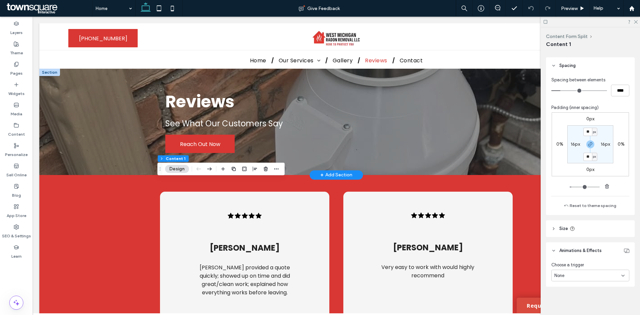
scroll to position [272, 0]
click at [589, 273] on div "None" at bounding box center [587, 274] width 67 height 7
click at [572, 251] on div "Entrance" at bounding box center [589, 251] width 74 height 12
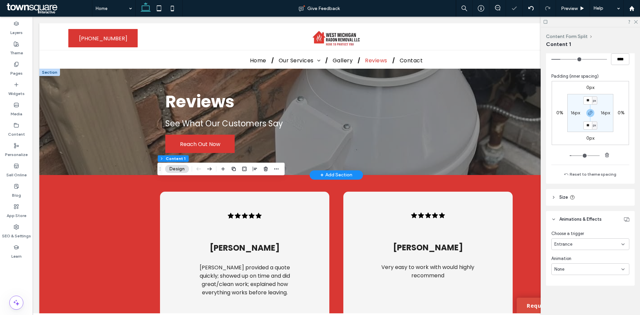
click at [594, 269] on div "None" at bounding box center [587, 269] width 67 height 7
click at [584, 210] on div "Fade In" at bounding box center [589, 211] width 74 height 12
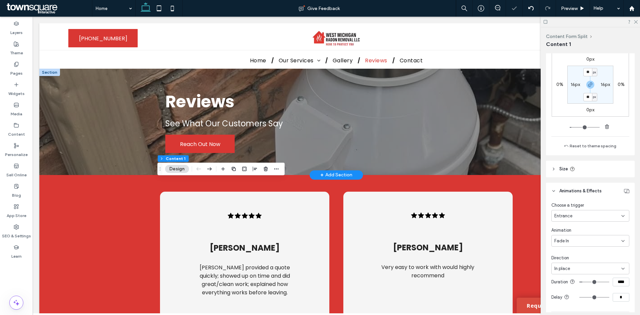
scroll to position [369, 0]
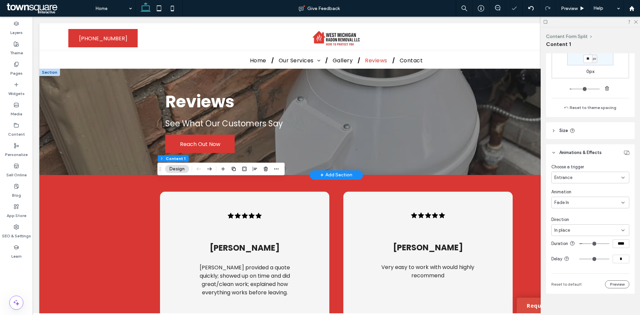
click at [591, 231] on div "In place" at bounding box center [587, 230] width 67 height 7
click at [577, 251] on div "From right" at bounding box center [589, 254] width 74 height 12
